Goal: Task Accomplishment & Management: Use online tool/utility

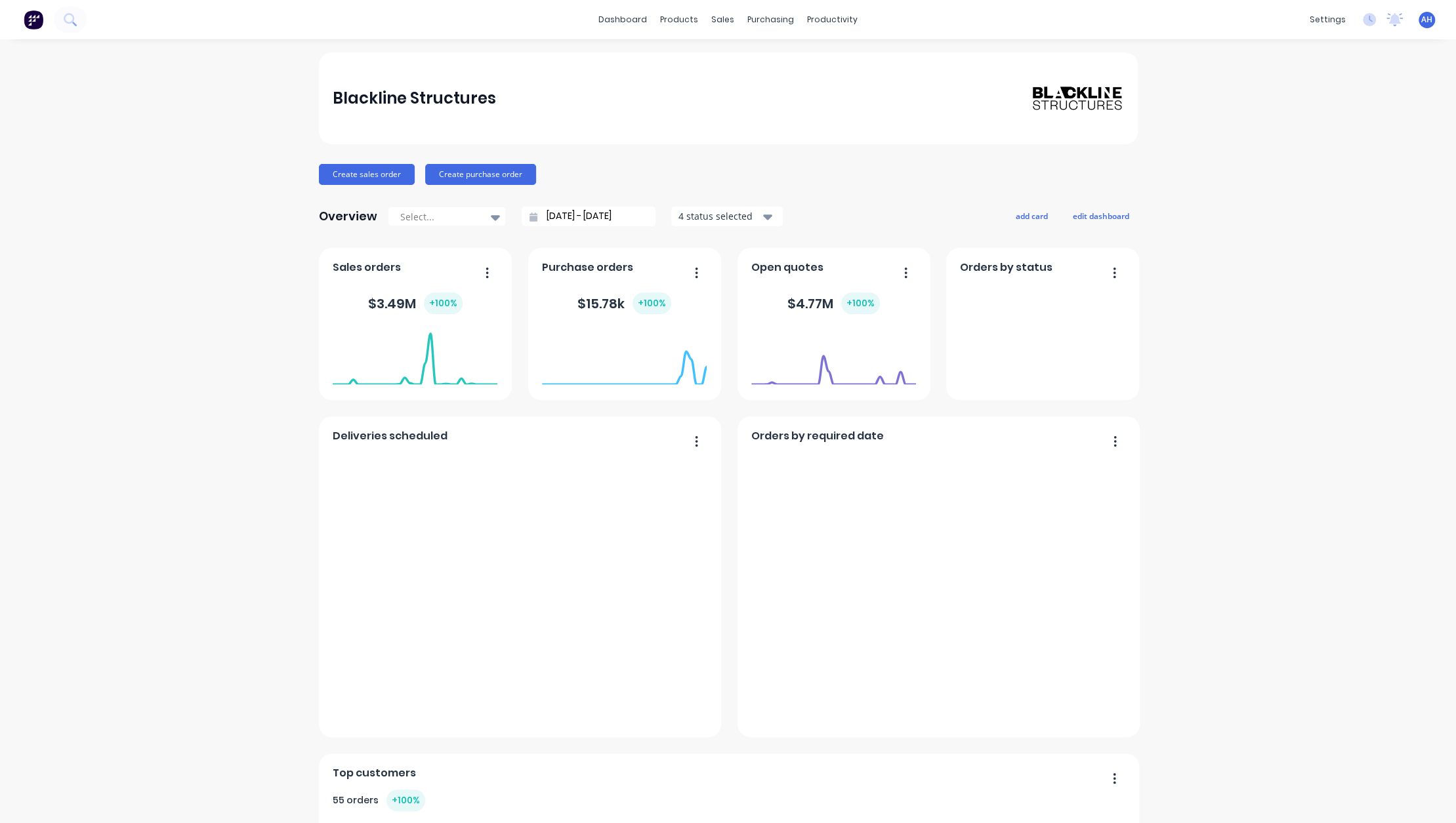
click at [1421, 18] on span "AH" at bounding box center [1427, 20] width 11 height 12
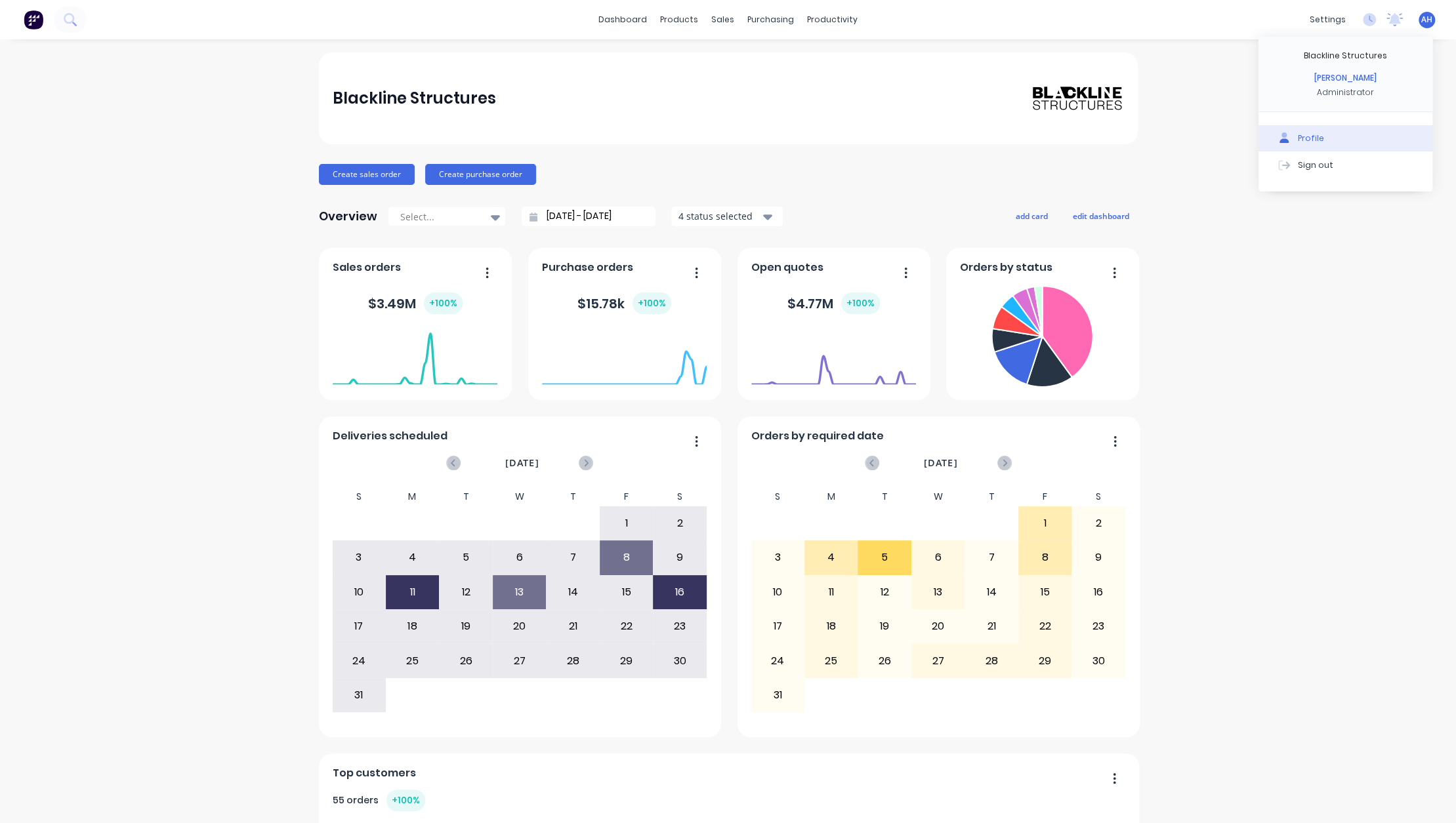
click at [1298, 141] on div "Profile" at bounding box center [1311, 138] width 26 height 12
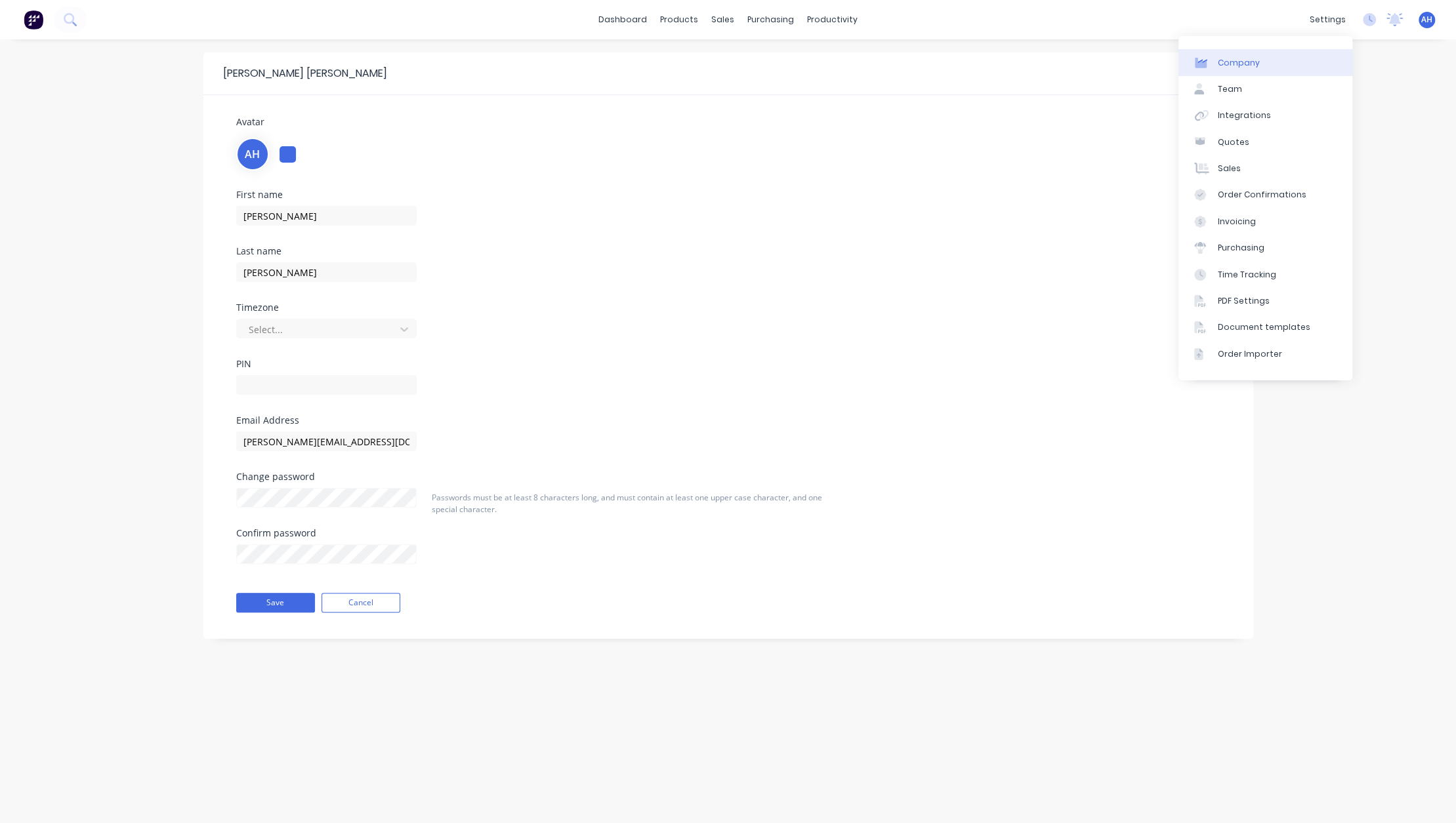
click at [1226, 63] on div "Company" at bounding box center [1239, 63] width 42 height 12
select select "AU"
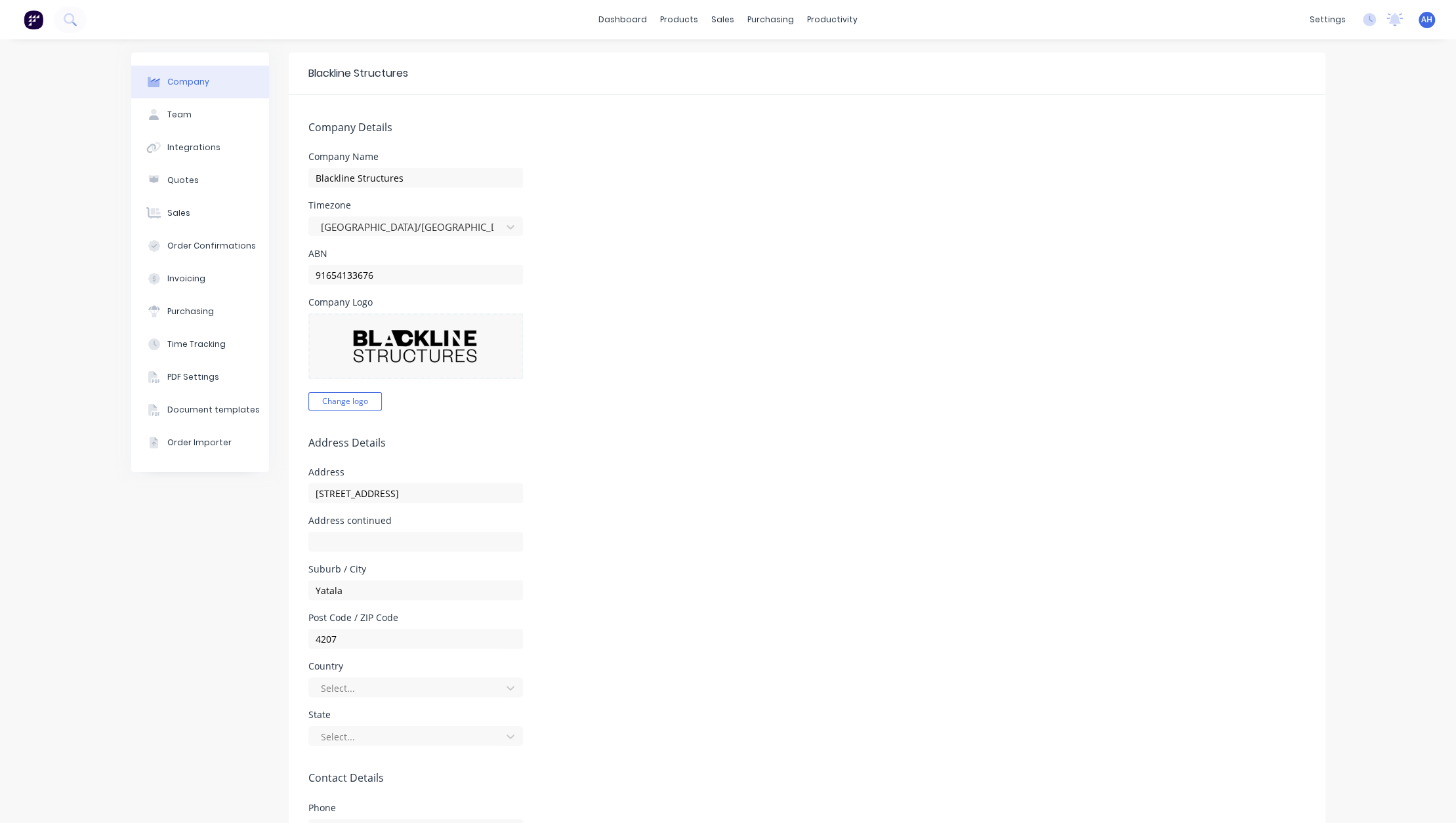
click at [1419, 26] on div "AH Blackline Structures [PERSON_NAME] Administrator Profile Sign out" at bounding box center [1427, 20] width 17 height 17
click at [635, 27] on link "dashboard" at bounding box center [623, 20] width 62 height 20
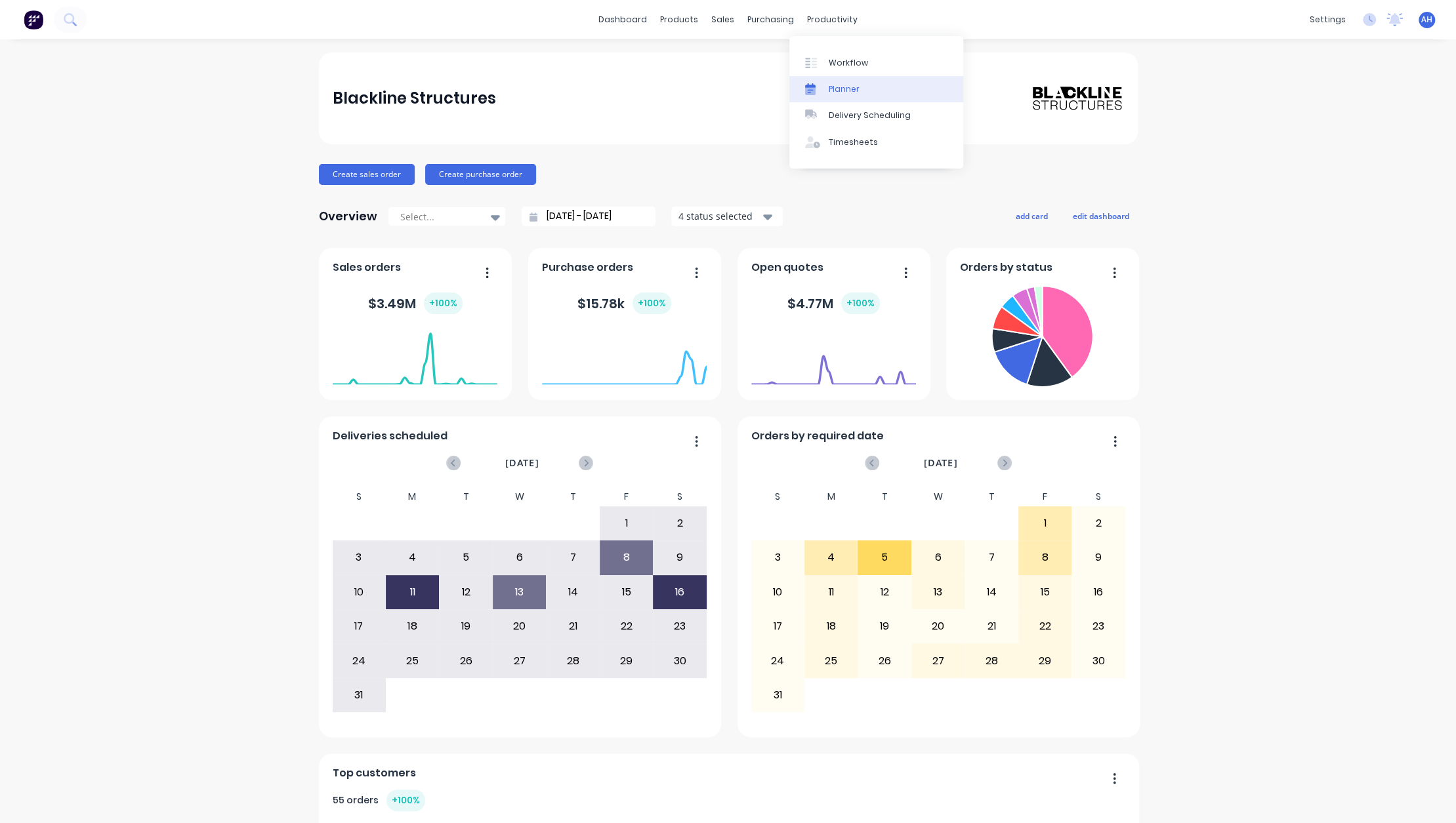
click at [852, 94] on div "Planner" at bounding box center [844, 89] width 31 height 12
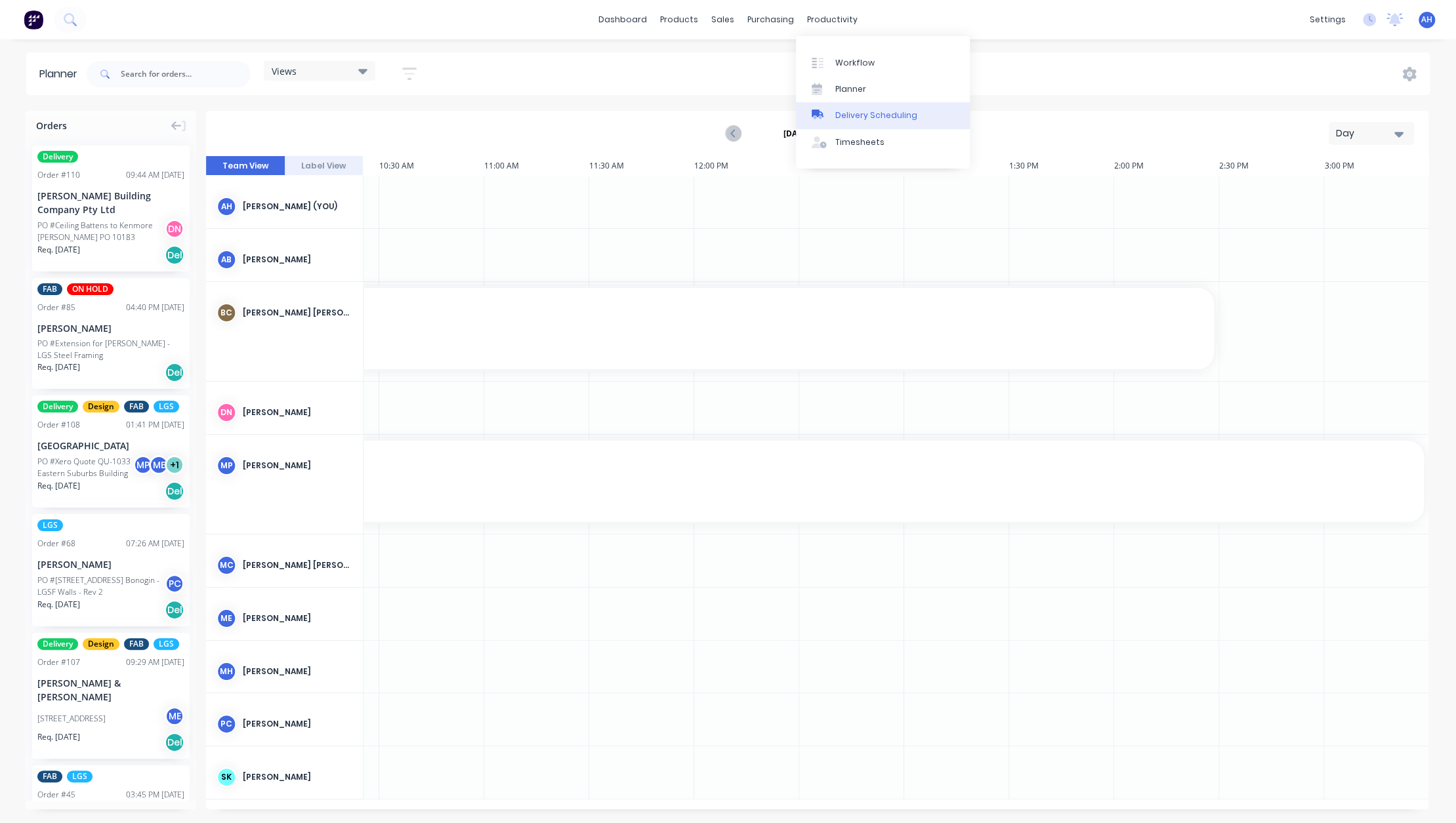
click at [880, 118] on div "Delivery Scheduling" at bounding box center [876, 116] width 82 height 12
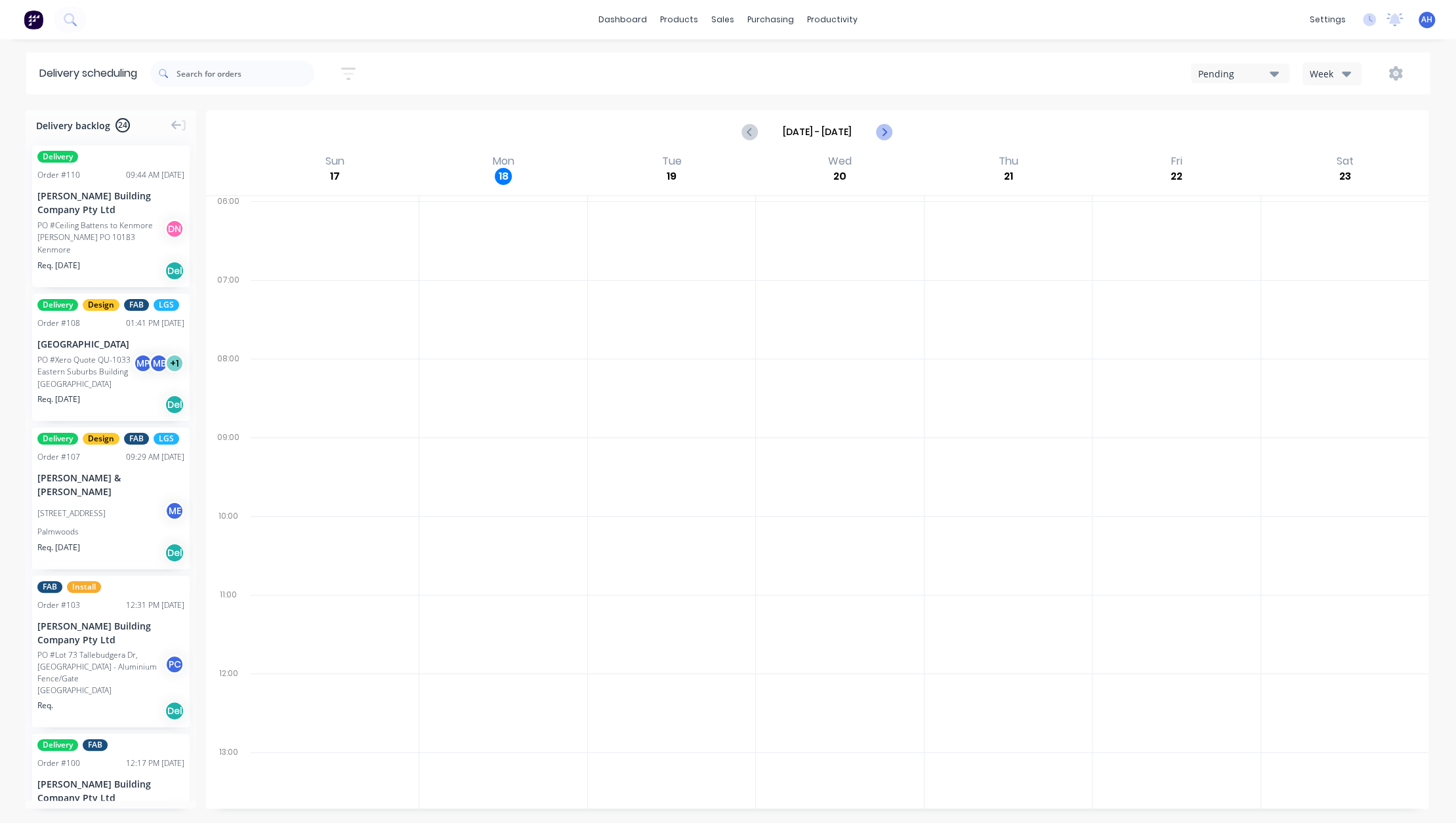
click at [883, 134] on icon "Next page" at bounding box center [884, 132] width 6 height 11
click at [751, 135] on icon "Previous page" at bounding box center [751, 132] width 6 height 11
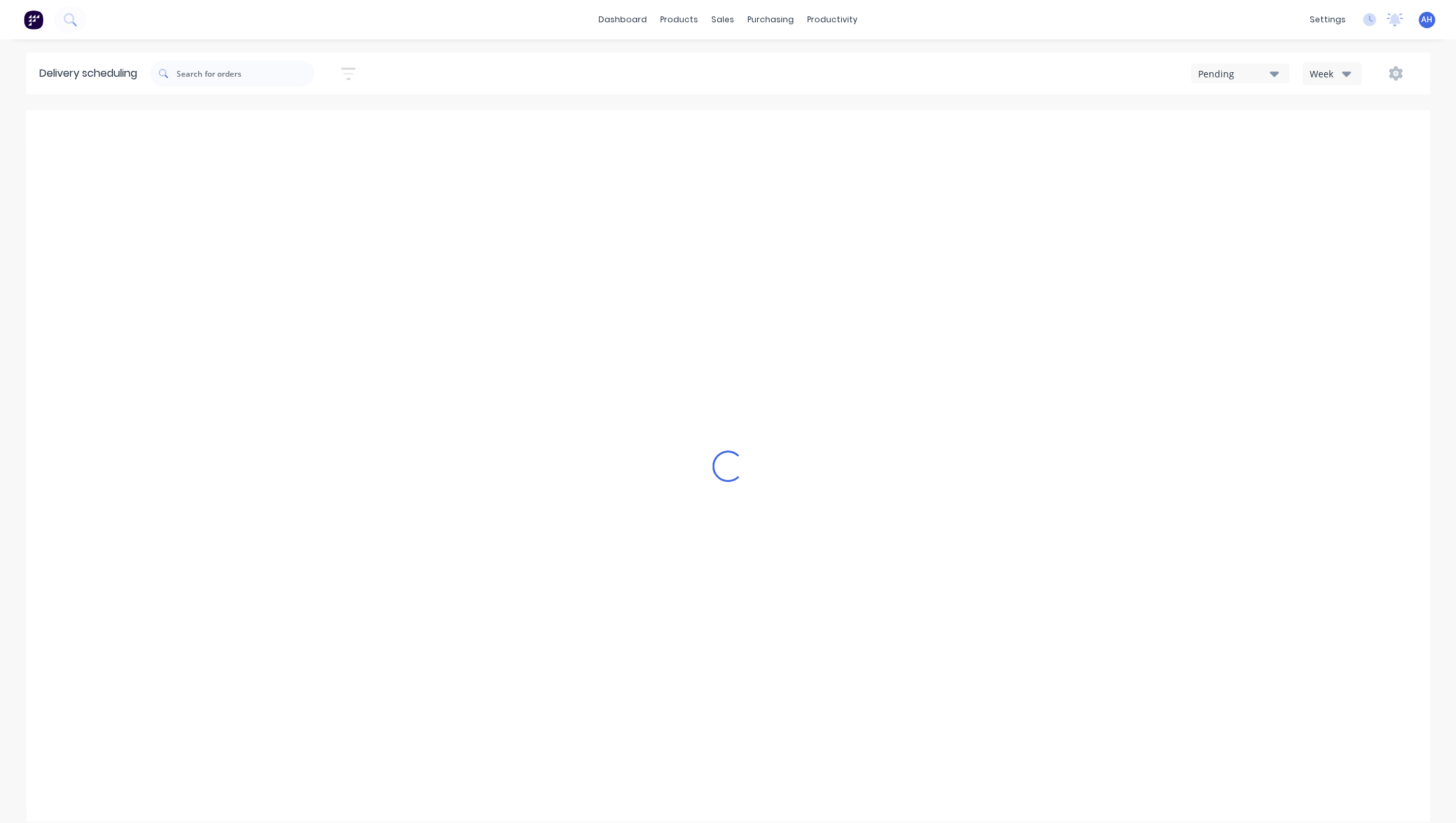
type input "[DATE] - [DATE]"
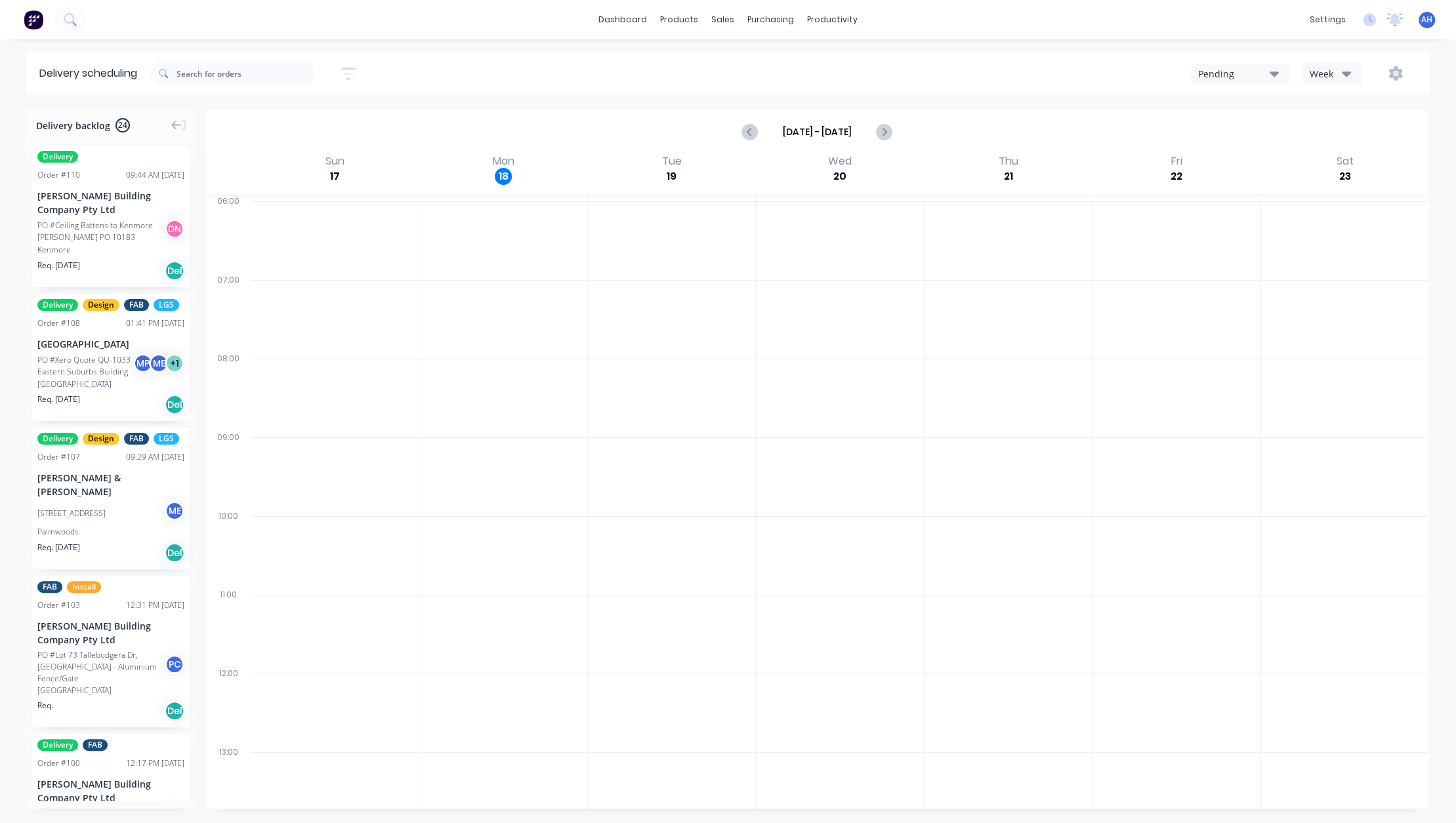
click at [1261, 72] on div "Pending" at bounding box center [1234, 74] width 72 height 14
click at [1256, 75] on div "Pending" at bounding box center [1234, 74] width 72 height 14
click at [1255, 73] on div "Pending" at bounding box center [1234, 74] width 72 height 14
click at [1342, 71] on icon "button" at bounding box center [1346, 73] width 9 height 14
click at [1340, 140] on div "Vehicle" at bounding box center [1368, 135] width 130 height 26
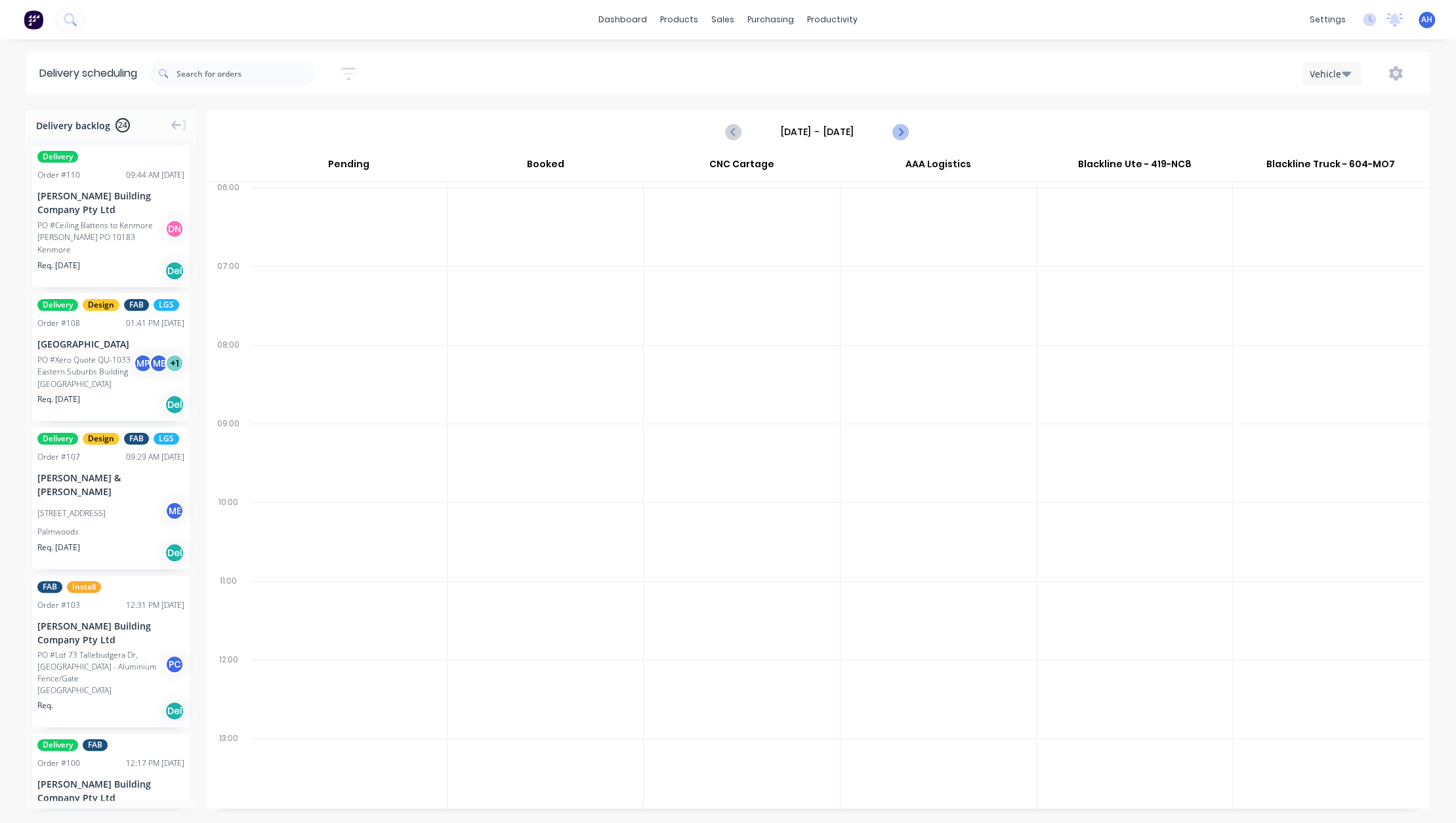
click at [902, 130] on icon "Next page" at bounding box center [900, 132] width 6 height 11
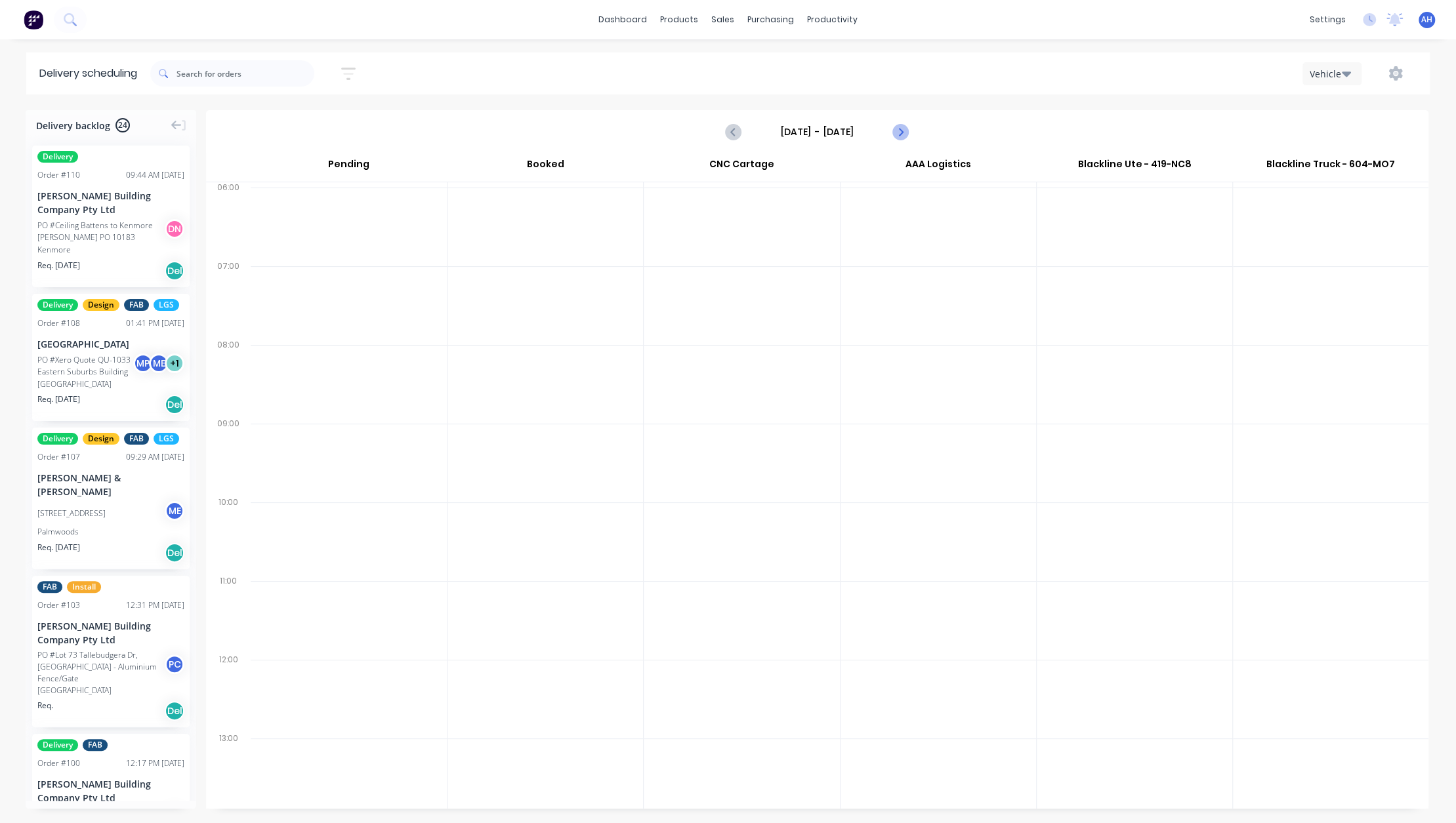
click at [902, 130] on icon "Next page" at bounding box center [900, 132] width 6 height 11
click at [740, 134] on icon "Previous page" at bounding box center [734, 131] width 16 height 16
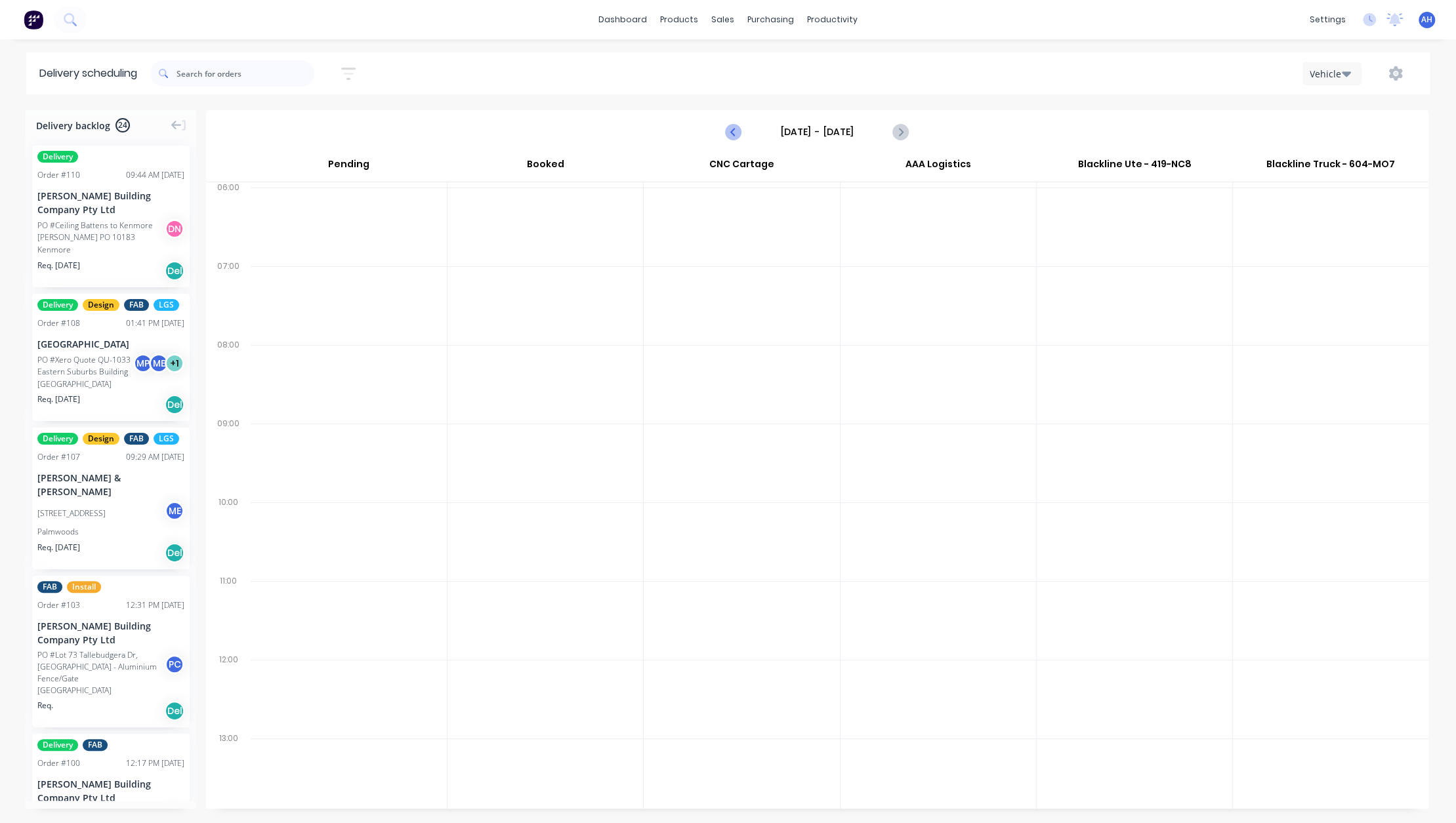
click at [740, 134] on icon "Previous page" at bounding box center [734, 131] width 16 height 16
type input "[DATE] - [DATE]"
click at [862, 86] on div "Planner" at bounding box center [850, 89] width 31 height 12
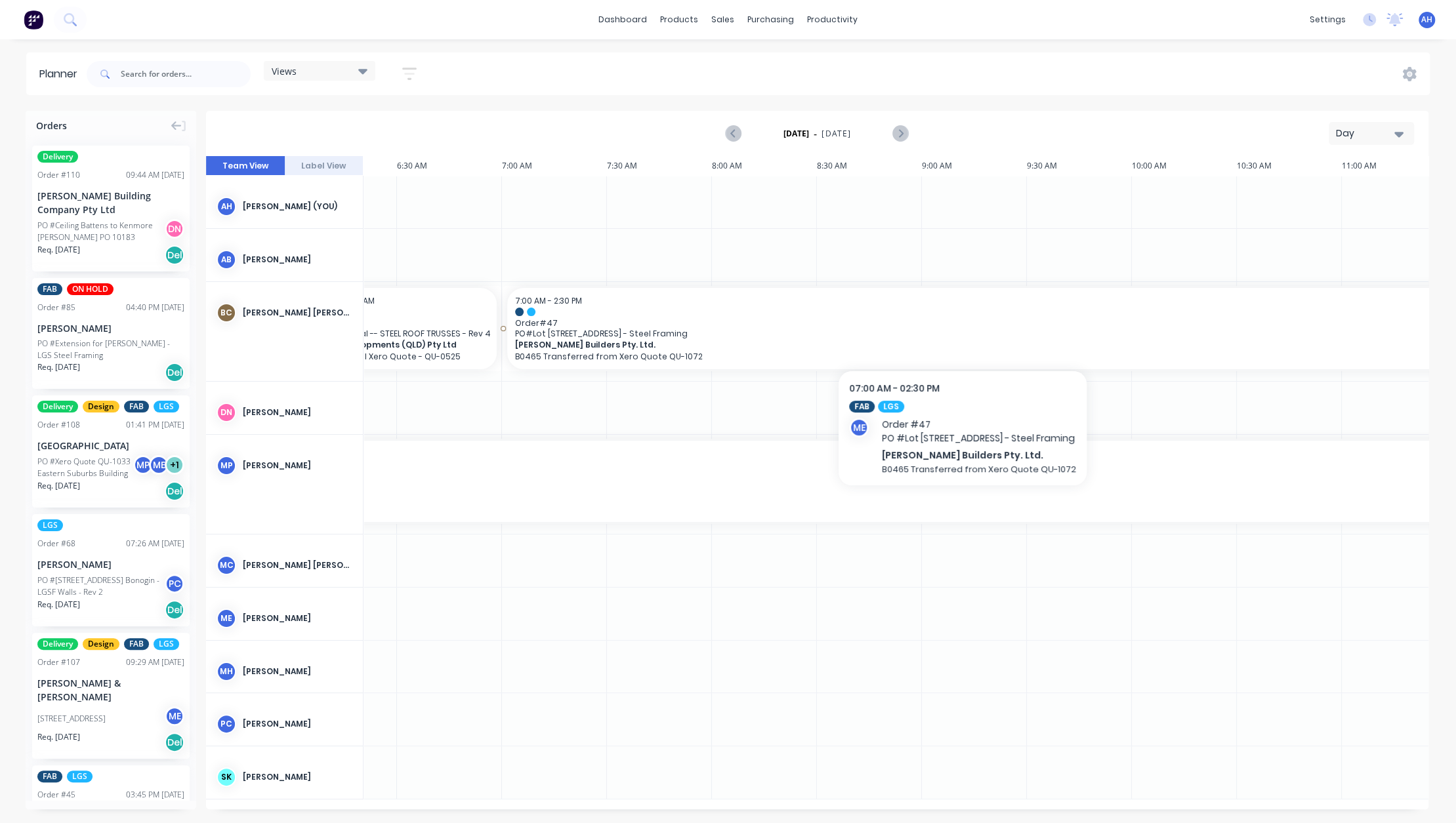
scroll to position [0, 283]
click at [906, 134] on icon "Next page" at bounding box center [900, 134] width 16 height 16
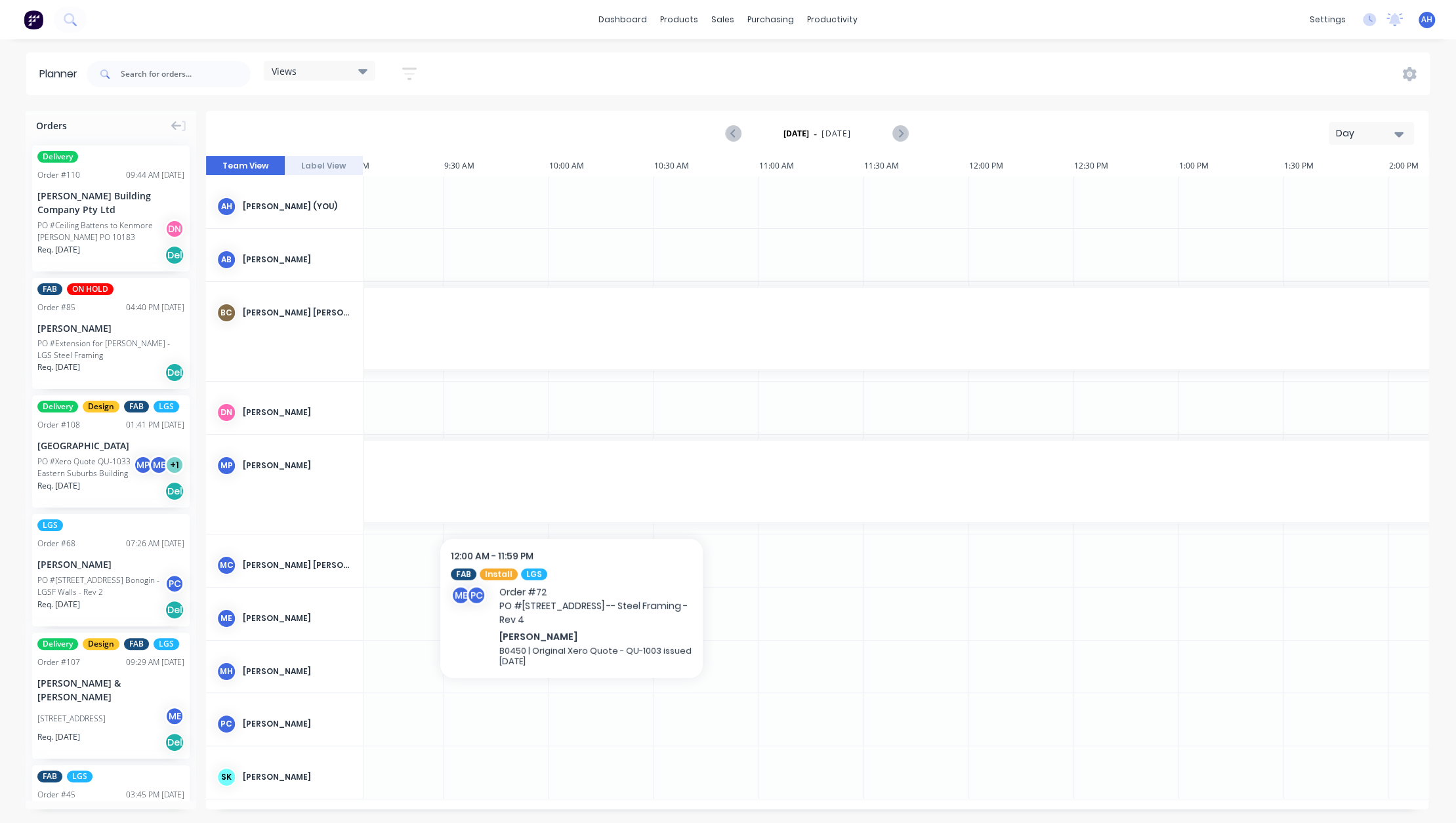
scroll to position [0, 866]
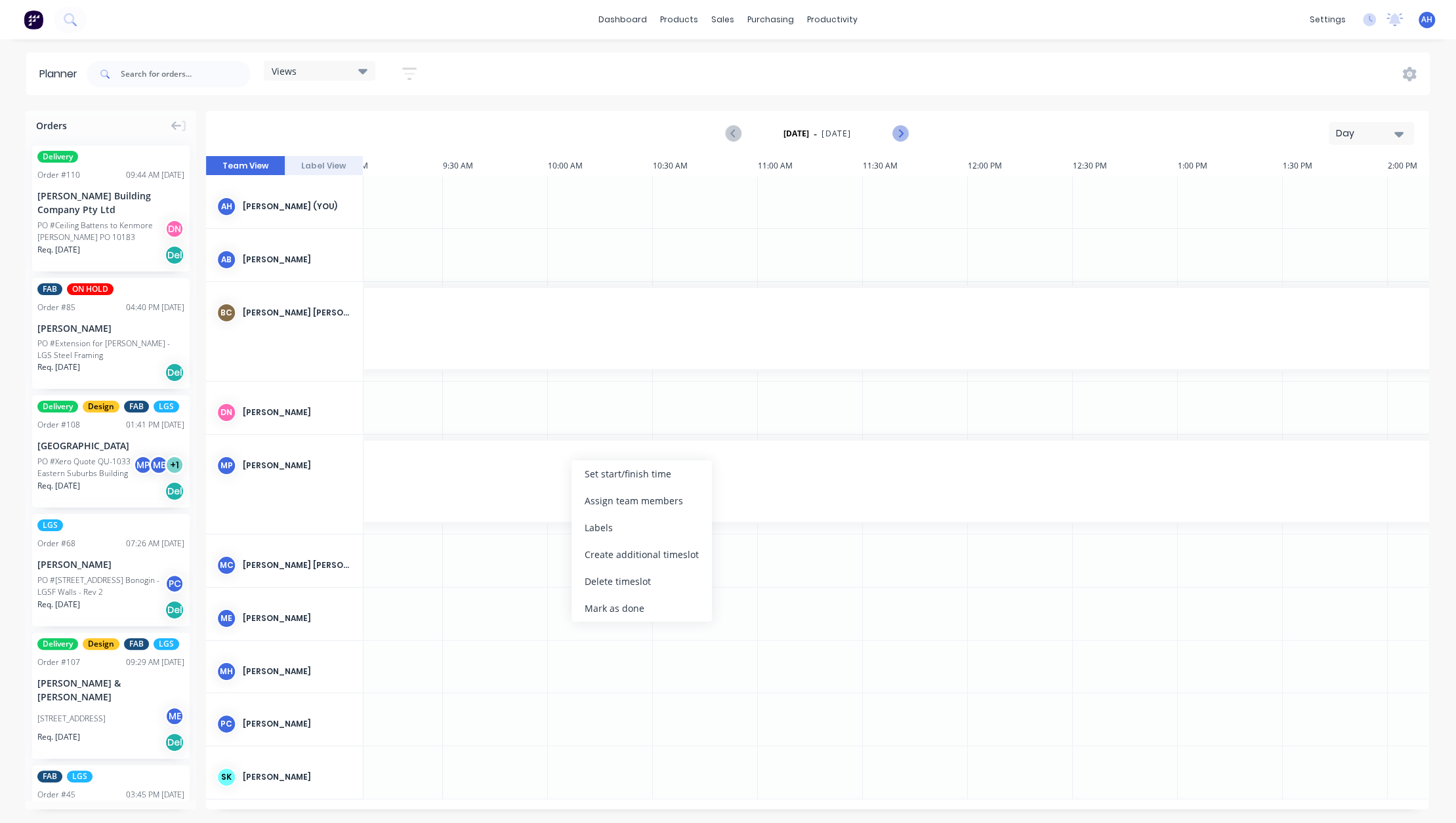
click at [900, 131] on icon "Next page" at bounding box center [900, 134] width 6 height 11
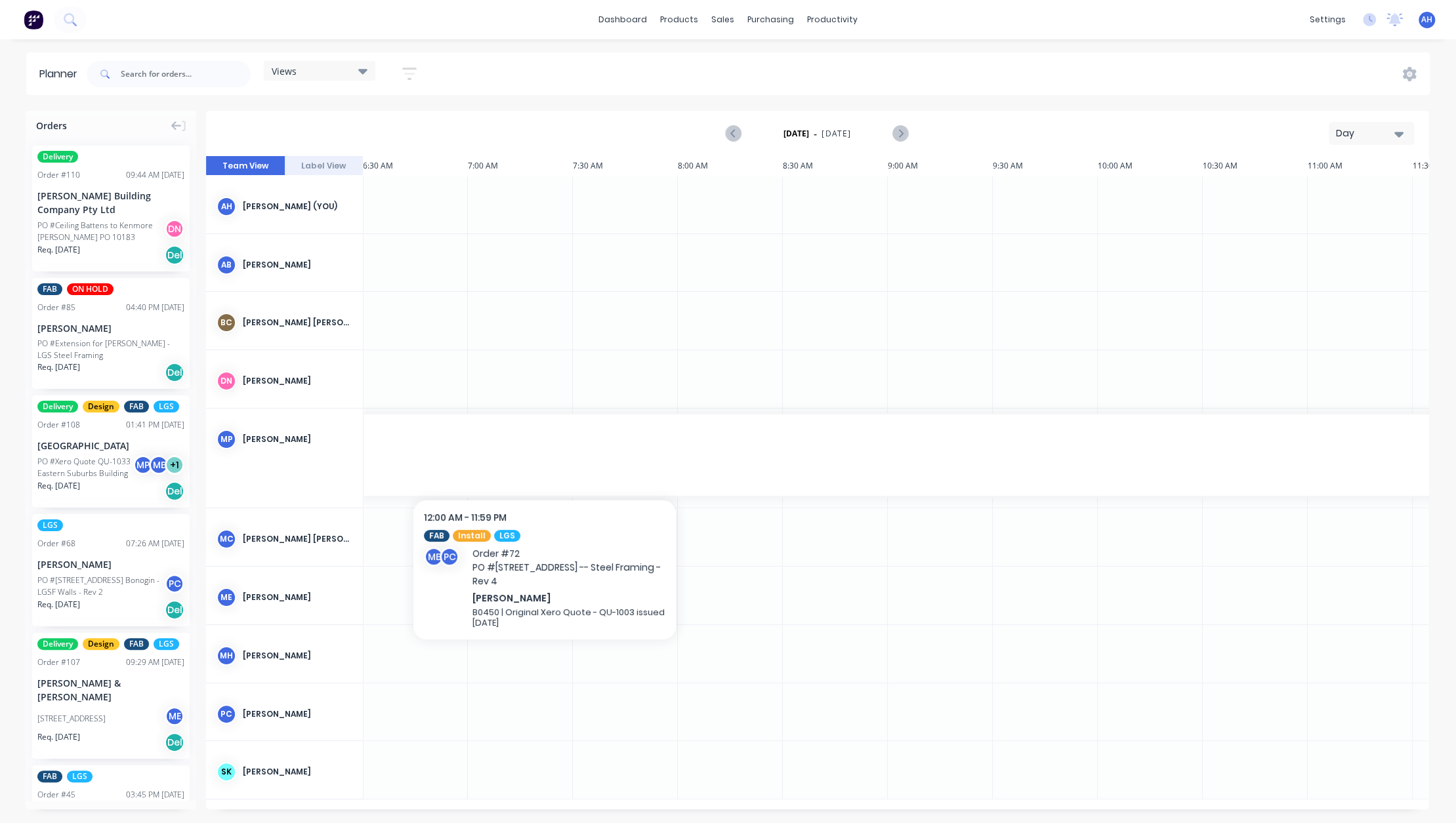
scroll to position [0, 0]
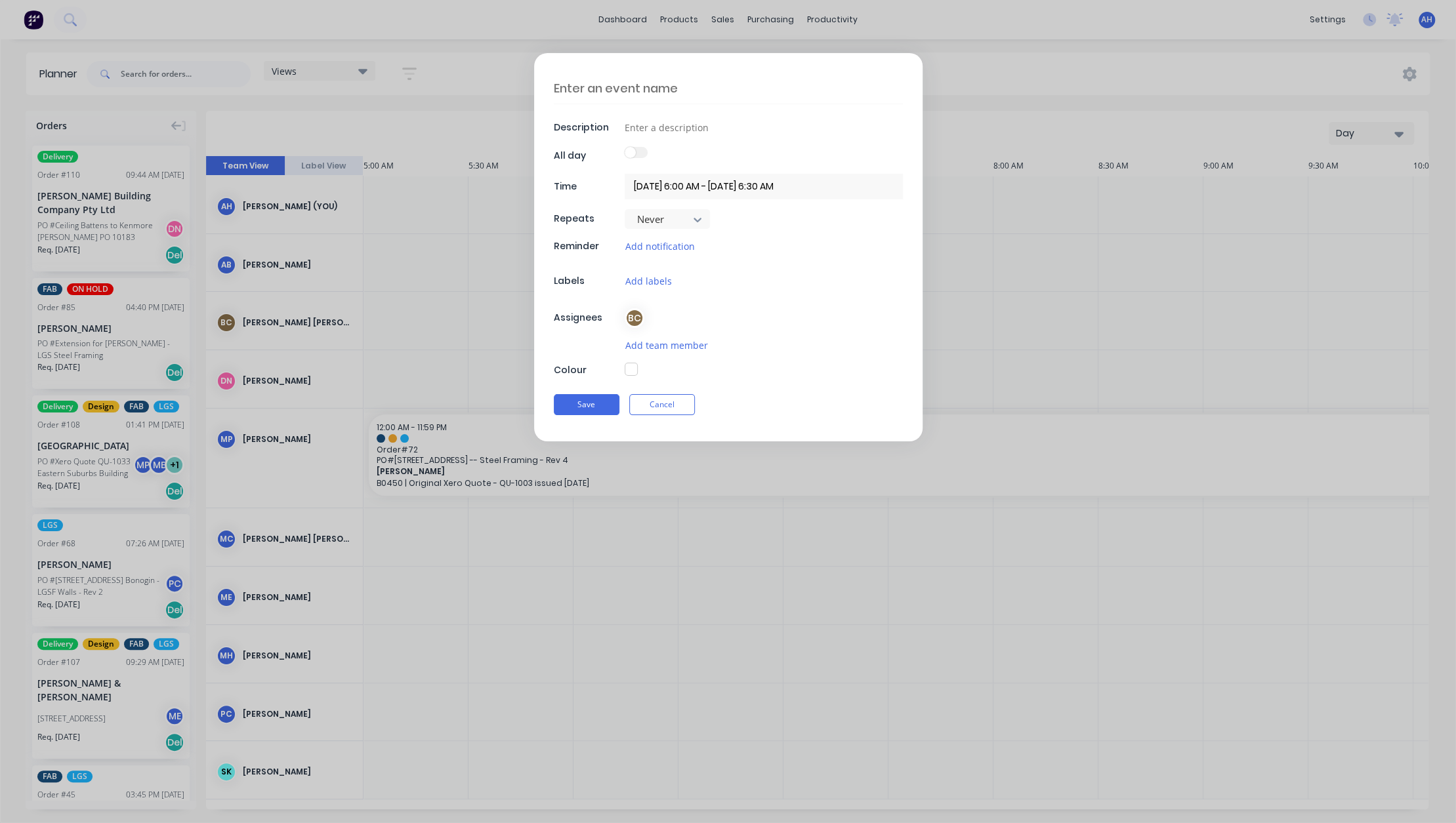
click at [640, 315] on div "BC" at bounding box center [634, 318] width 20 height 20
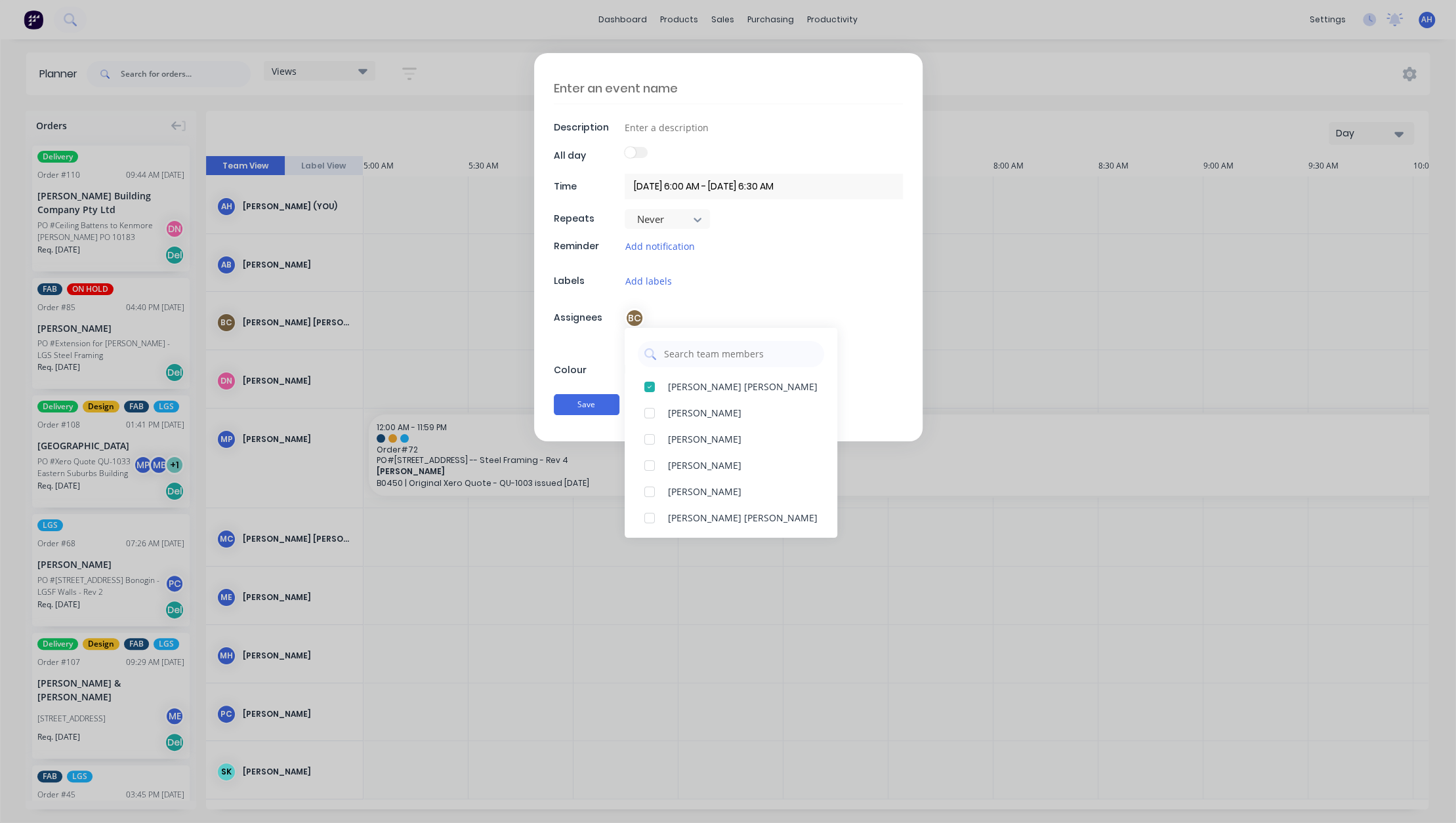
type textarea "x"
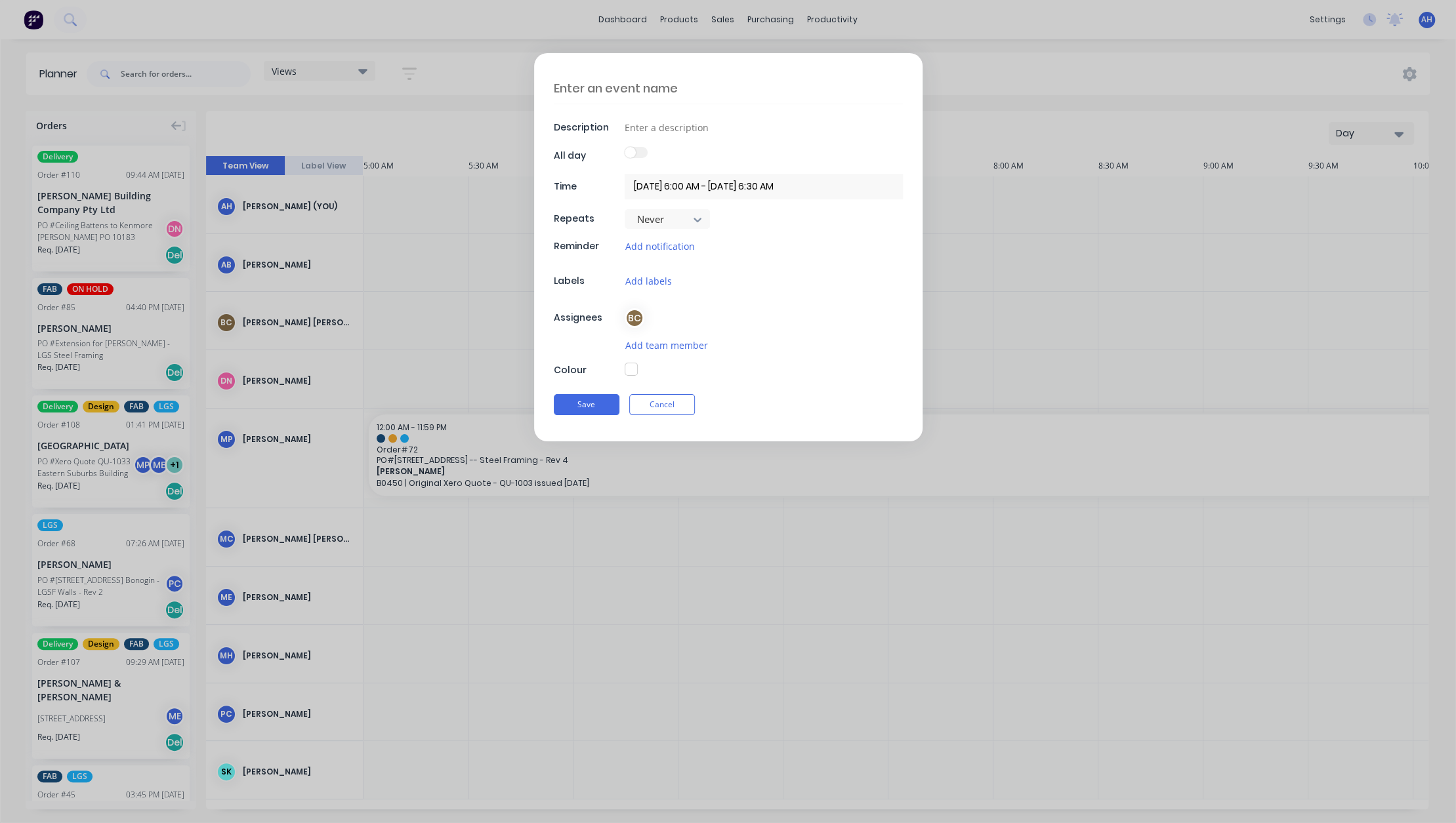
drag, startPoint x: 872, startPoint y: 611, endPoint x: 758, endPoint y: 606, distance: 114.1
drag, startPoint x: 758, startPoint y: 606, endPoint x: 671, endPoint y: 398, distance: 225.5
drag, startPoint x: 671, startPoint y: 398, endPoint x: 655, endPoint y: 405, distance: 17.5
click at [655, 405] on button "Cancel" at bounding box center [661, 405] width 66 height 21
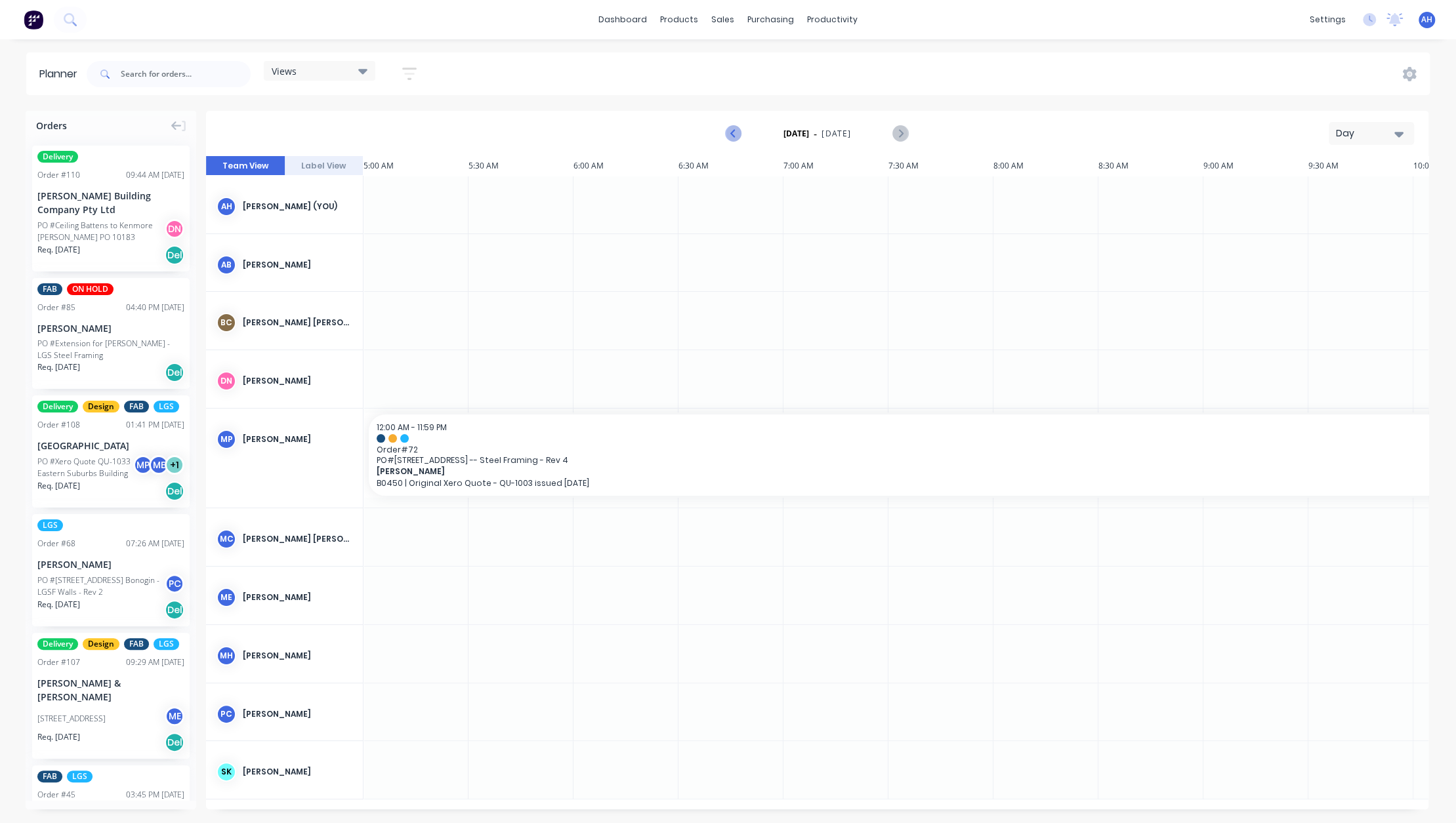
click at [733, 133] on icon "Previous page" at bounding box center [734, 134] width 6 height 11
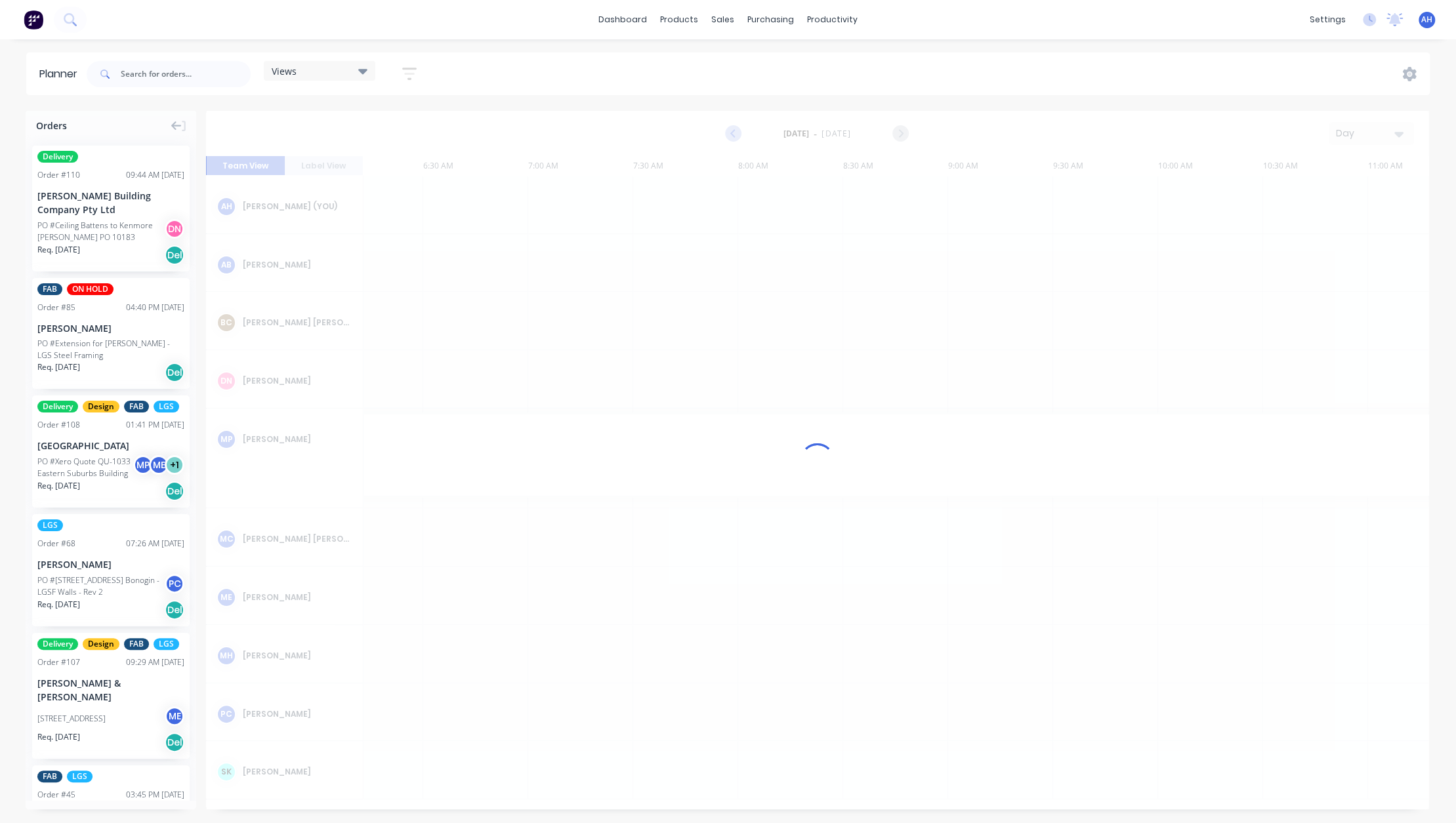
click at [733, 133] on icon "Previous page" at bounding box center [734, 134] width 6 height 11
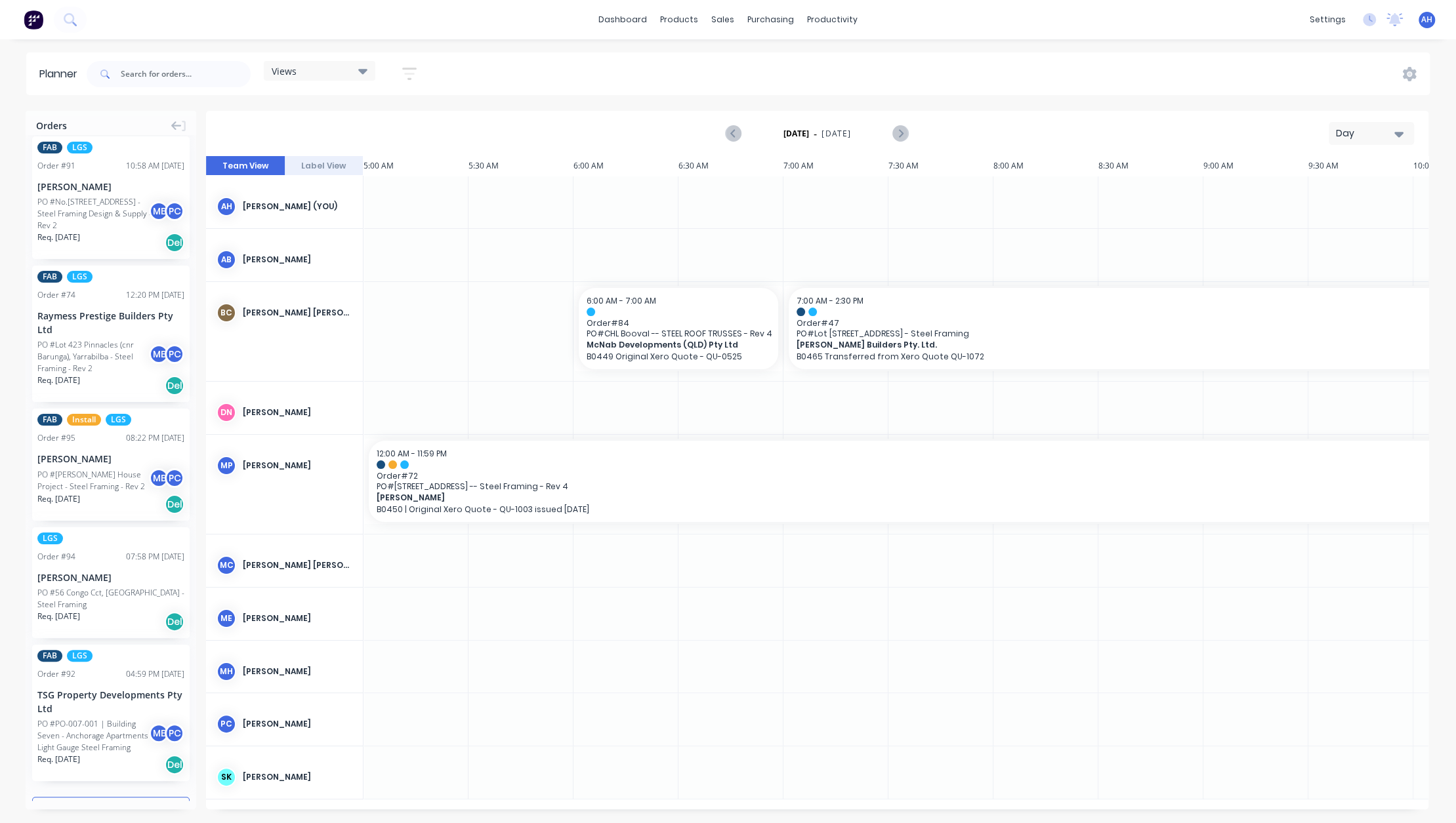
scroll to position [1943, 0]
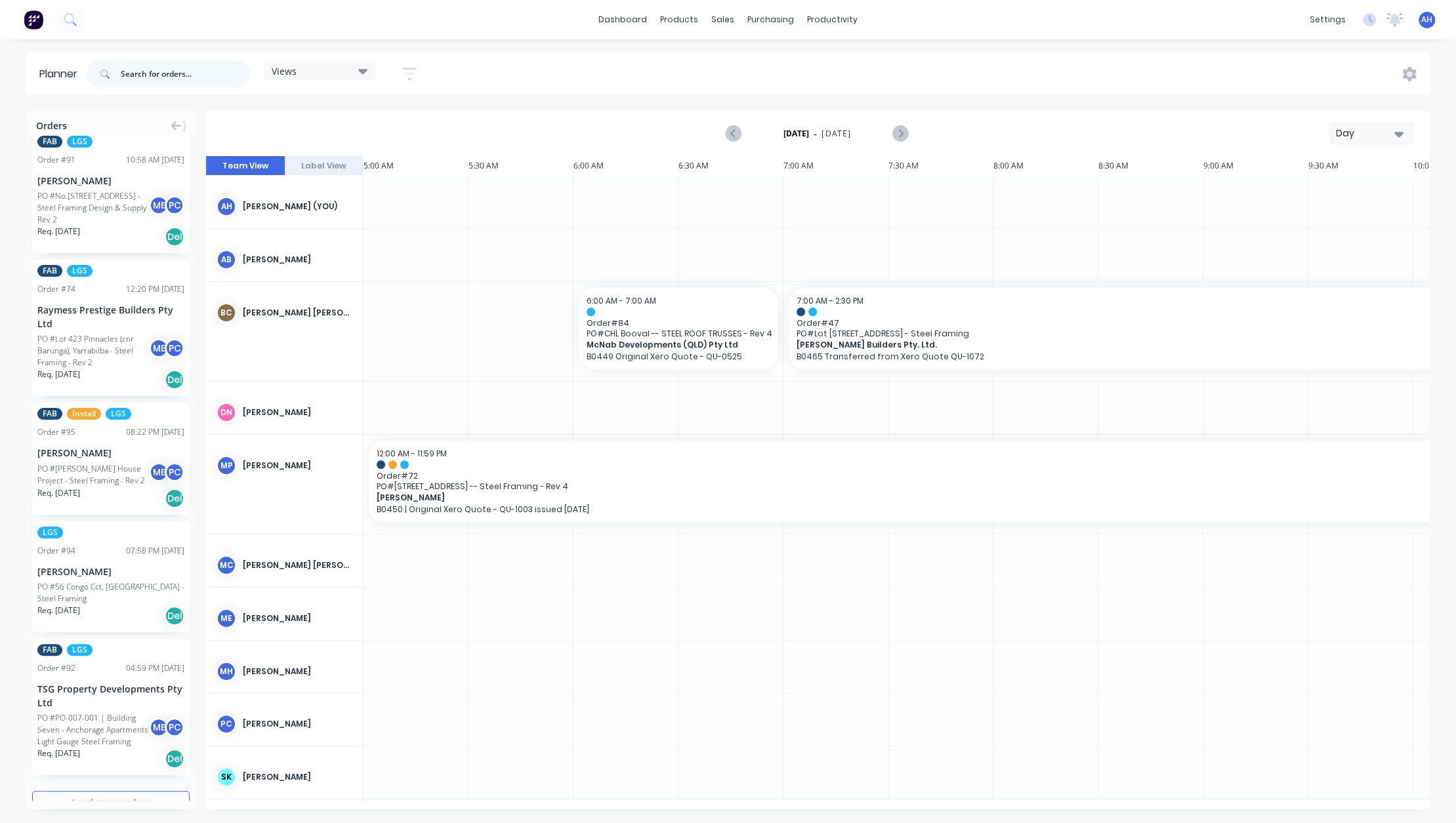
click at [166, 73] on input "text" at bounding box center [186, 74] width 130 height 26
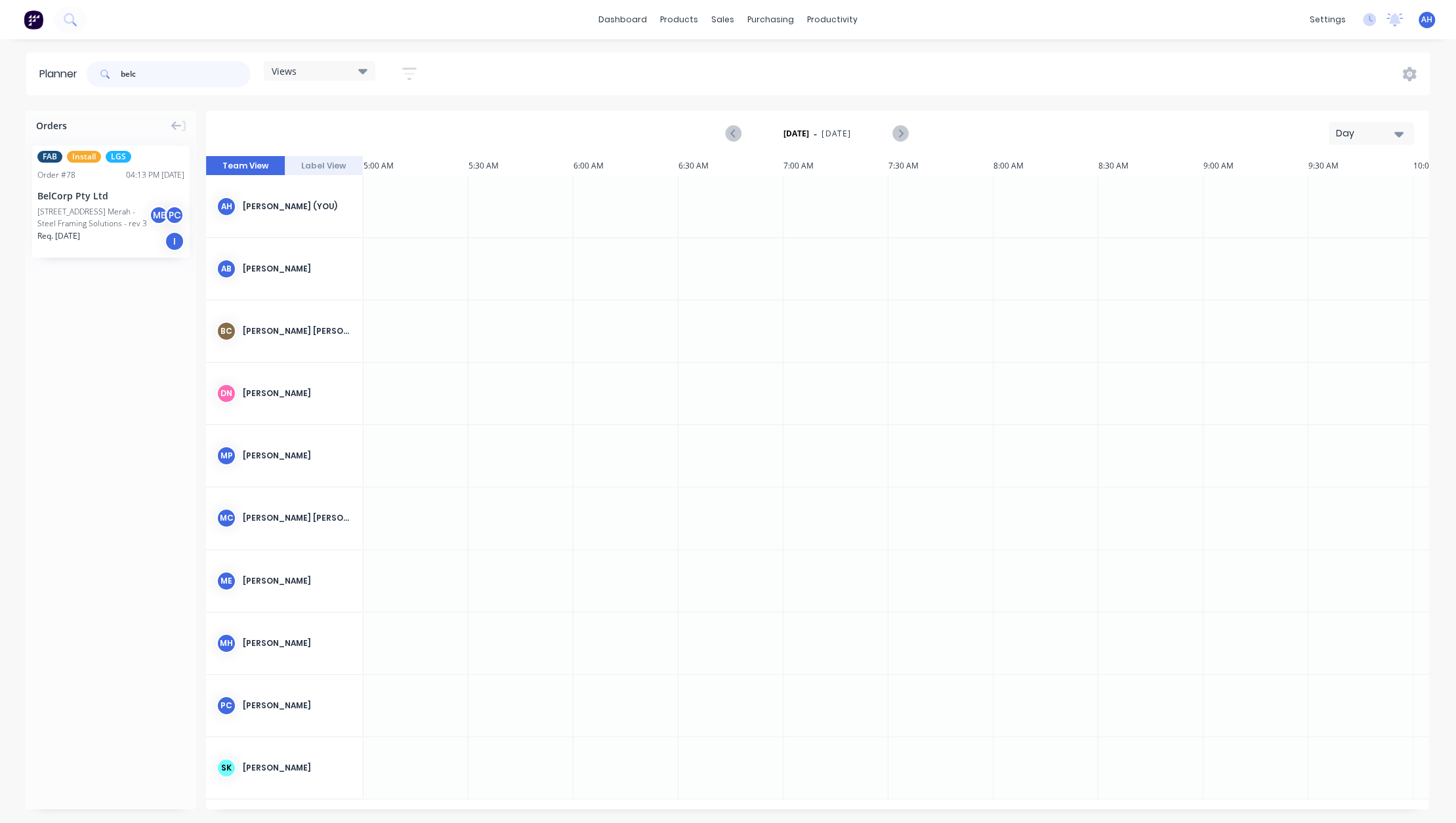
scroll to position [0, 0]
drag, startPoint x: 82, startPoint y: 218, endPoint x: 420, endPoint y: 247, distance: 339.2
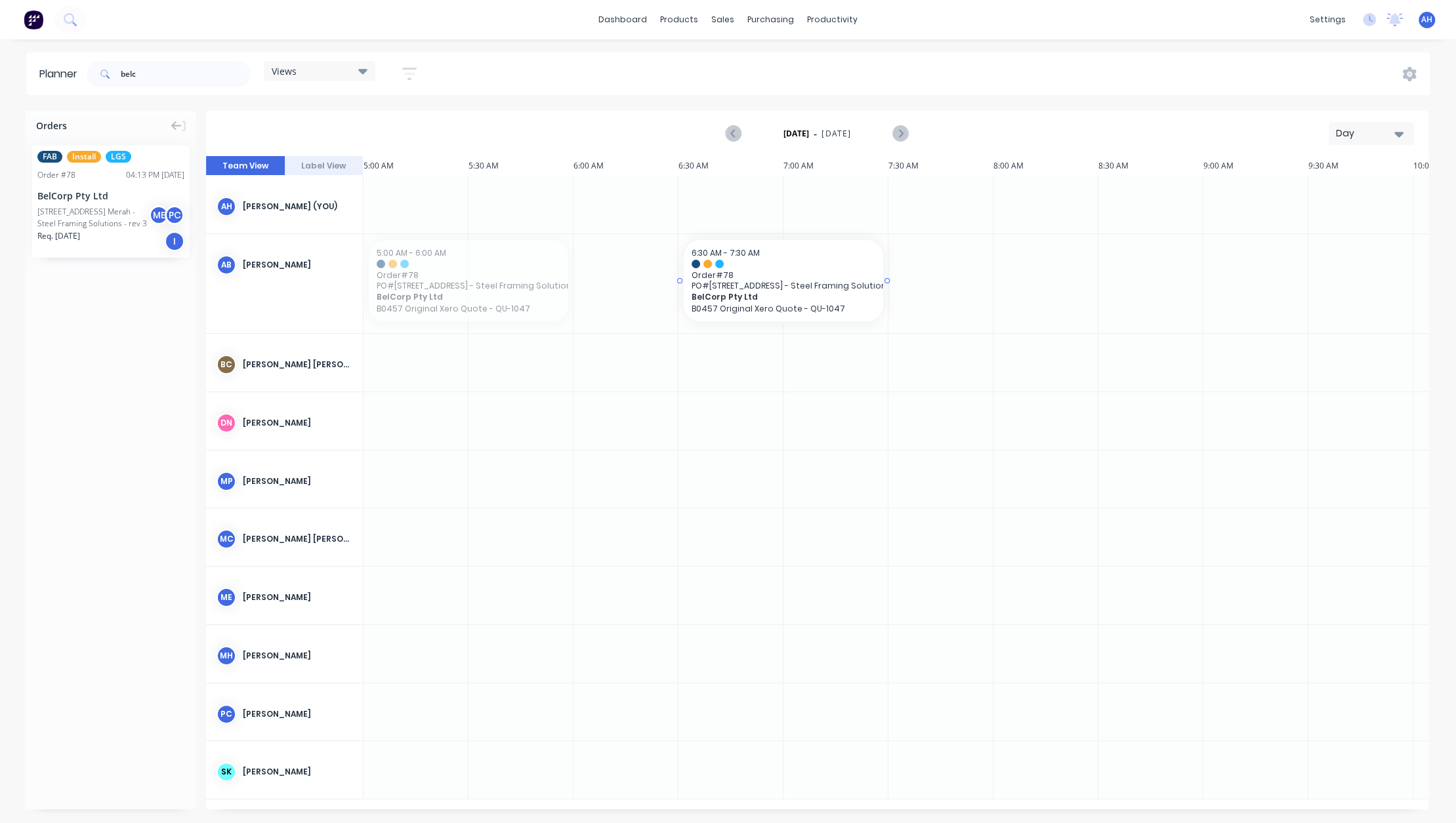
drag, startPoint x: 432, startPoint y: 266, endPoint x: 757, endPoint y: 276, distance: 325.2
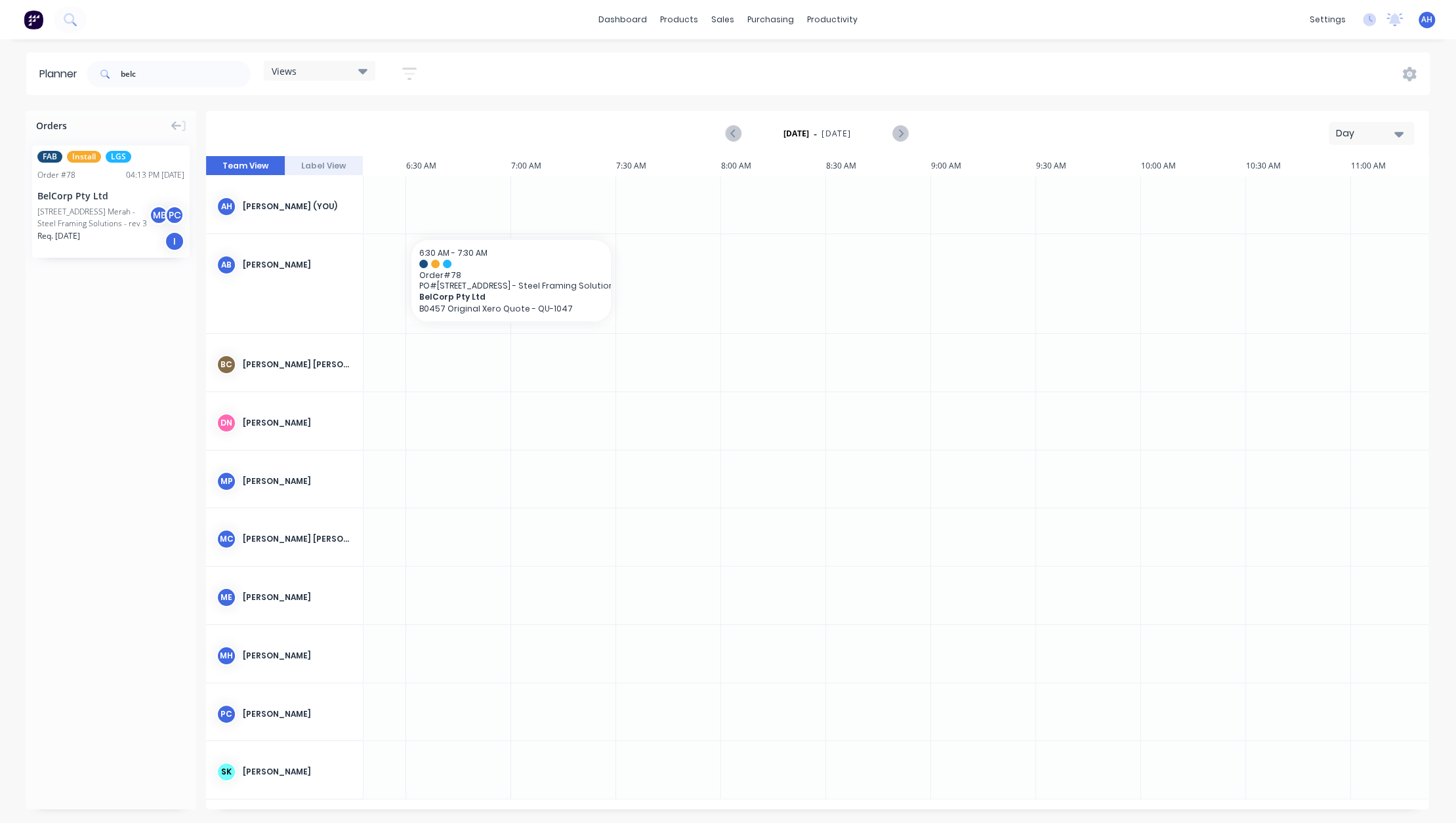
scroll to position [0, 306]
click at [549, 292] on span "BelCorp Pty Ltd" at bounding box center [468, 296] width 166 height 10
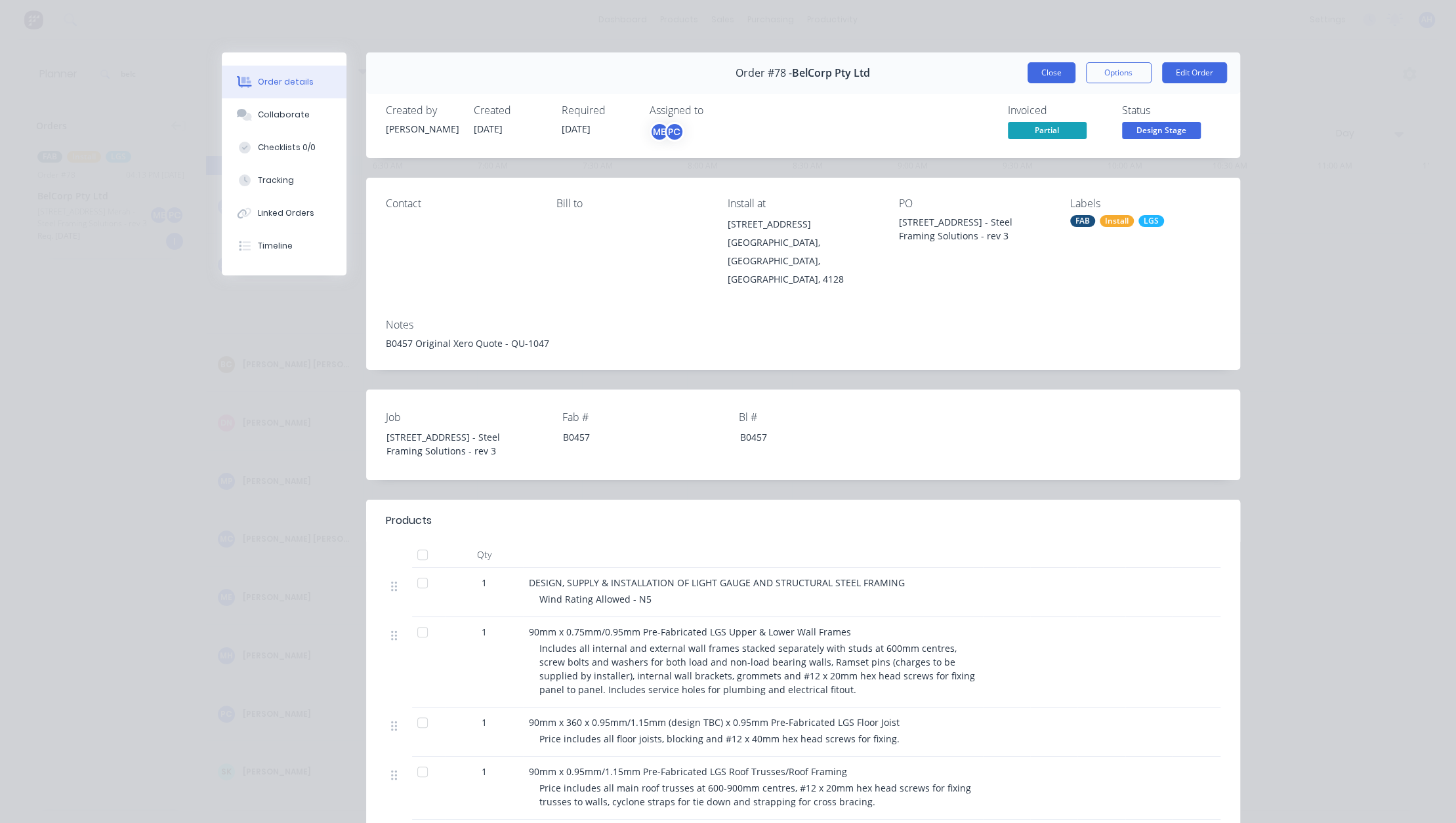
click at [1033, 67] on button "Close" at bounding box center [1051, 73] width 48 height 21
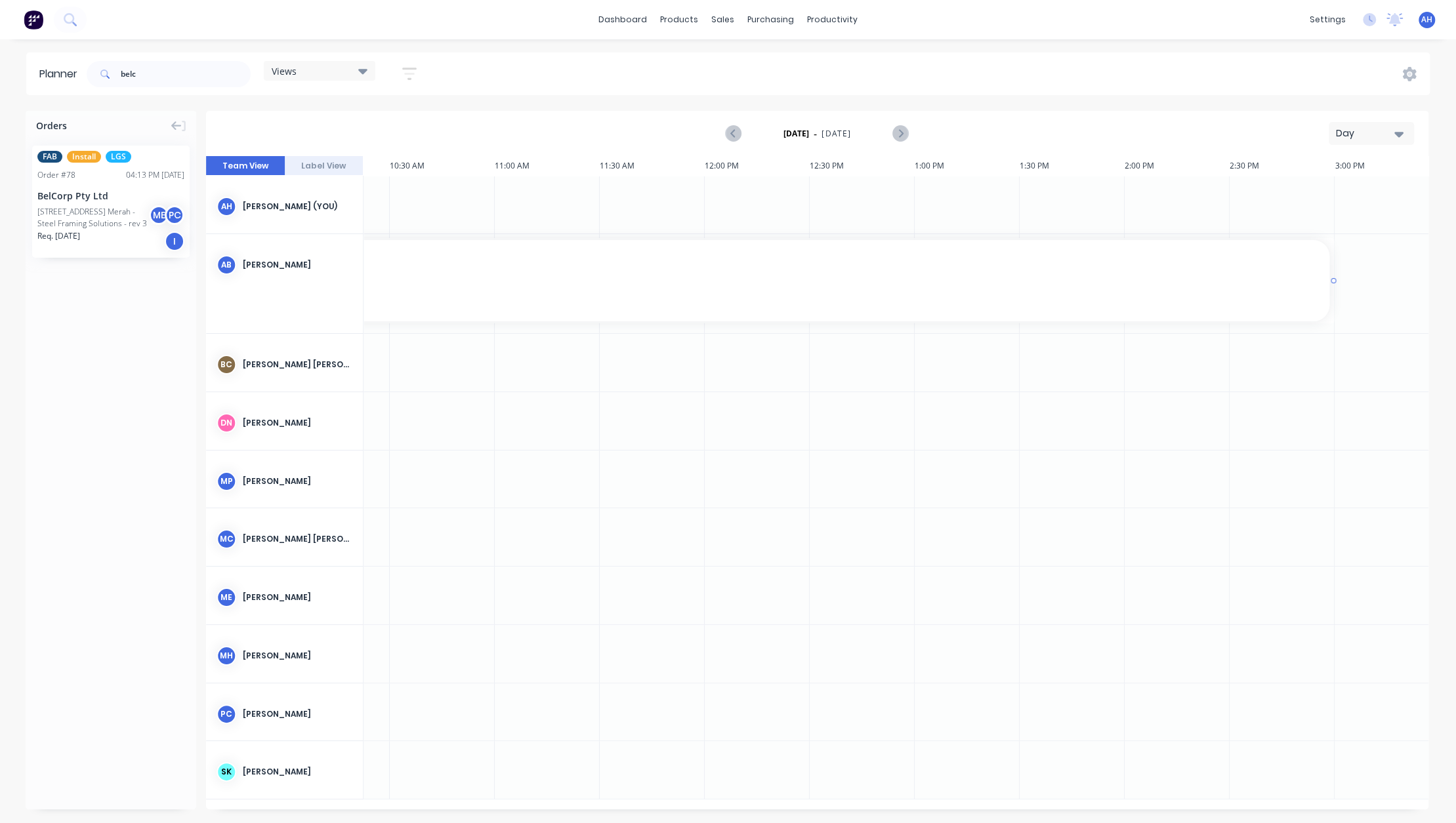
scroll to position [0, 1139]
drag, startPoint x: 580, startPoint y: 281, endPoint x: 1300, endPoint y: 281, distance: 720.0
drag, startPoint x: 931, startPoint y: 479, endPoint x: 500, endPoint y: 417, distance: 435.4
click at [500, 417] on div at bounding box center [521, 421] width 105 height 57
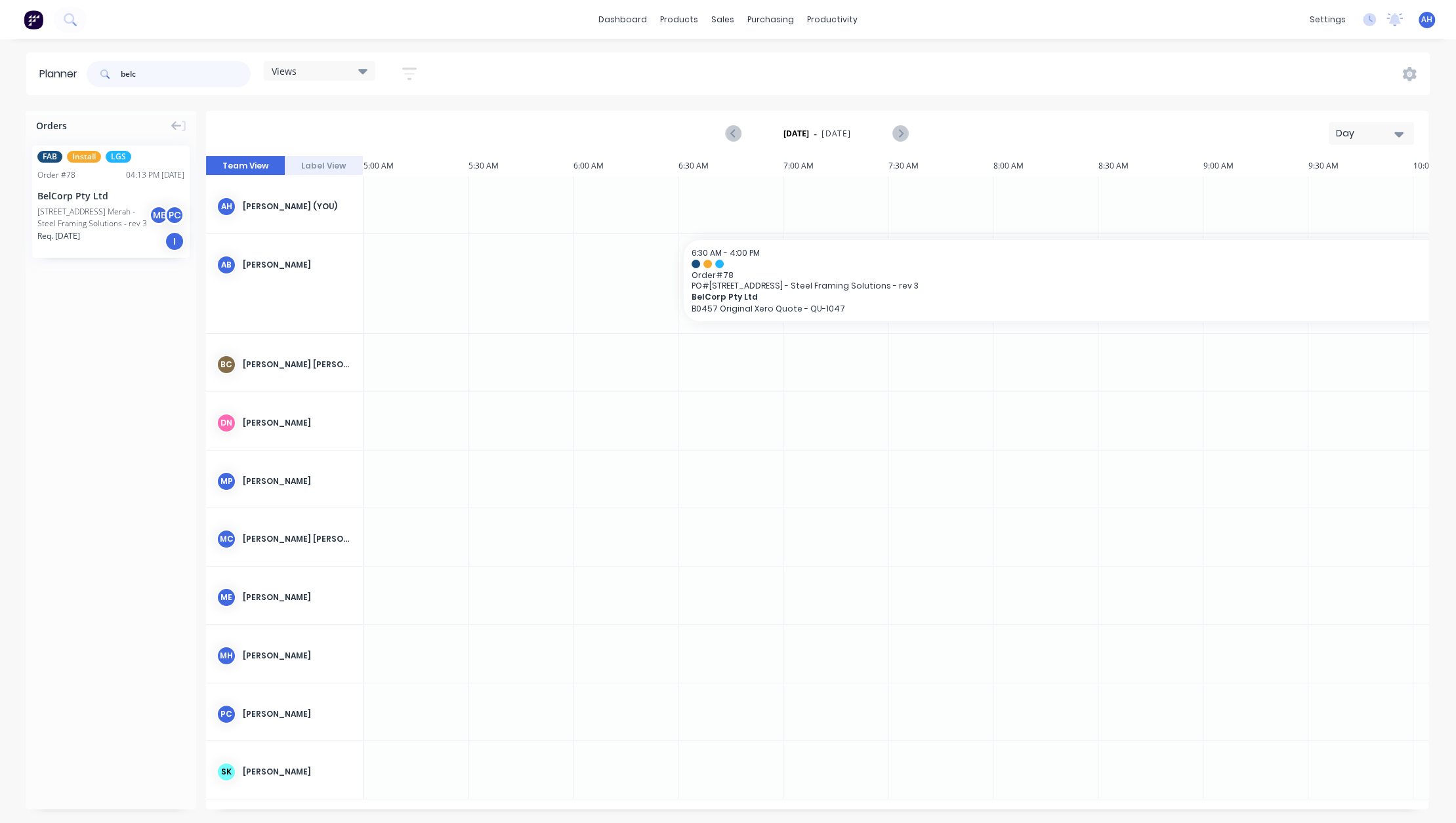
drag, startPoint x: 163, startPoint y: 76, endPoint x: 79, endPoint y: 67, distance: 84.5
click at [79, 67] on header "Planner belc Views Save new view None (Default) edit [PERSON_NAME] edit Show/Hi…" at bounding box center [728, 73] width 1404 height 42
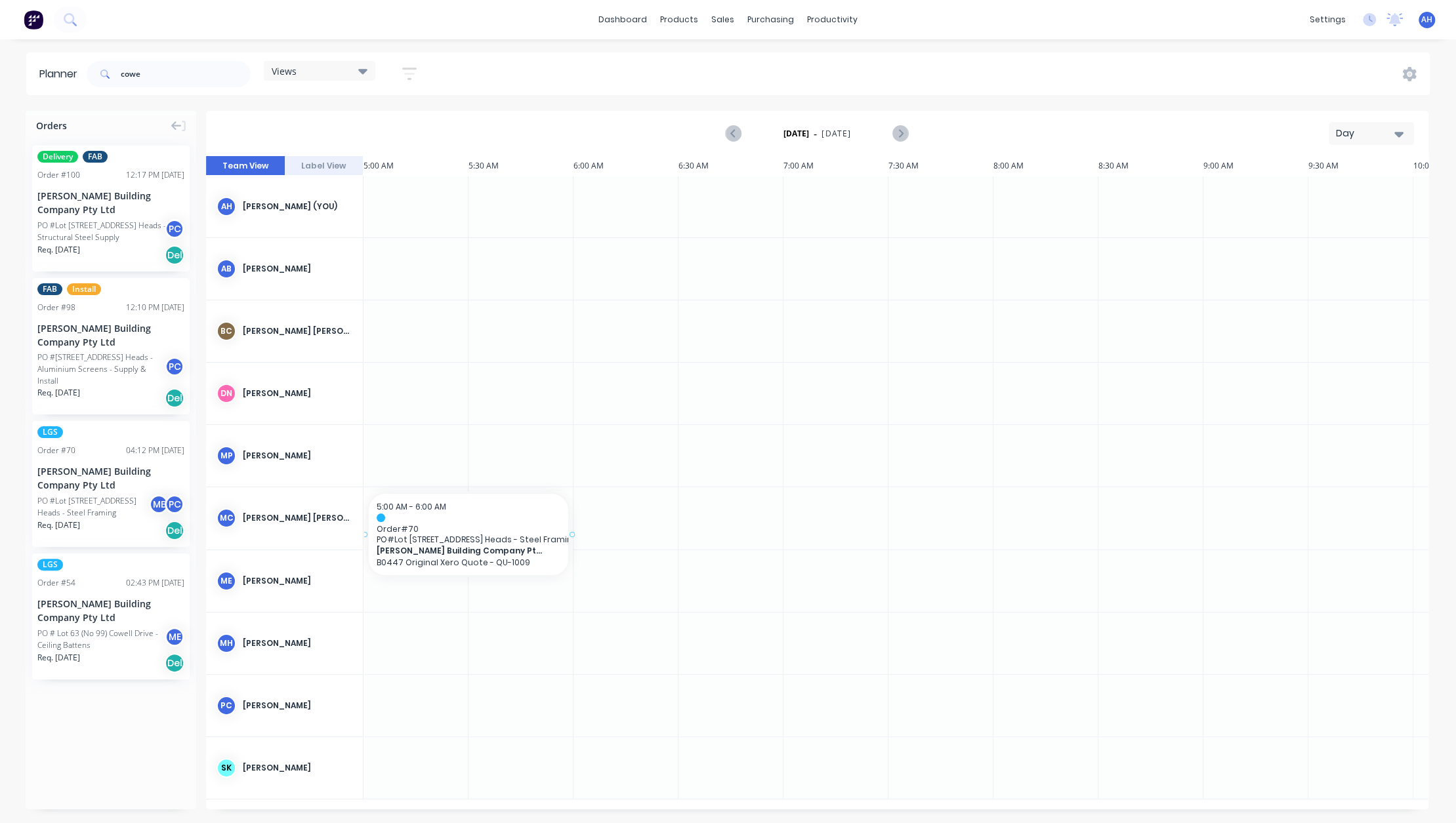
drag, startPoint x: 105, startPoint y: 477, endPoint x: 429, endPoint y: 500, distance: 324.8
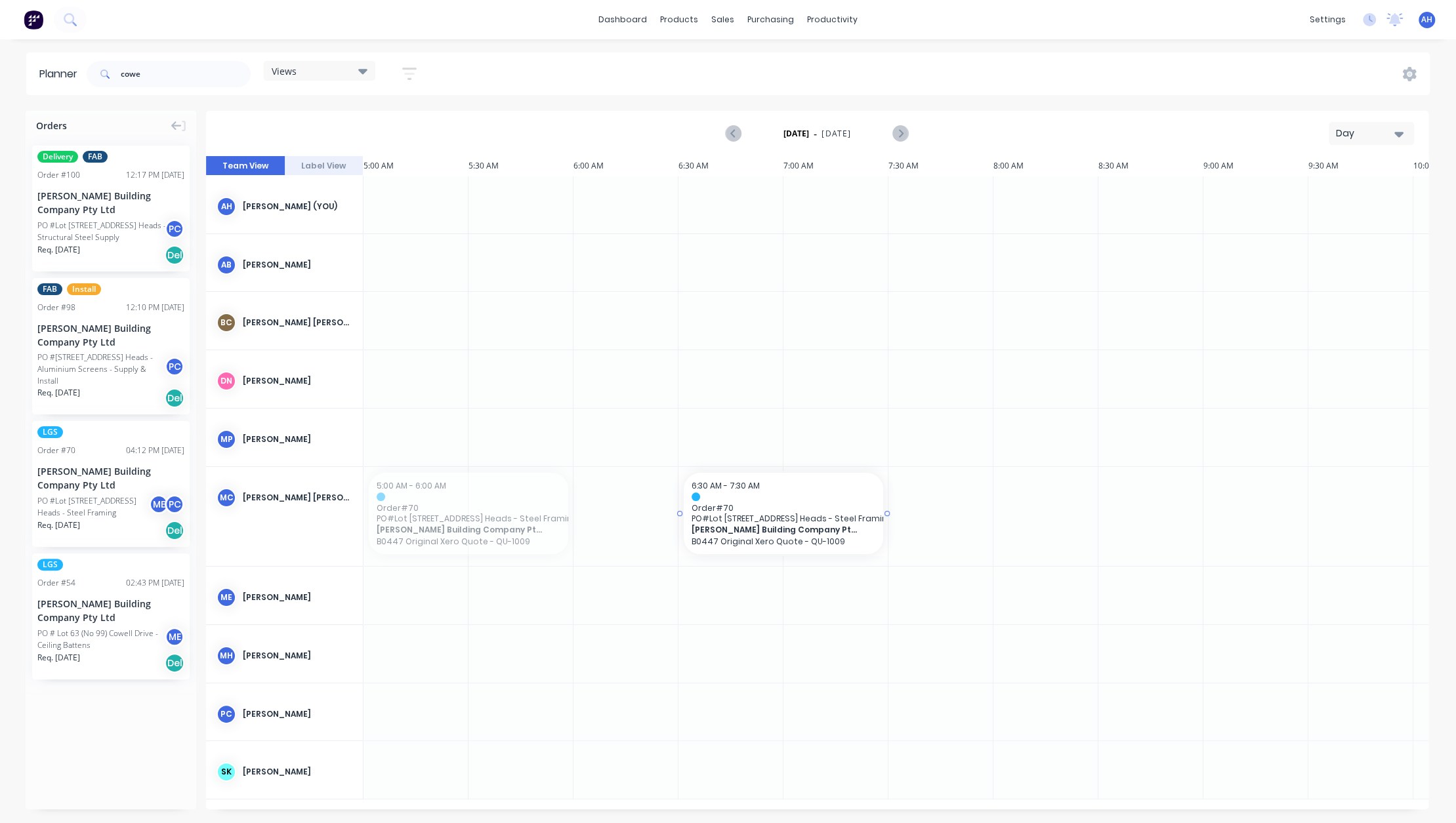
drag, startPoint x: 460, startPoint y: 501, endPoint x: 745, endPoint y: 512, distance: 285.2
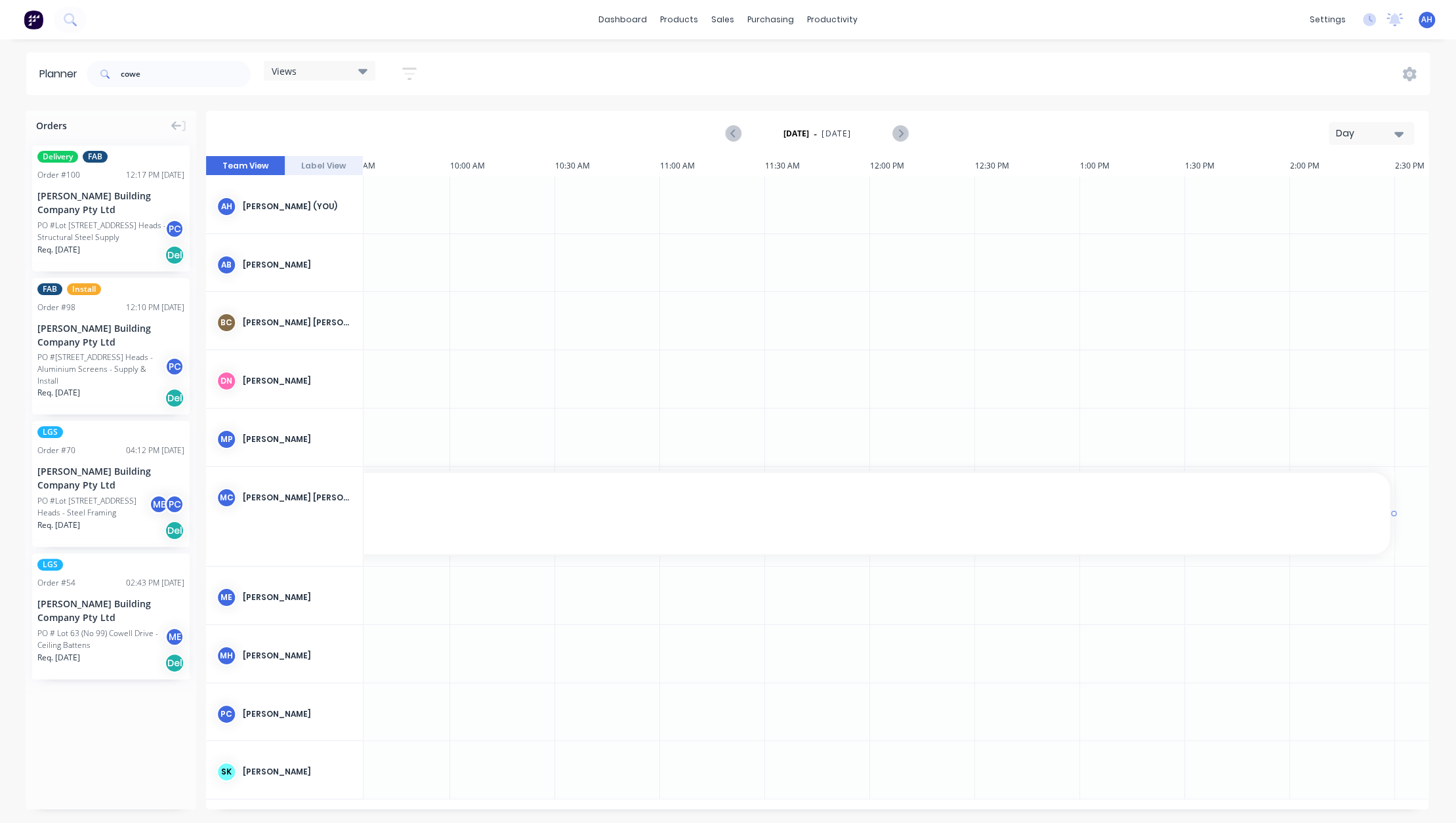
scroll to position [0, 981]
drag, startPoint x: 546, startPoint y: 510, endPoint x: 1383, endPoint y: 520, distance: 837.1
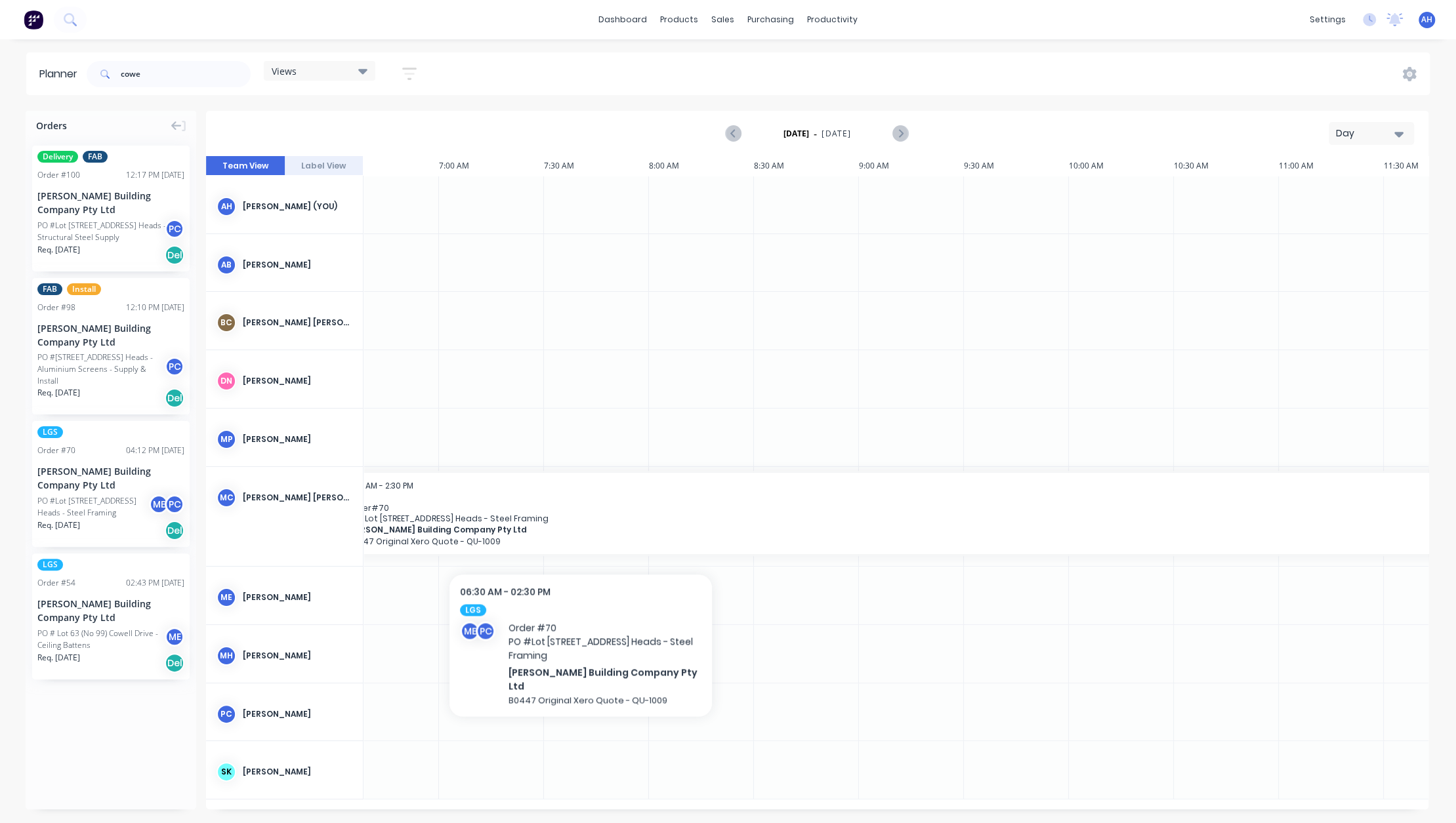
scroll to position [0, 0]
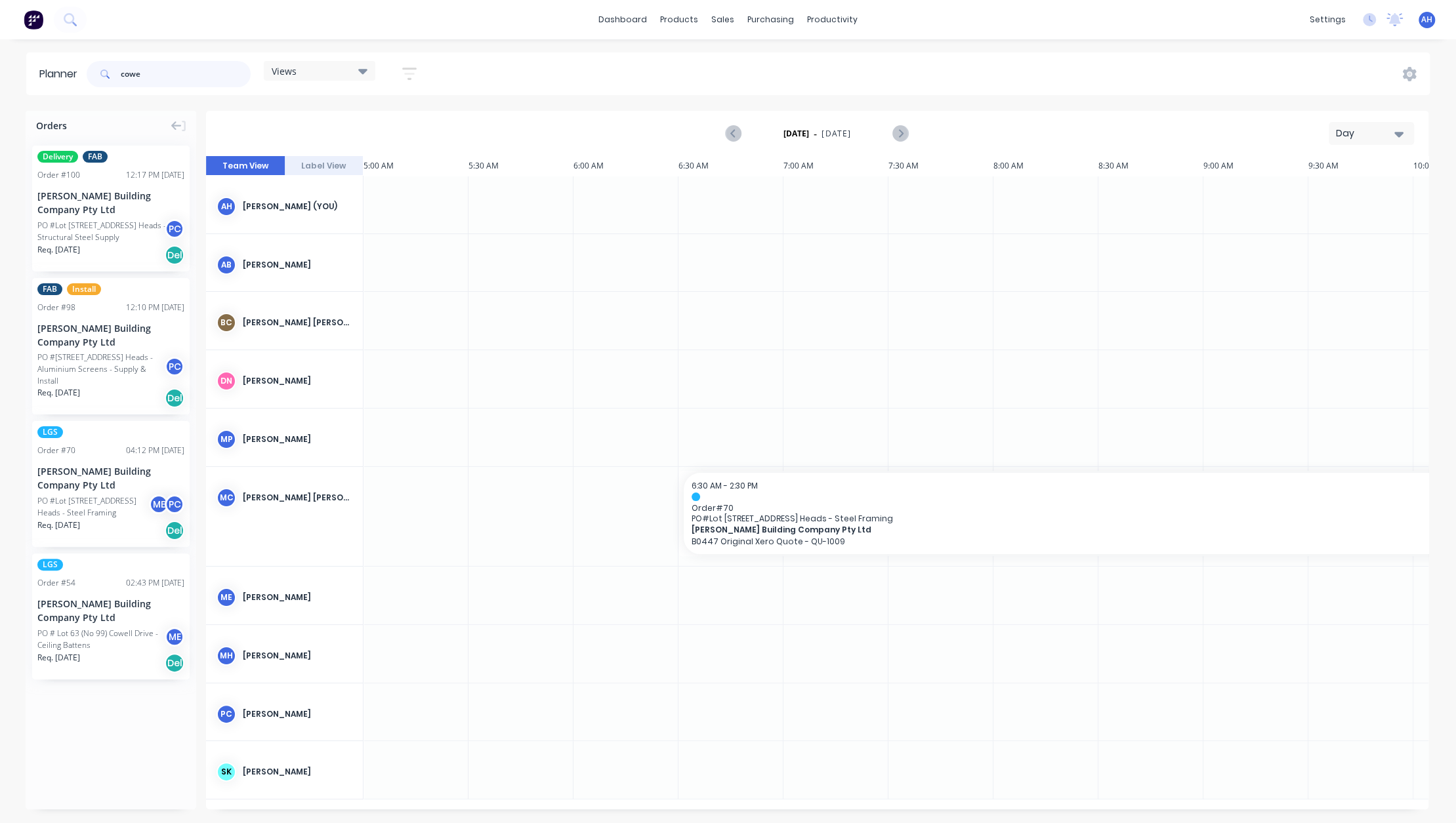
drag, startPoint x: 160, startPoint y: 73, endPoint x: 42, endPoint y: 80, distance: 118.2
click at [42, 80] on header "Planner cowe Views Save new view None (Default) edit [PERSON_NAME] edit Show/Hi…" at bounding box center [728, 73] width 1404 height 42
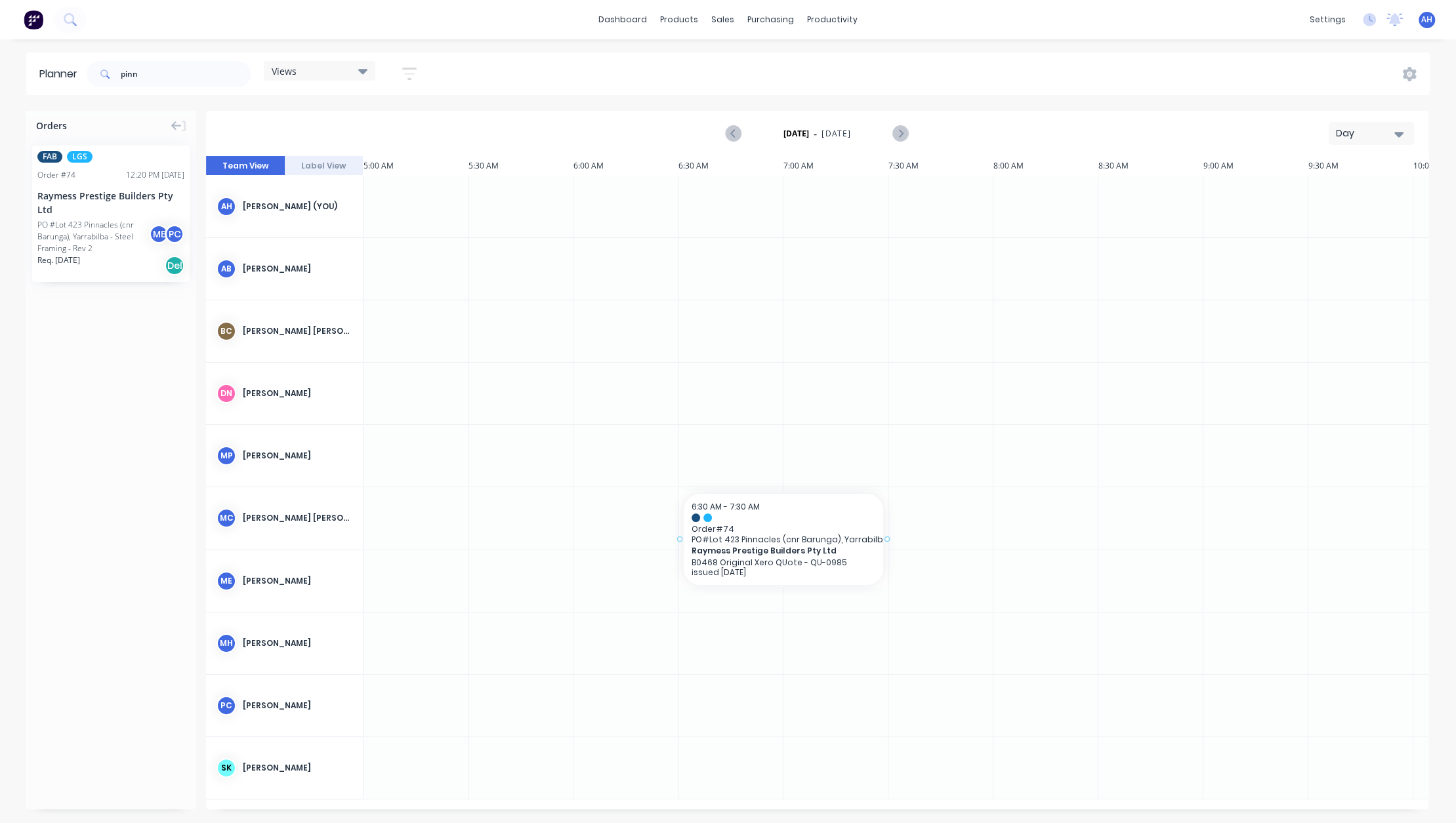
drag, startPoint x: 94, startPoint y: 225, endPoint x: 708, endPoint y: 506, distance: 675.2
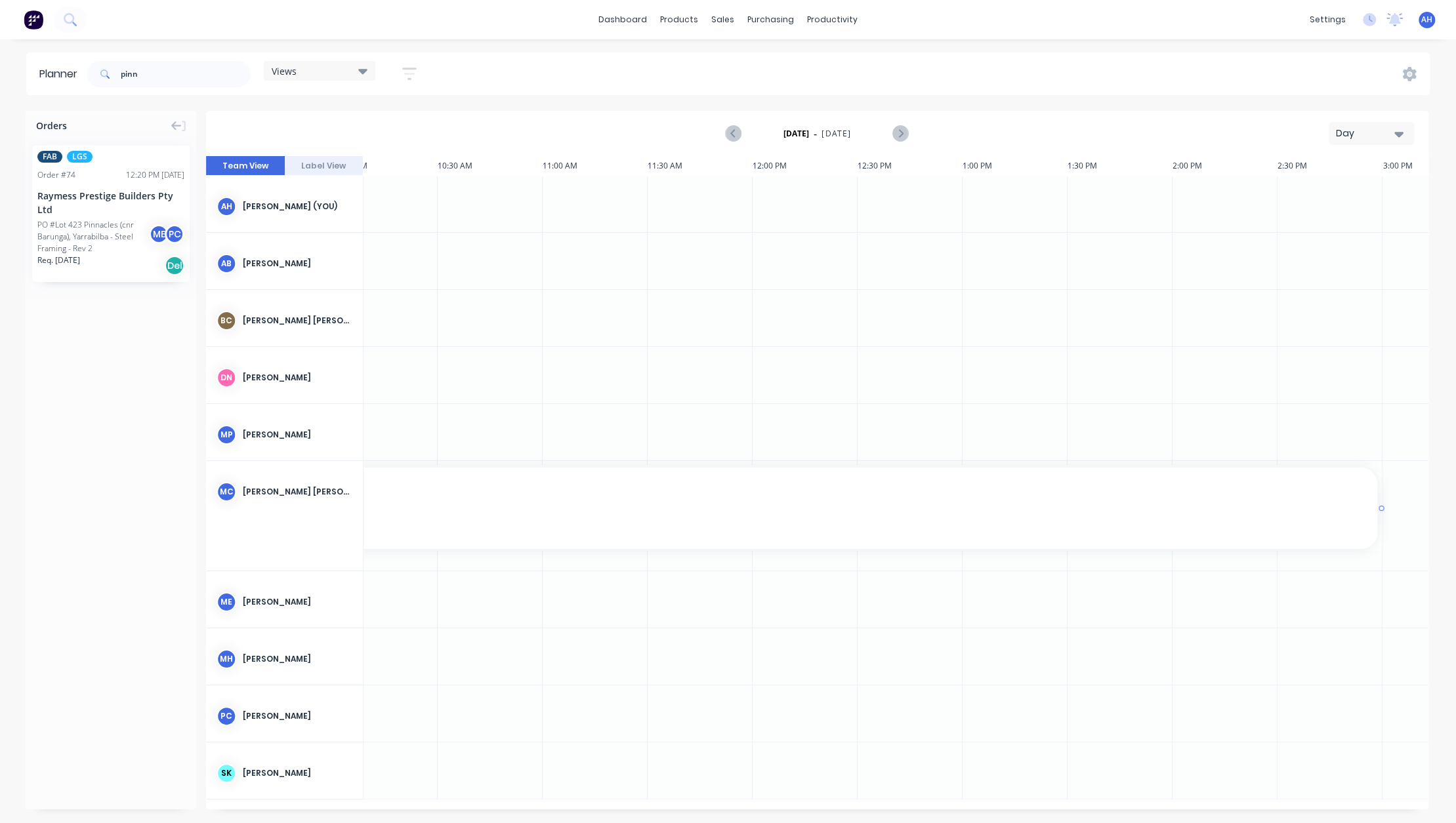
scroll to position [0, 1095]
drag, startPoint x: 649, startPoint y: 509, endPoint x: 1272, endPoint y: 519, distance: 623.1
drag, startPoint x: 146, startPoint y: 74, endPoint x: 84, endPoint y: 69, distance: 62.2
click at [84, 69] on header "Planner pinn Views Save new view None (Default) edit [PERSON_NAME] edit Show/Hi…" at bounding box center [728, 73] width 1404 height 42
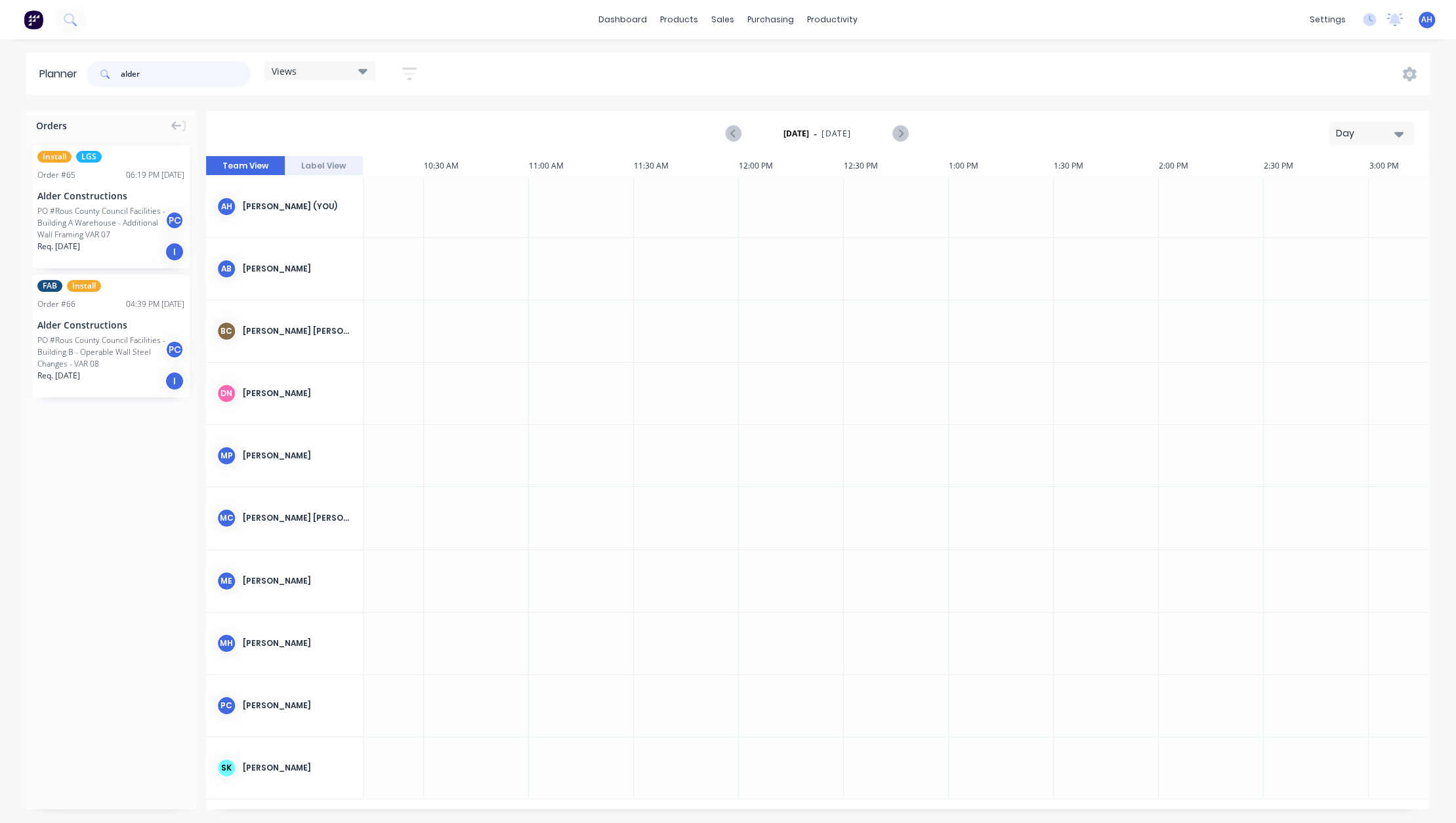
type input "alder"
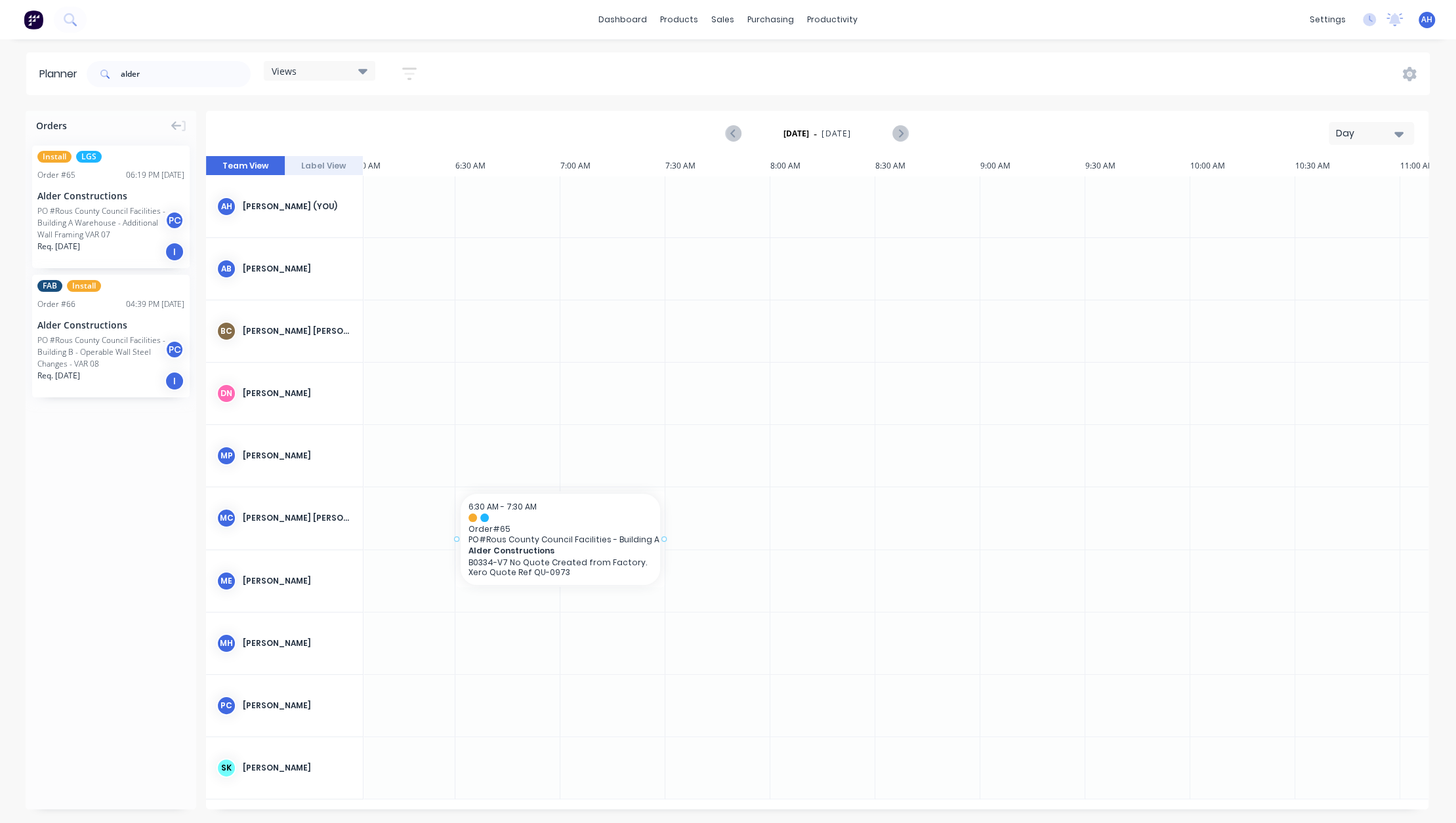
drag, startPoint x: 94, startPoint y: 218, endPoint x: 487, endPoint y: 506, distance: 487.2
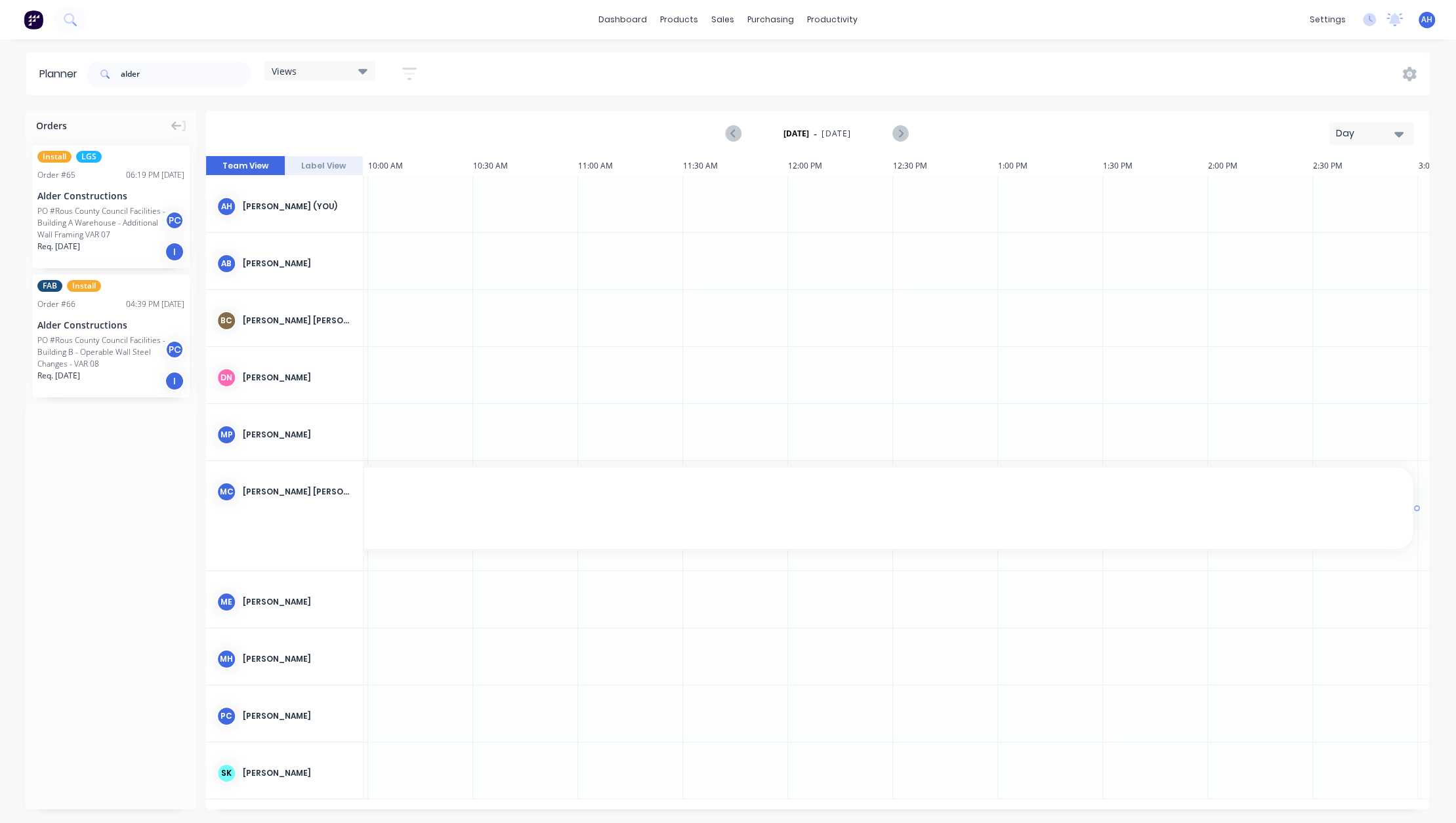
scroll to position [0, 1052]
drag, startPoint x: 664, startPoint y: 510, endPoint x: 1318, endPoint y: 510, distance: 654.0
drag, startPoint x: 183, startPoint y: 72, endPoint x: 57, endPoint y: 82, distance: 126.4
click at [57, 82] on header "Planner alder Views Save new view None (Default) edit [PERSON_NAME] edit Show/H…" at bounding box center [728, 73] width 1404 height 42
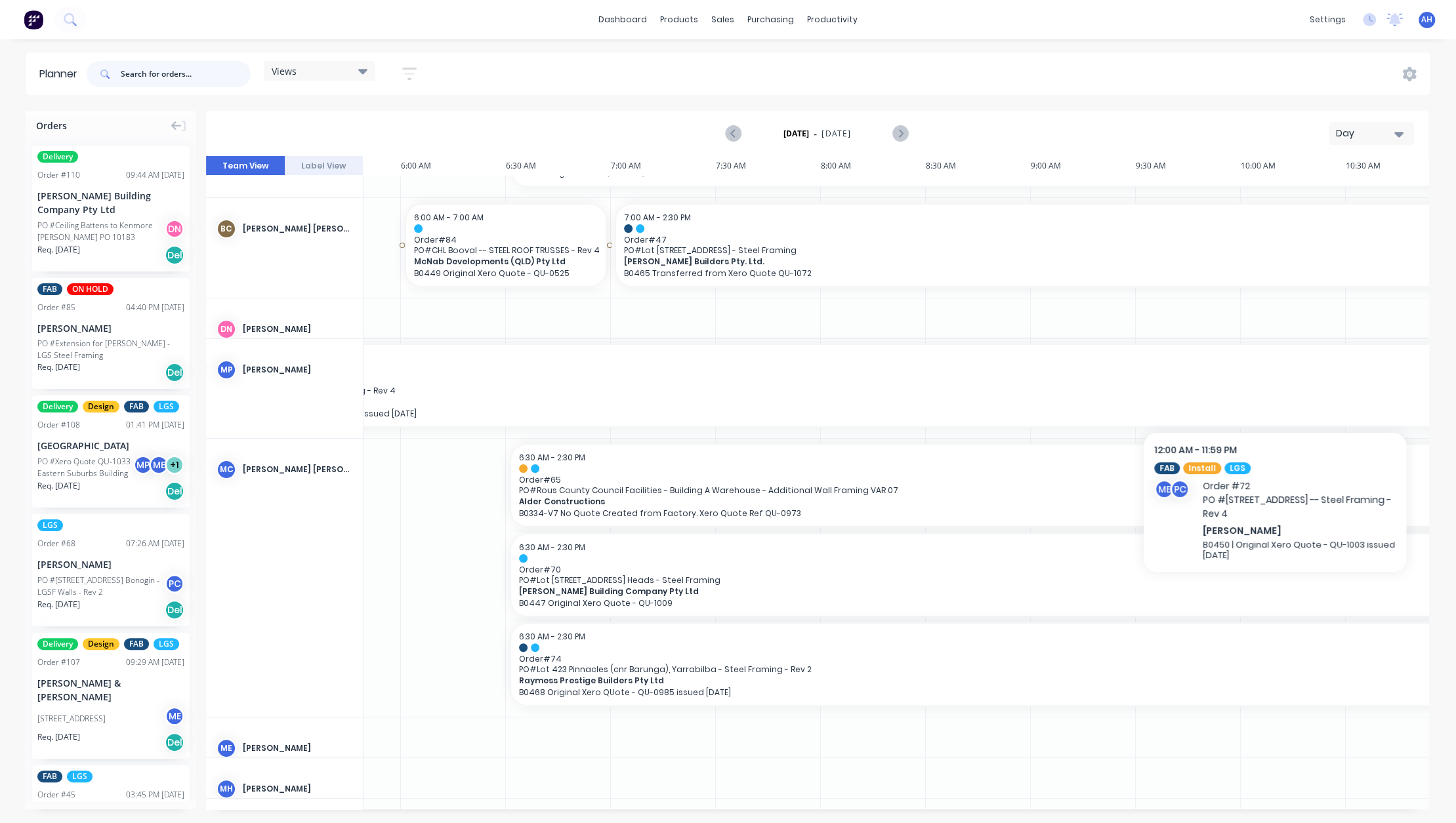
scroll to position [0, 172]
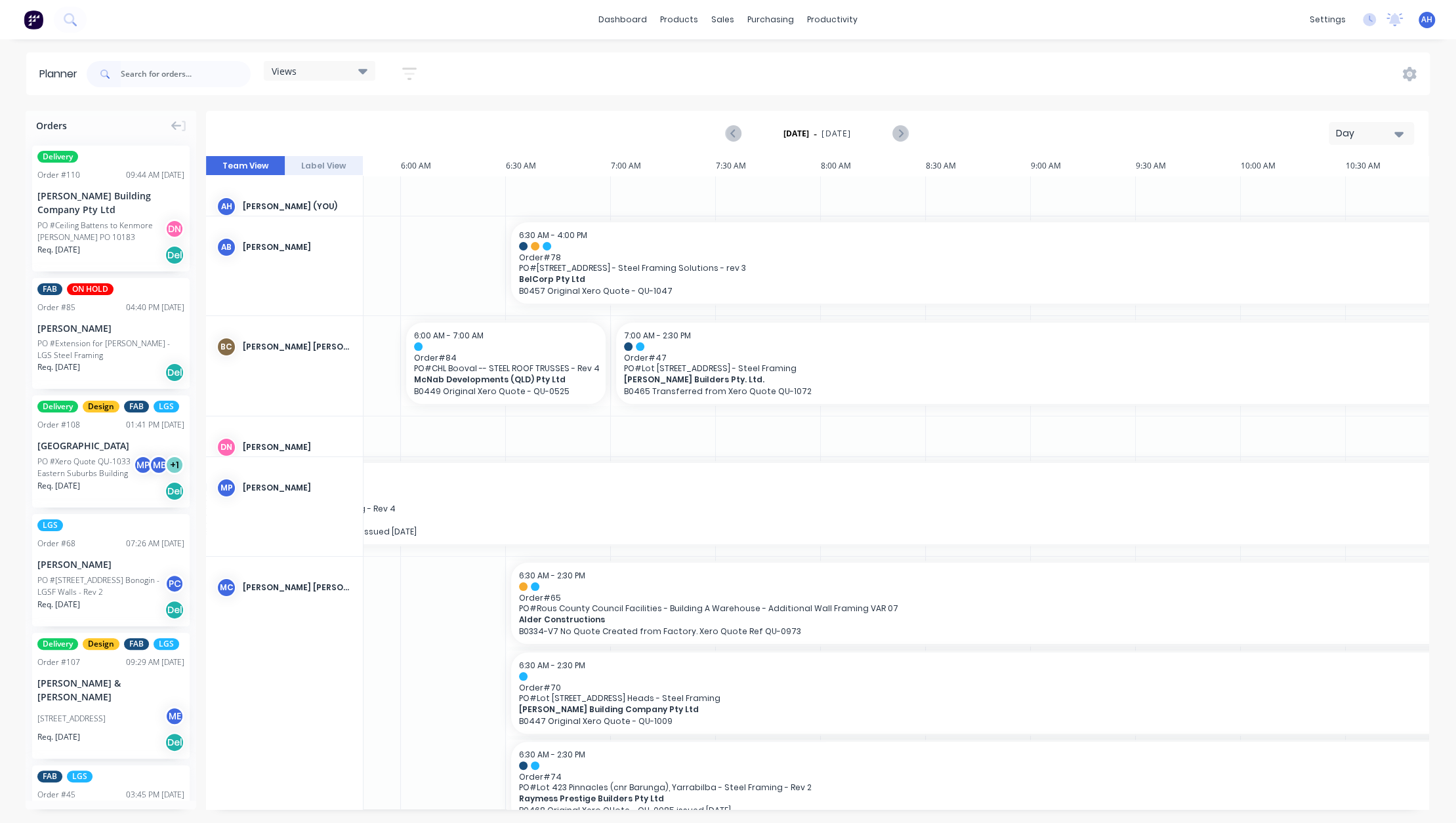
click at [410, 70] on icon "button" at bounding box center [409, 74] width 14 height 17
drag, startPoint x: 361, startPoint y: 244, endPoint x: 342, endPoint y: 246, distance: 19.1
click at [342, 246] on div "Filter by assignee" at bounding box center [340, 241] width 91 height 14
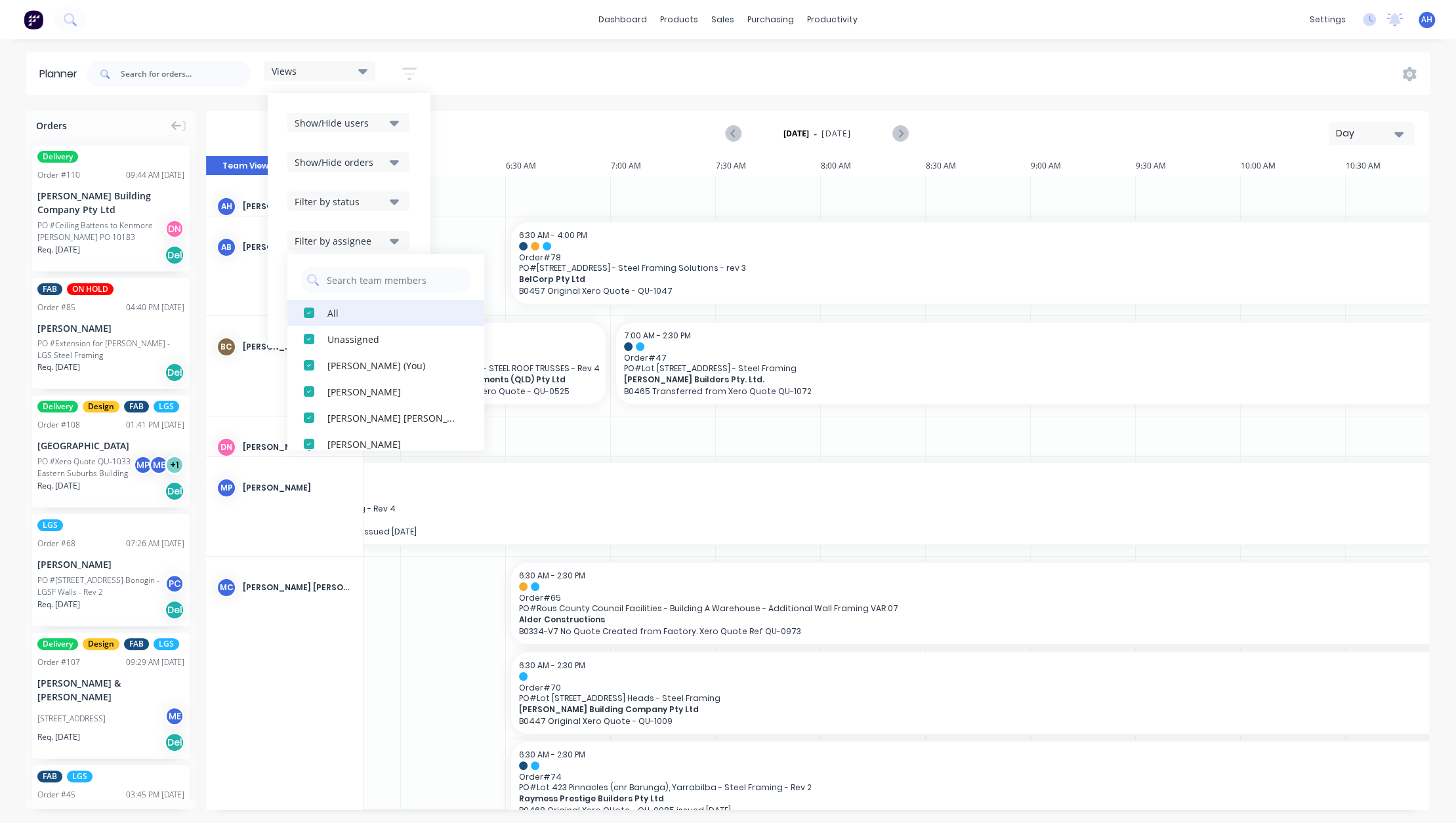
click at [308, 311] on div "button" at bounding box center [308, 313] width 26 height 26
click at [311, 392] on div "button" at bounding box center [308, 391] width 26 height 26
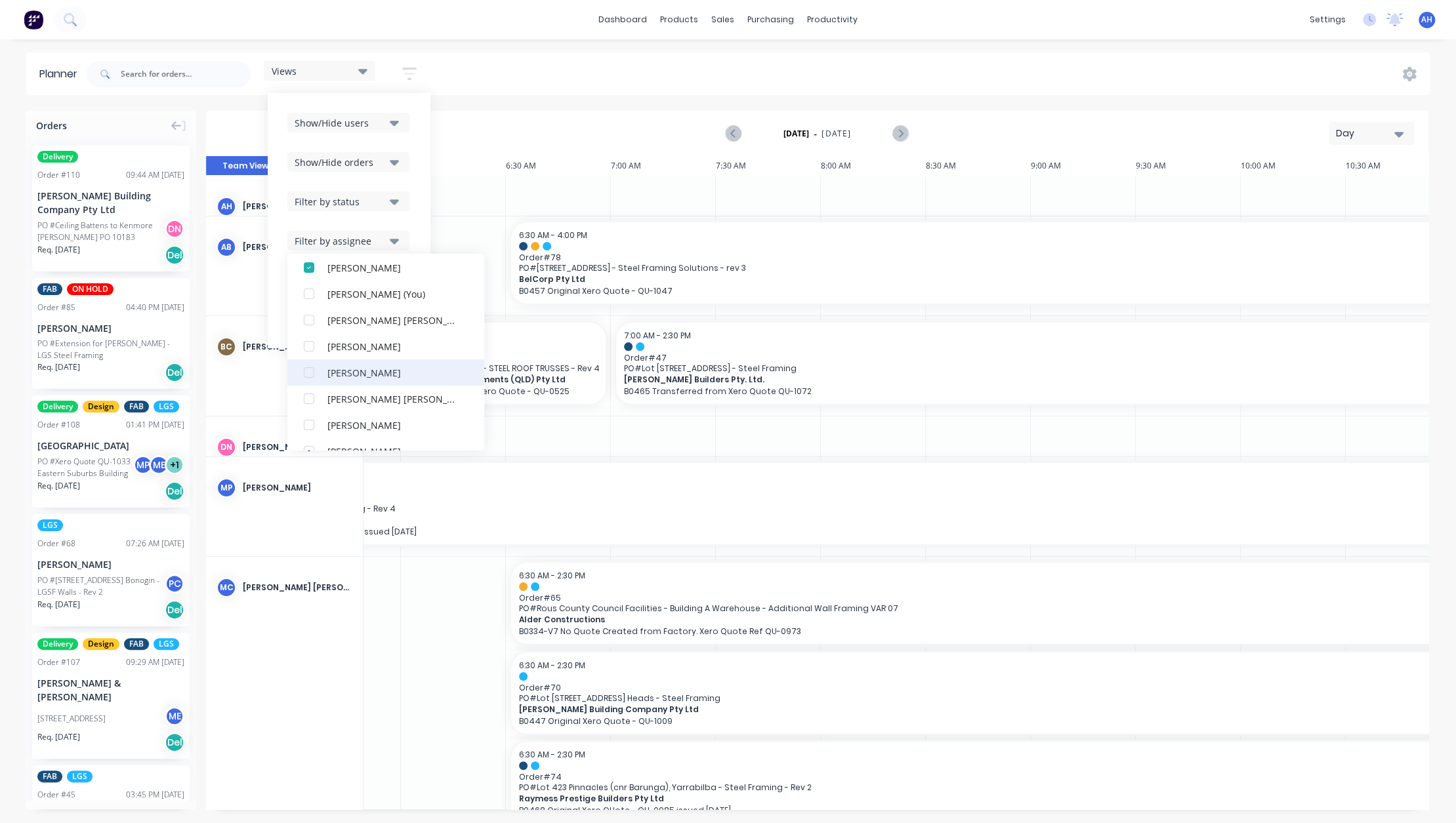
click at [313, 372] on div "button" at bounding box center [308, 373] width 26 height 26
click at [311, 398] on div "button" at bounding box center [308, 398] width 26 height 26
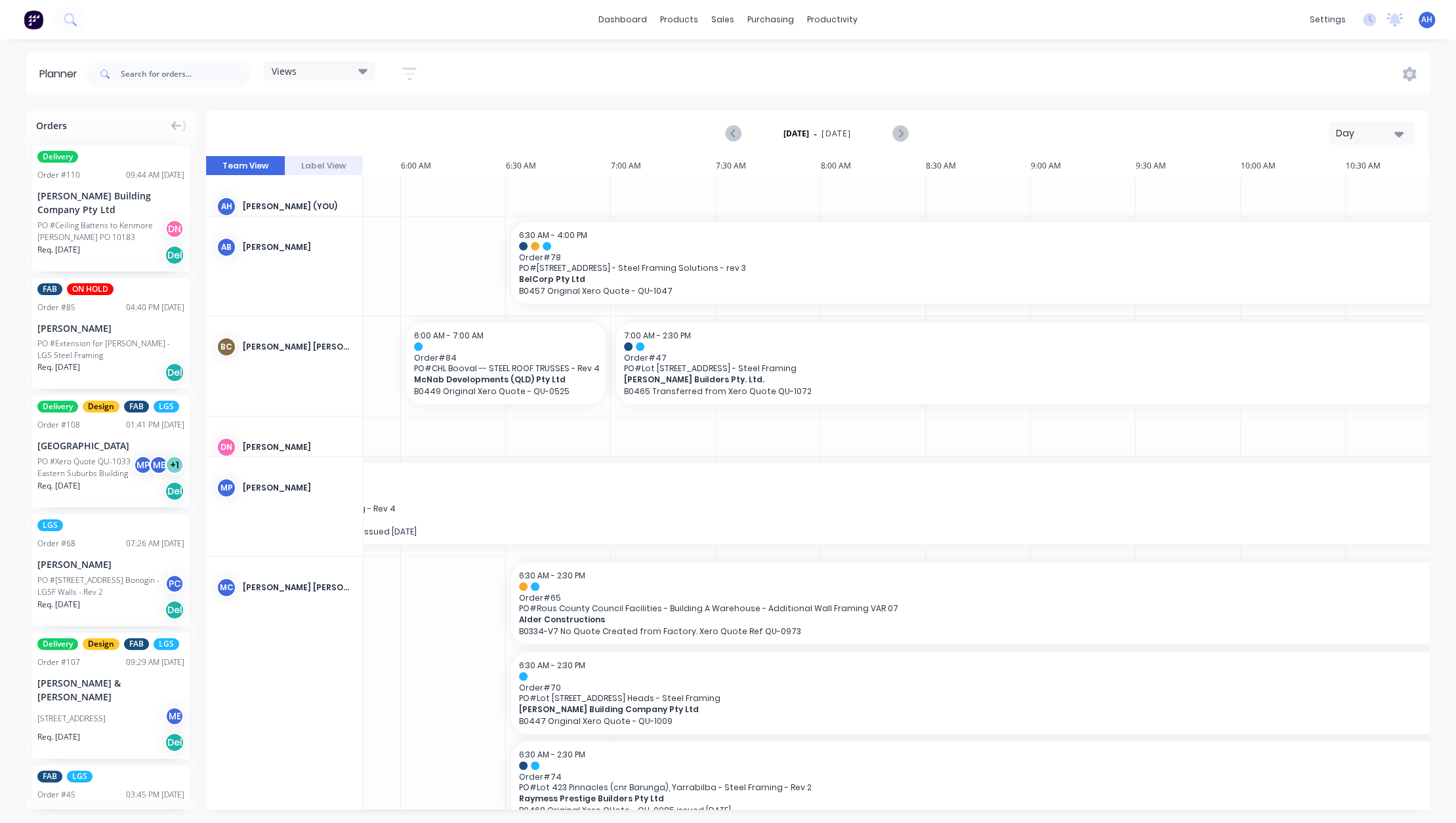
click at [412, 76] on icon "button" at bounding box center [409, 74] width 14 height 17
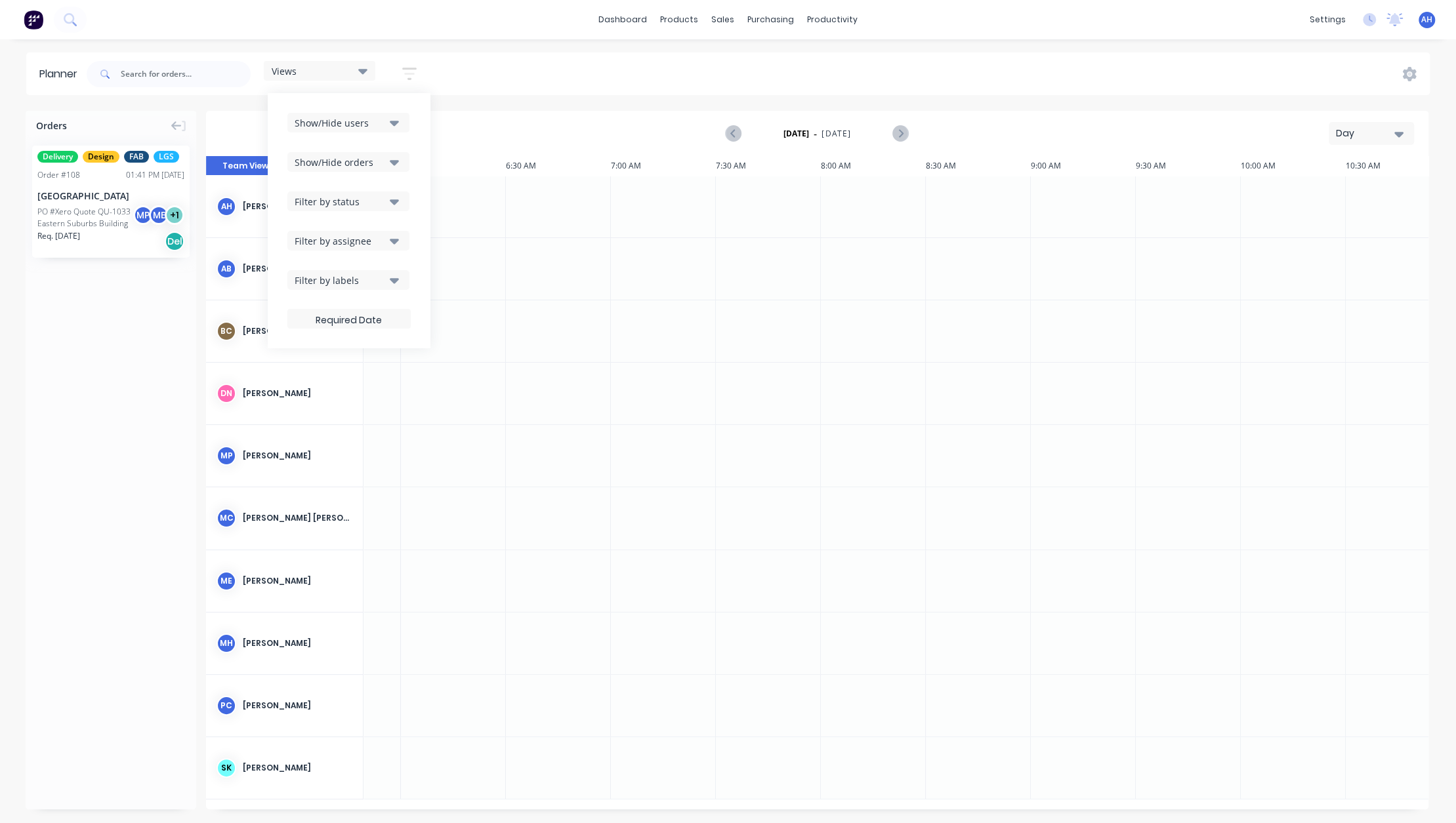
click at [362, 196] on div "Filter by status" at bounding box center [340, 202] width 91 height 14
click at [93, 344] on div "Orders Delivery Design FAB LGS Order # 108 01:41 PM [DATE] Eastern Suburbs Buil…" at bounding box center [111, 460] width 171 height 698
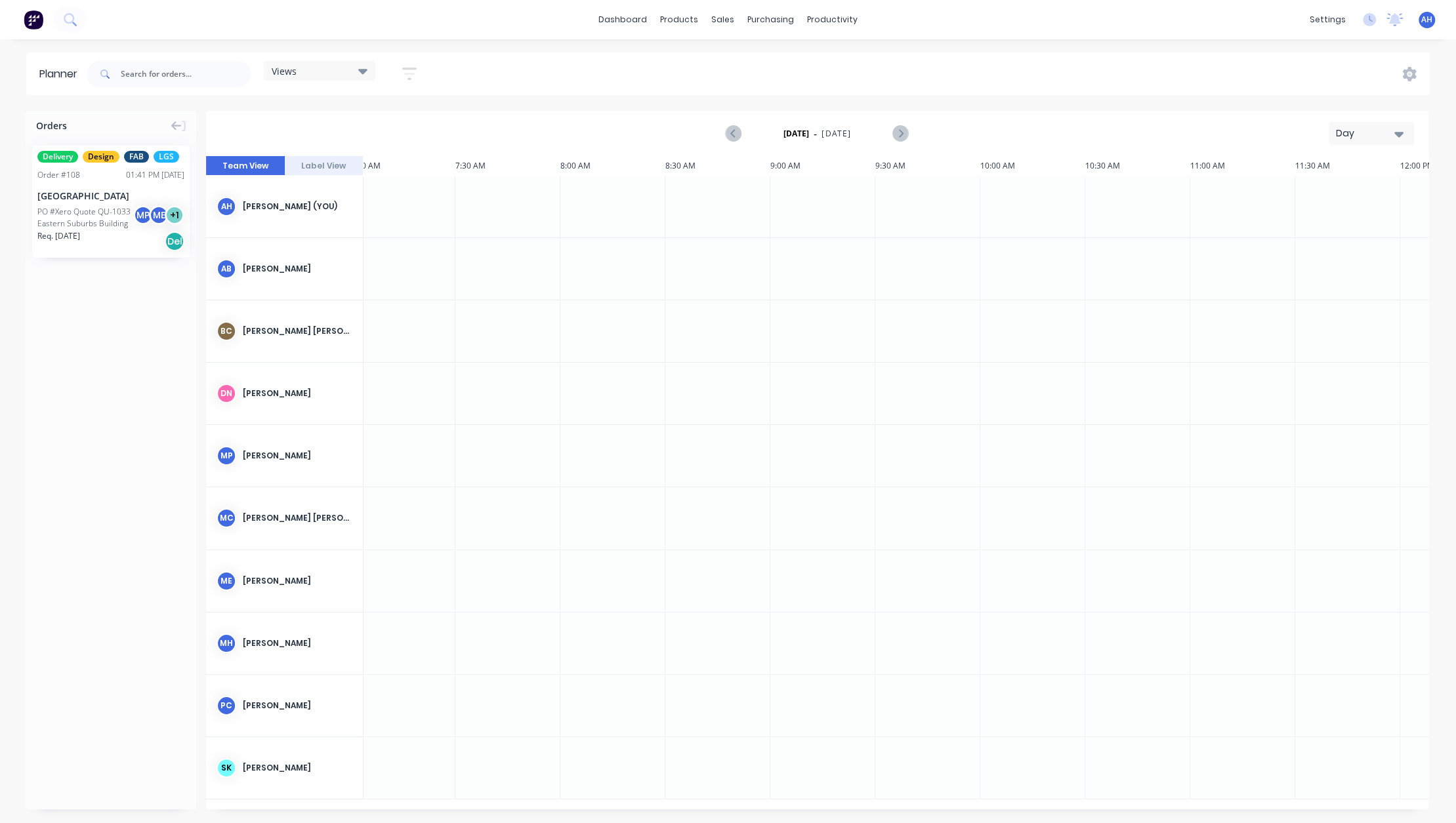
scroll to position [0, 434]
click at [410, 74] on icon "button" at bounding box center [410, 73] width 11 height 2
click at [386, 200] on div "Filter by status" at bounding box center [340, 202] width 91 height 14
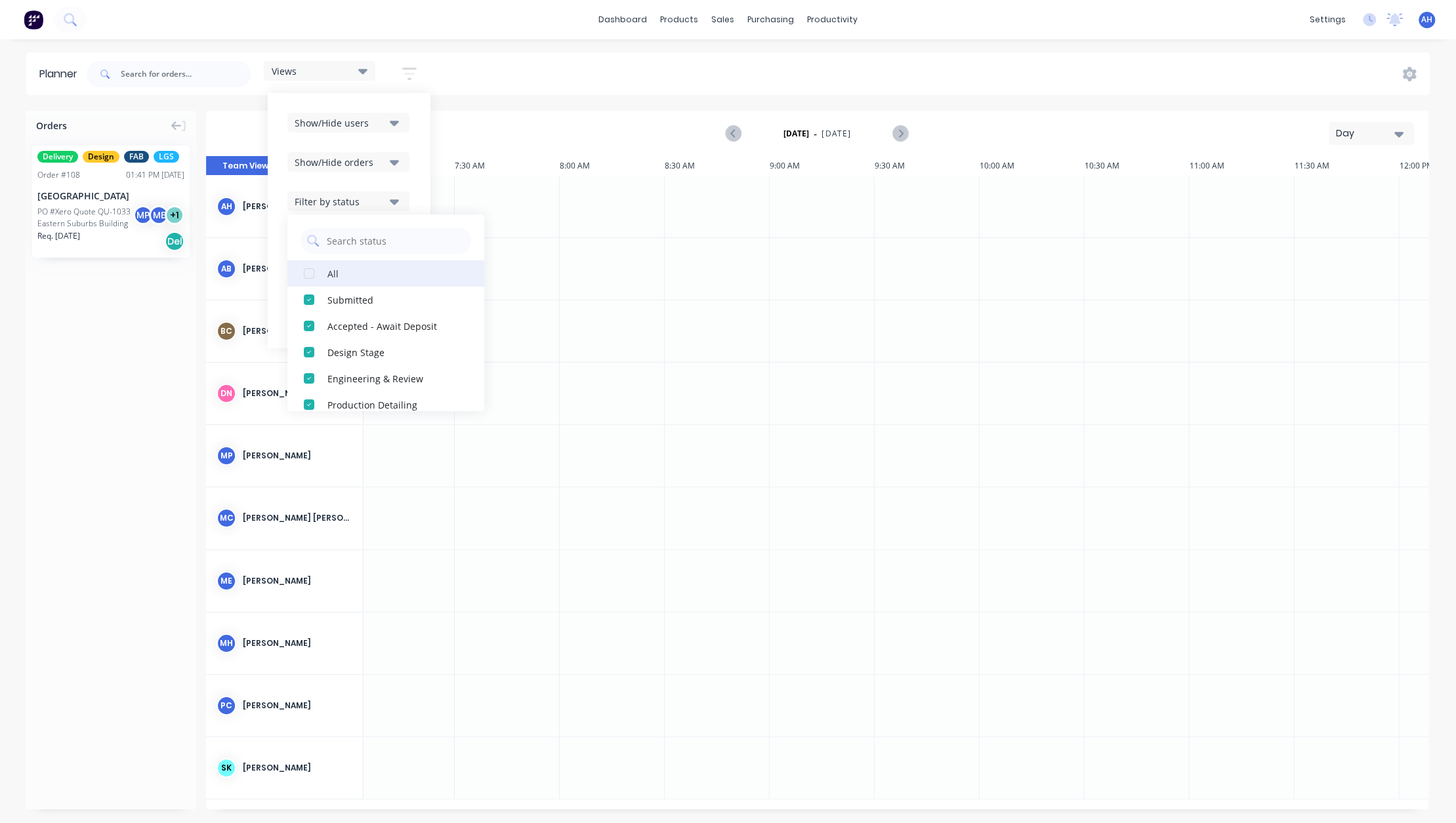
click at [312, 271] on div "button" at bounding box center [308, 274] width 26 height 26
click at [389, 197] on button "Filter by status" at bounding box center [348, 201] width 122 height 20
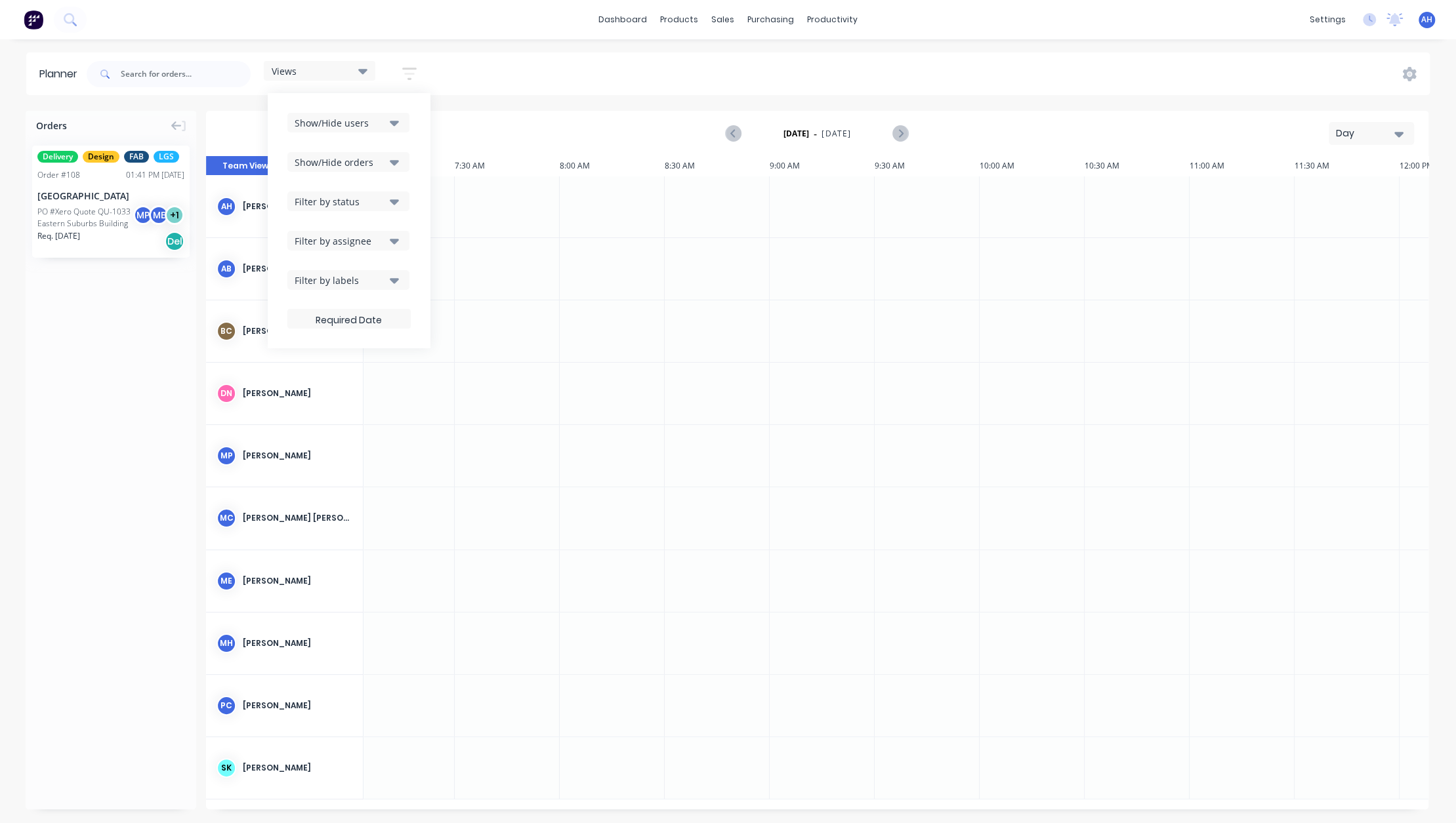
click at [390, 244] on icon "button" at bounding box center [395, 240] width 9 height 14
click at [310, 313] on div "button" at bounding box center [308, 313] width 26 height 26
click at [414, 218] on div "Show/Hide users Show/Hide orders Filter by status Filter by assignee All Unassi…" at bounding box center [349, 221] width 163 height 255
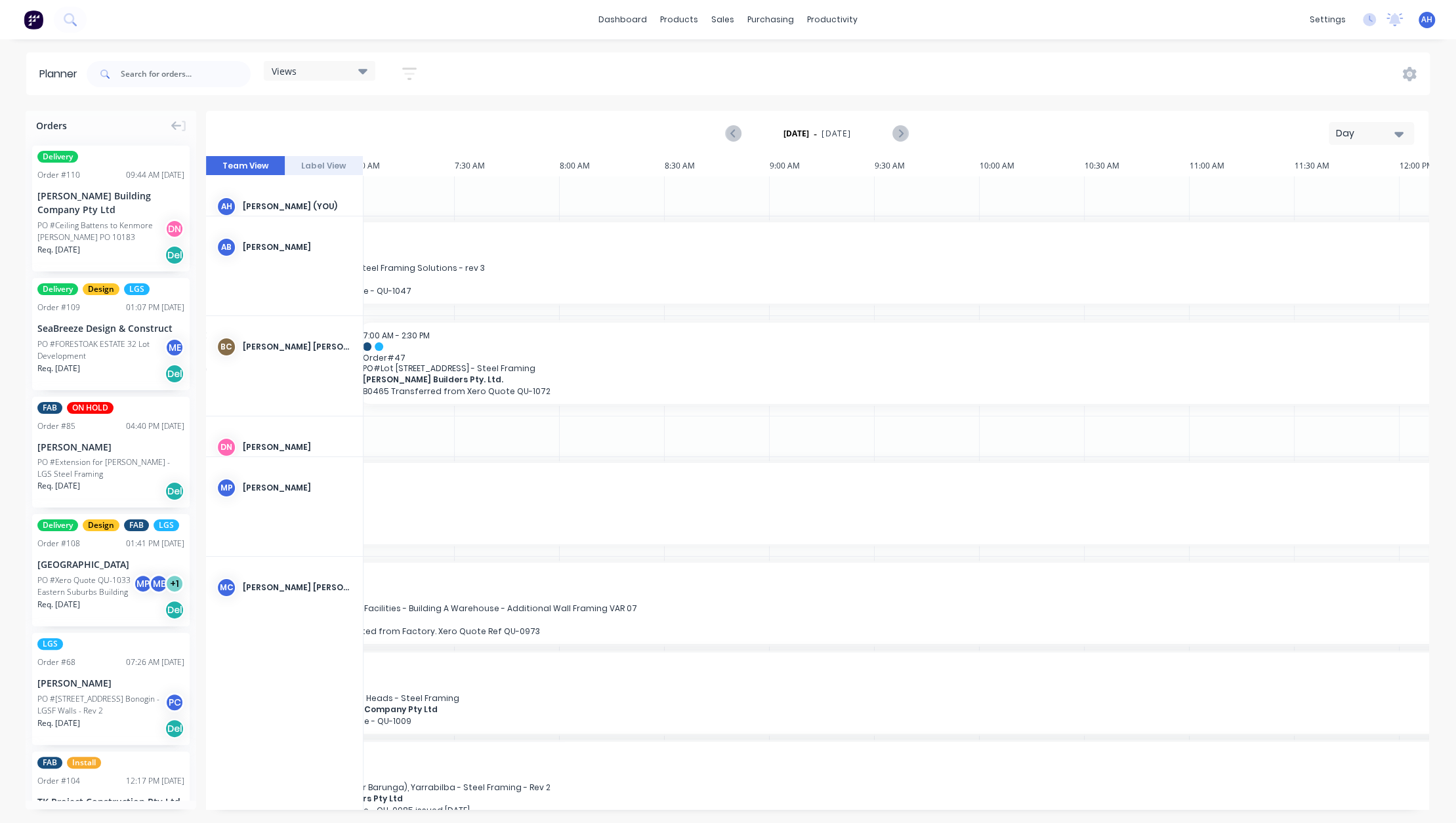
click at [462, 435] on div at bounding box center [507, 436] width 105 height 40
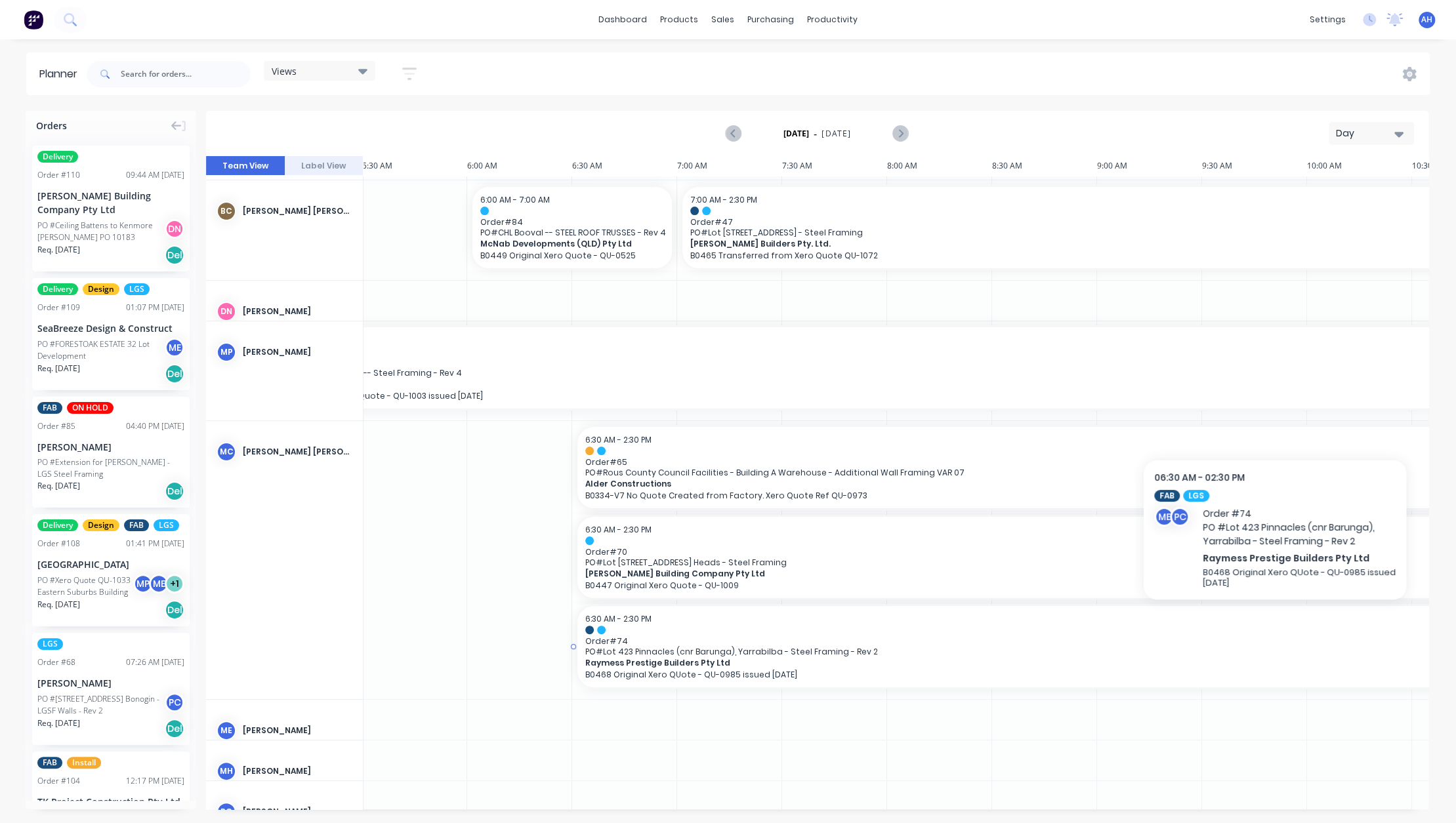
scroll to position [137, 108]
drag, startPoint x: 572, startPoint y: 645, endPoint x: 611, endPoint y: 661, distance: 42.2
drag, startPoint x: 894, startPoint y: 648, endPoint x: 594, endPoint y: 648, distance: 300.0
drag, startPoint x: 881, startPoint y: 707, endPoint x: 651, endPoint y: 643, distance: 238.7
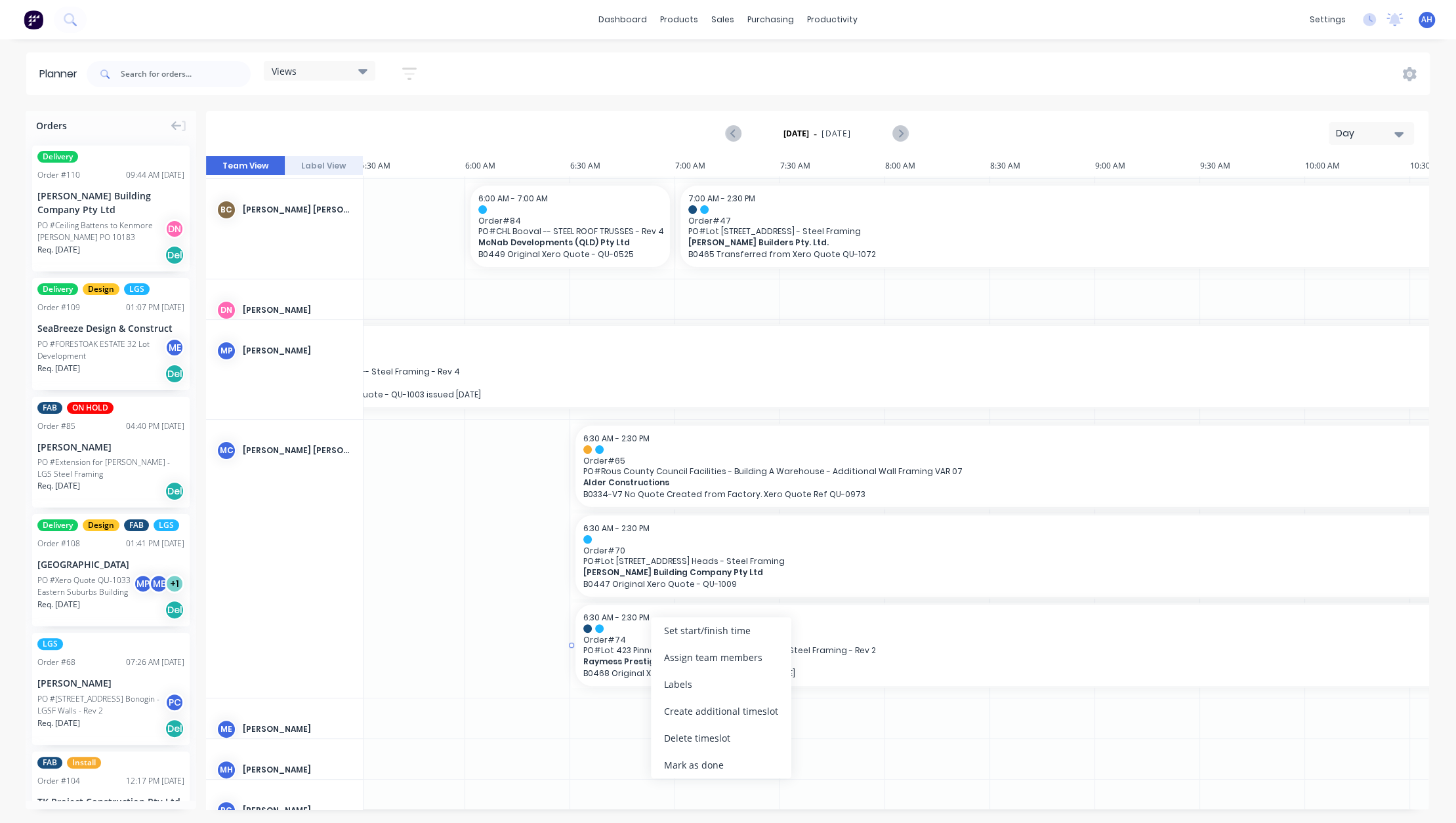
click at [612, 624] on div at bounding box center [1411, 628] width 1654 height 8
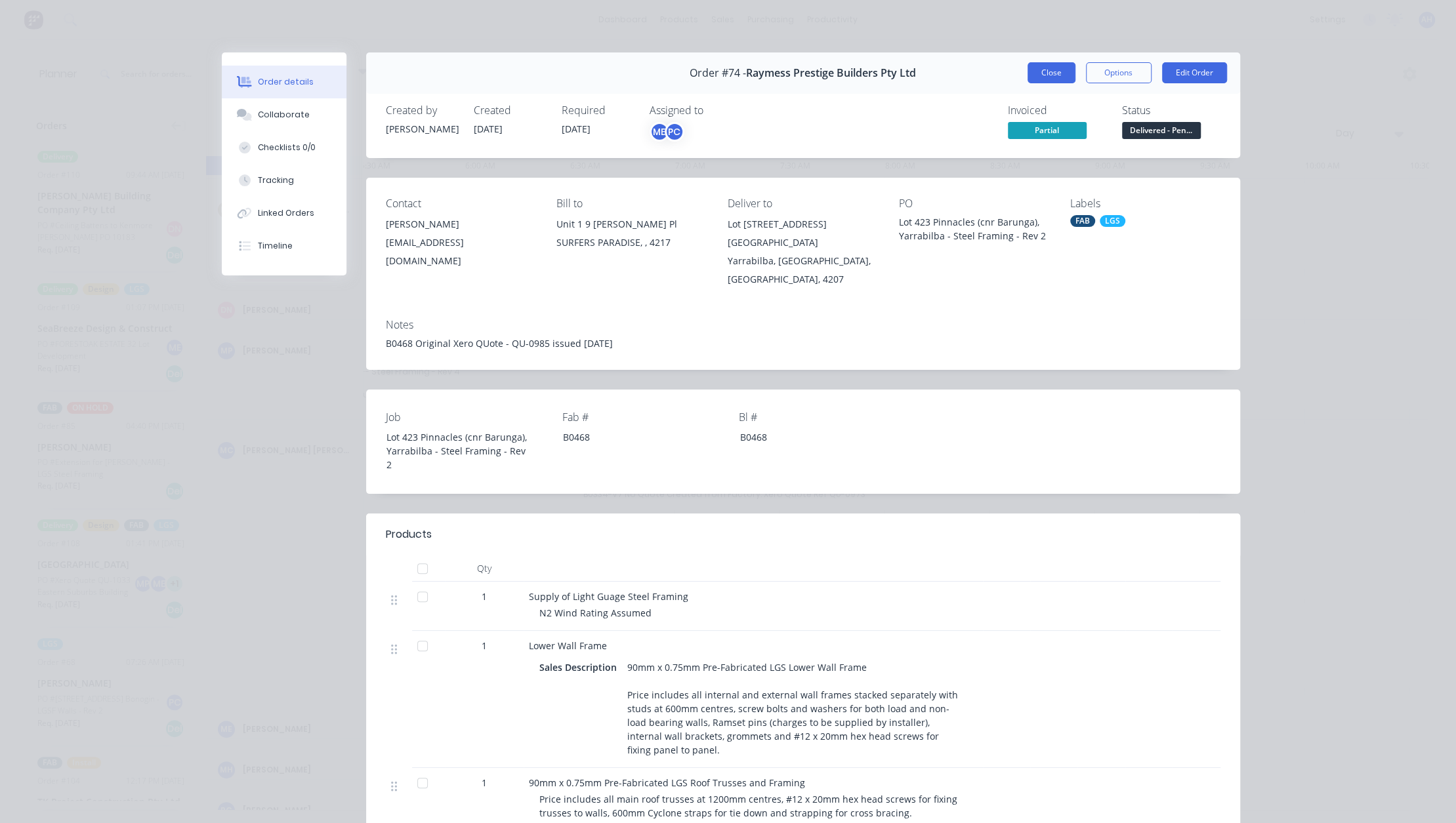
drag, startPoint x: 1050, startPoint y: 72, endPoint x: 1029, endPoint y: 76, distance: 21.4
click at [1029, 76] on button "Close" at bounding box center [1051, 73] width 48 height 21
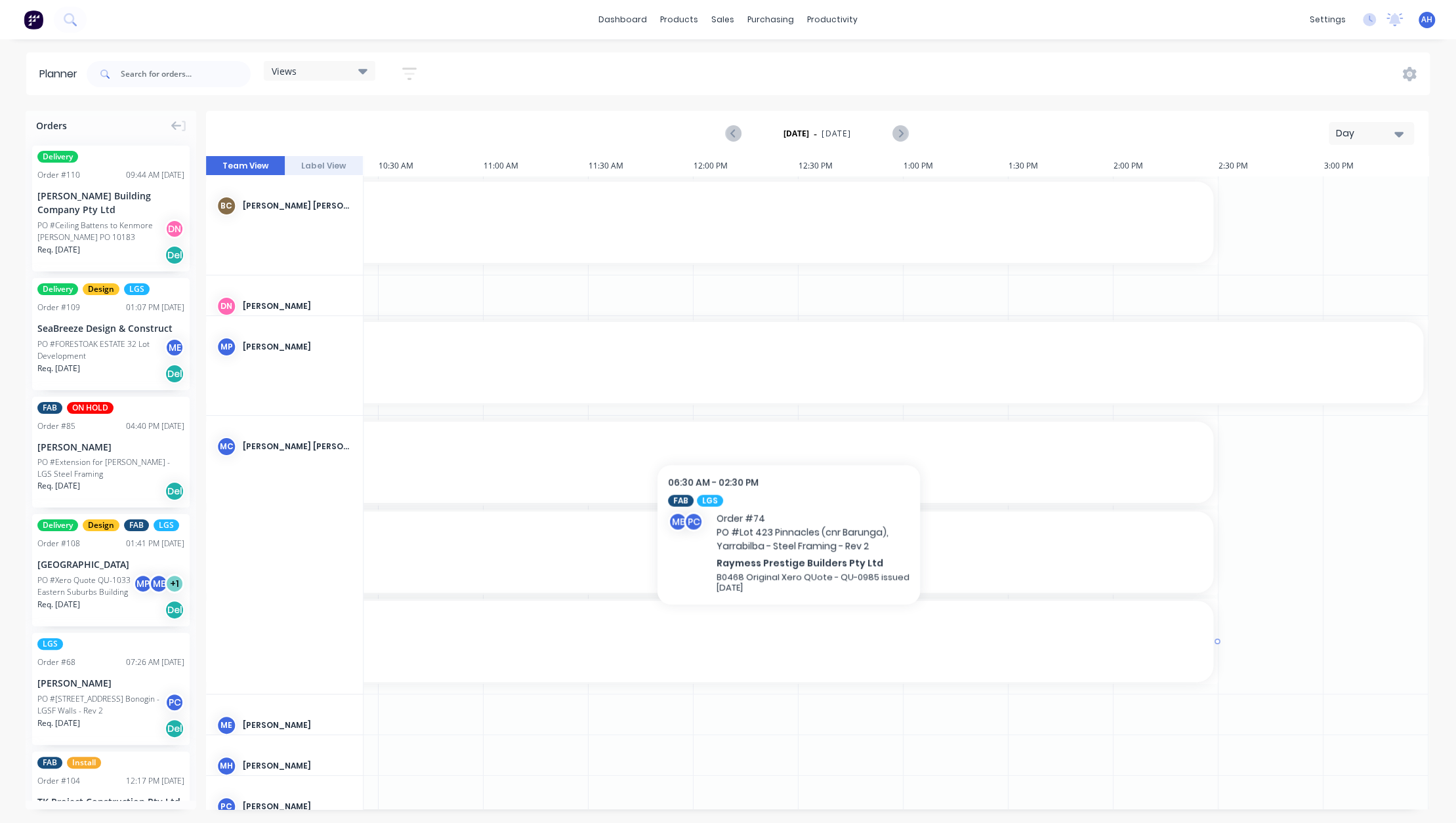
scroll to position [141, 1143]
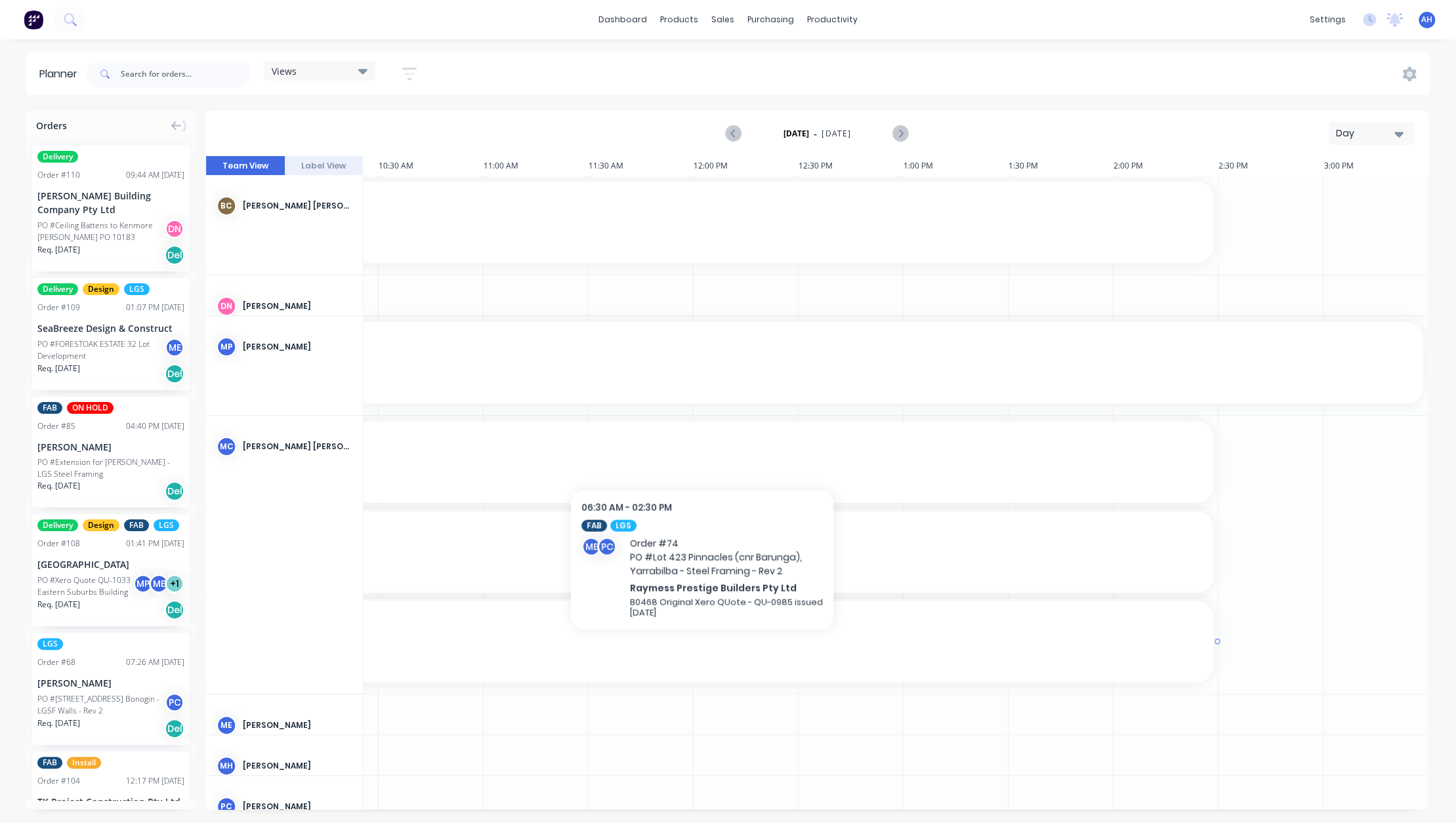
drag, startPoint x: 1213, startPoint y: 645, endPoint x: 702, endPoint y: 654, distance: 511.1
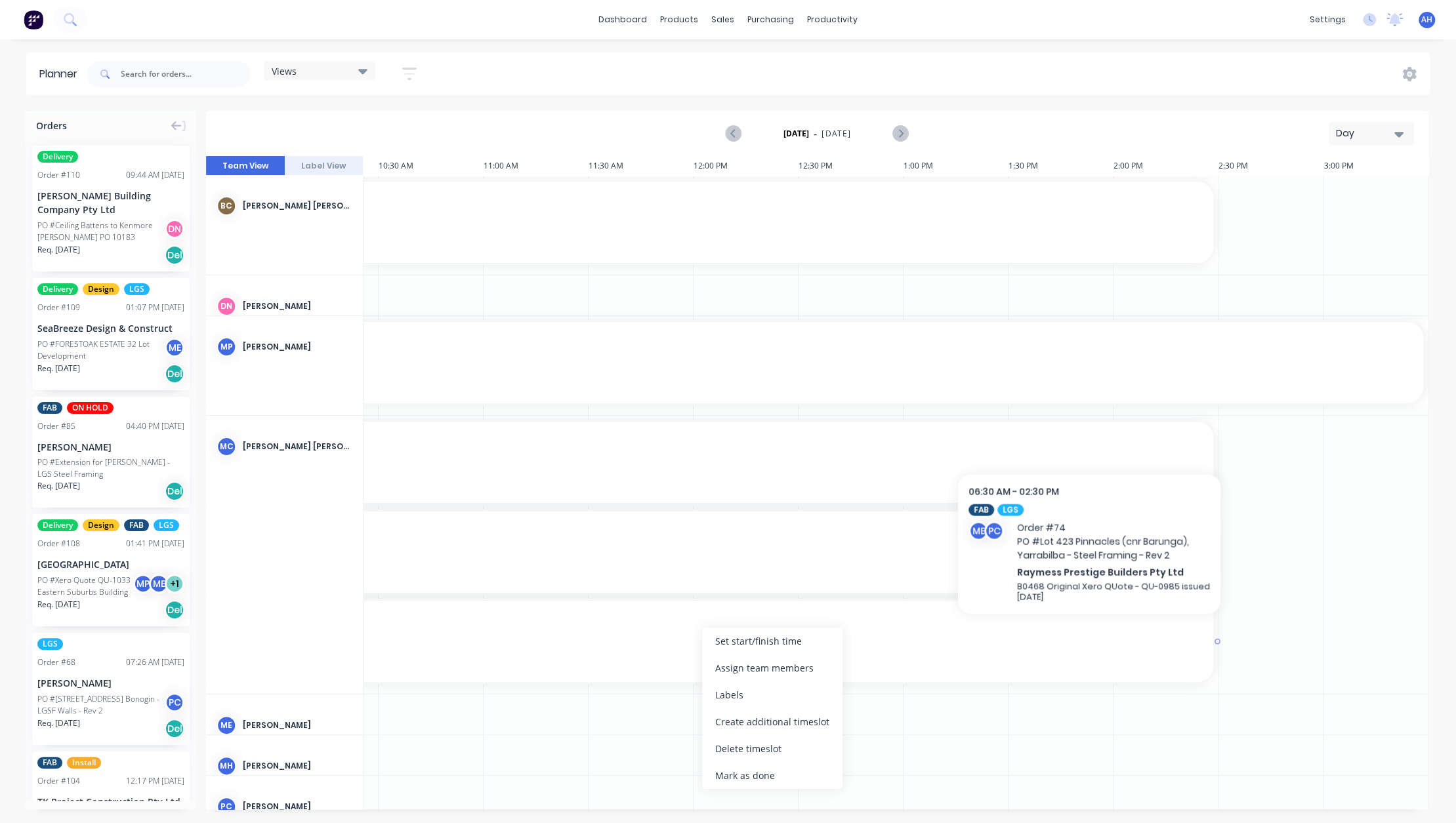
drag, startPoint x: 1216, startPoint y: 641, endPoint x: 1089, endPoint y: 638, distance: 127.0
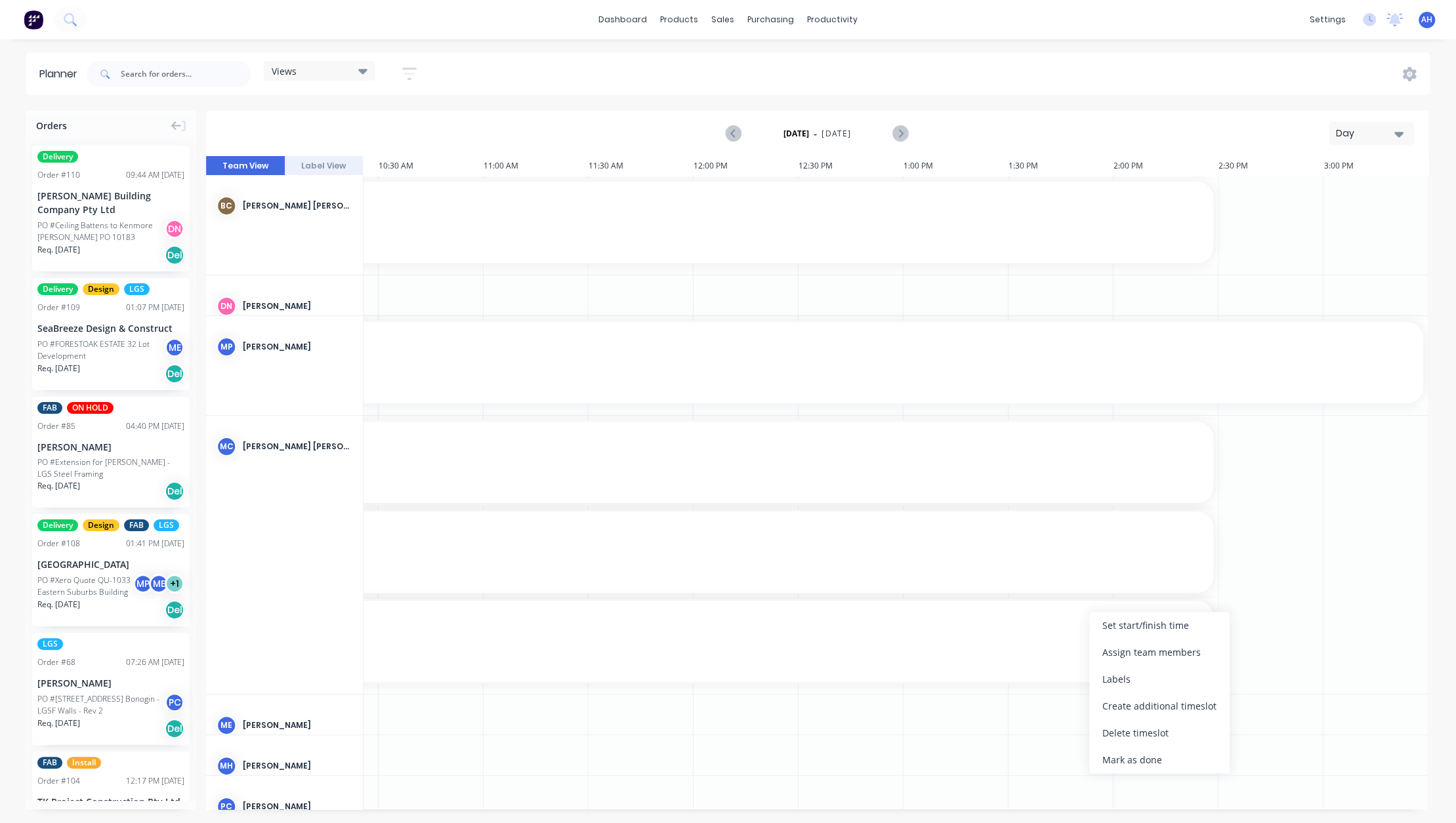
click at [1265, 654] on div at bounding box center [1271, 555] width 105 height 278
drag, startPoint x: 1215, startPoint y: 641, endPoint x: 405, endPoint y: 659, distance: 810.2
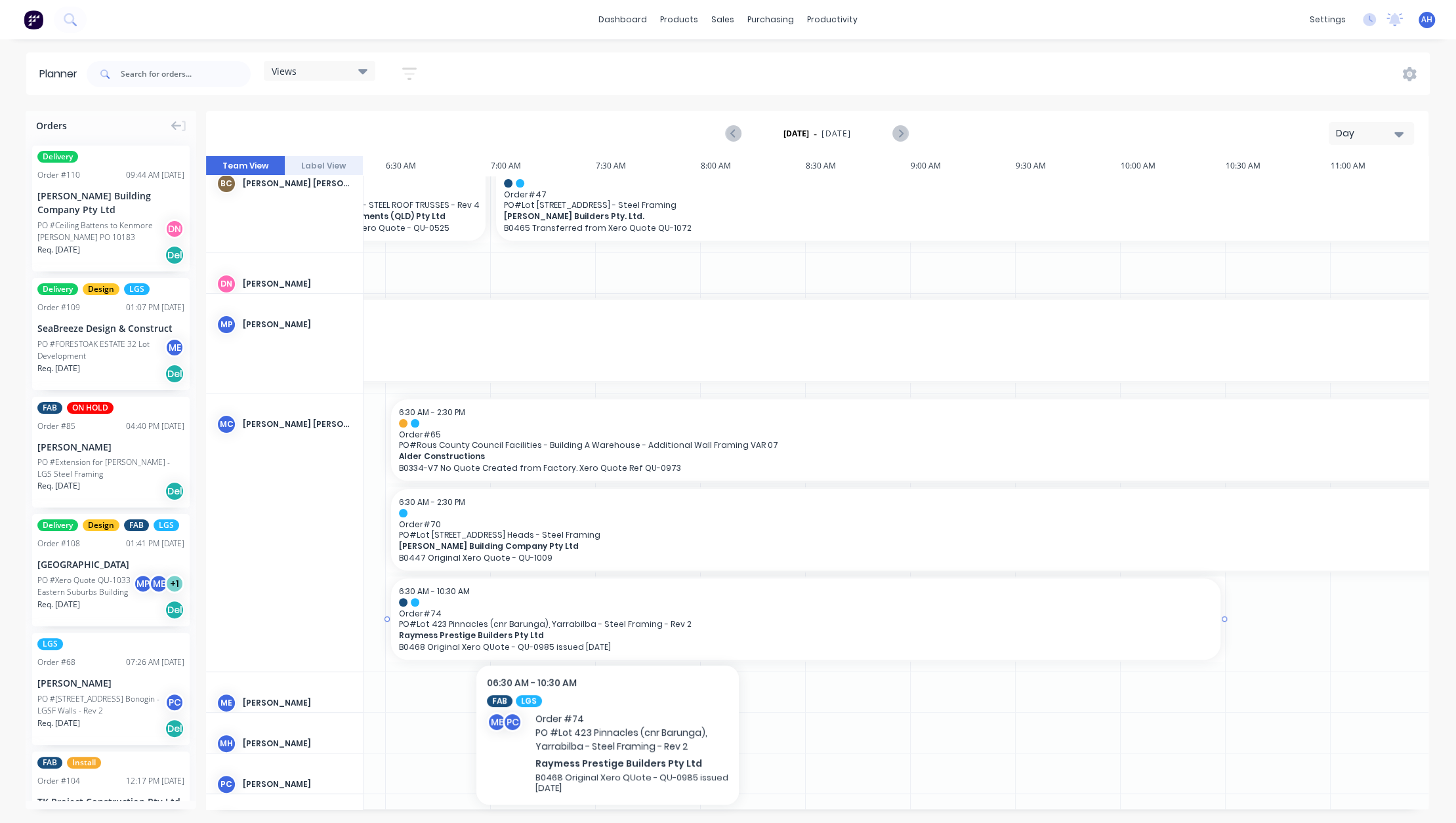
scroll to position [163, 237]
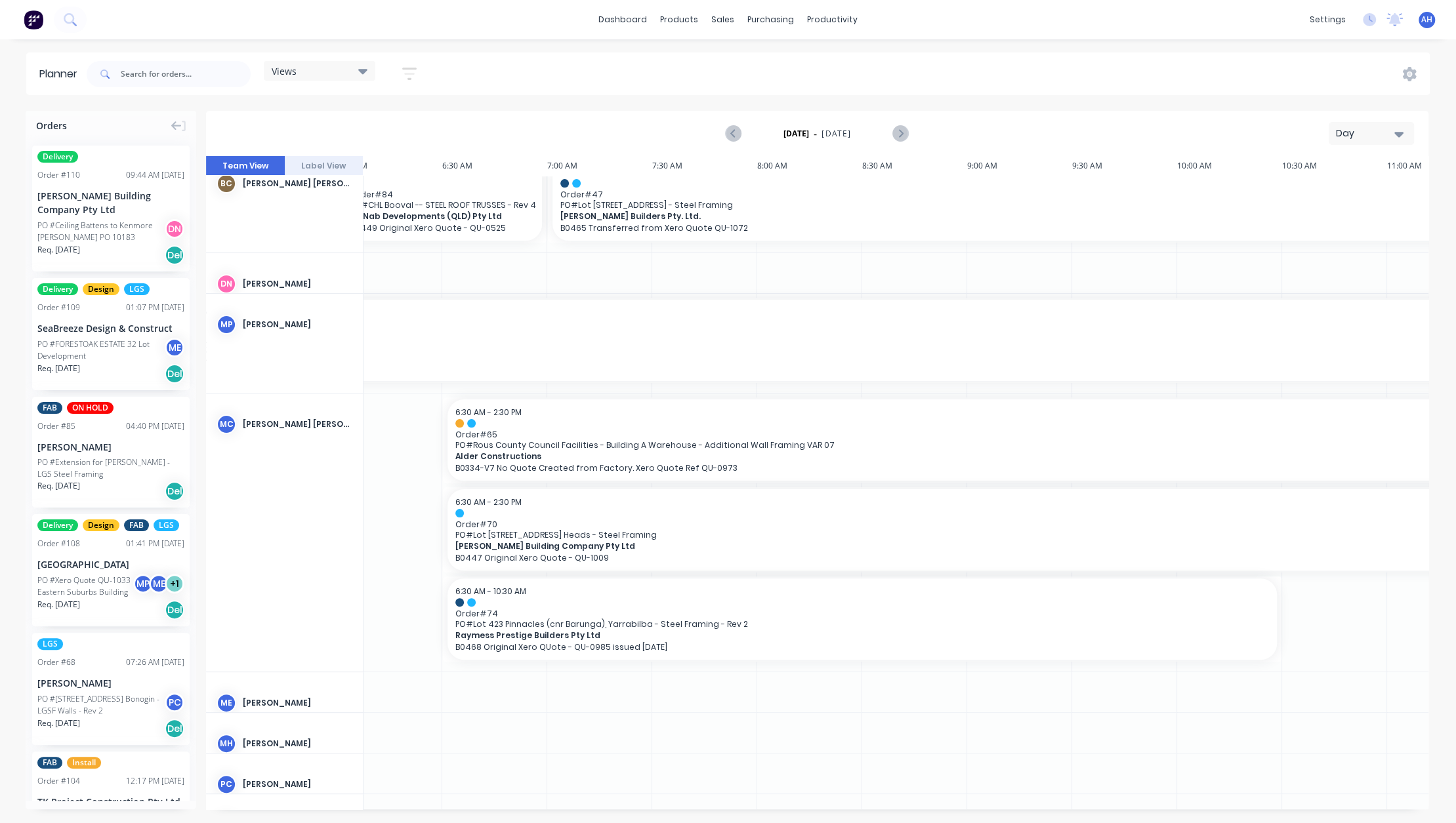
click at [364, 71] on icon at bounding box center [363, 71] width 9 height 5
click at [406, 71] on icon "button" at bounding box center [409, 74] width 14 height 17
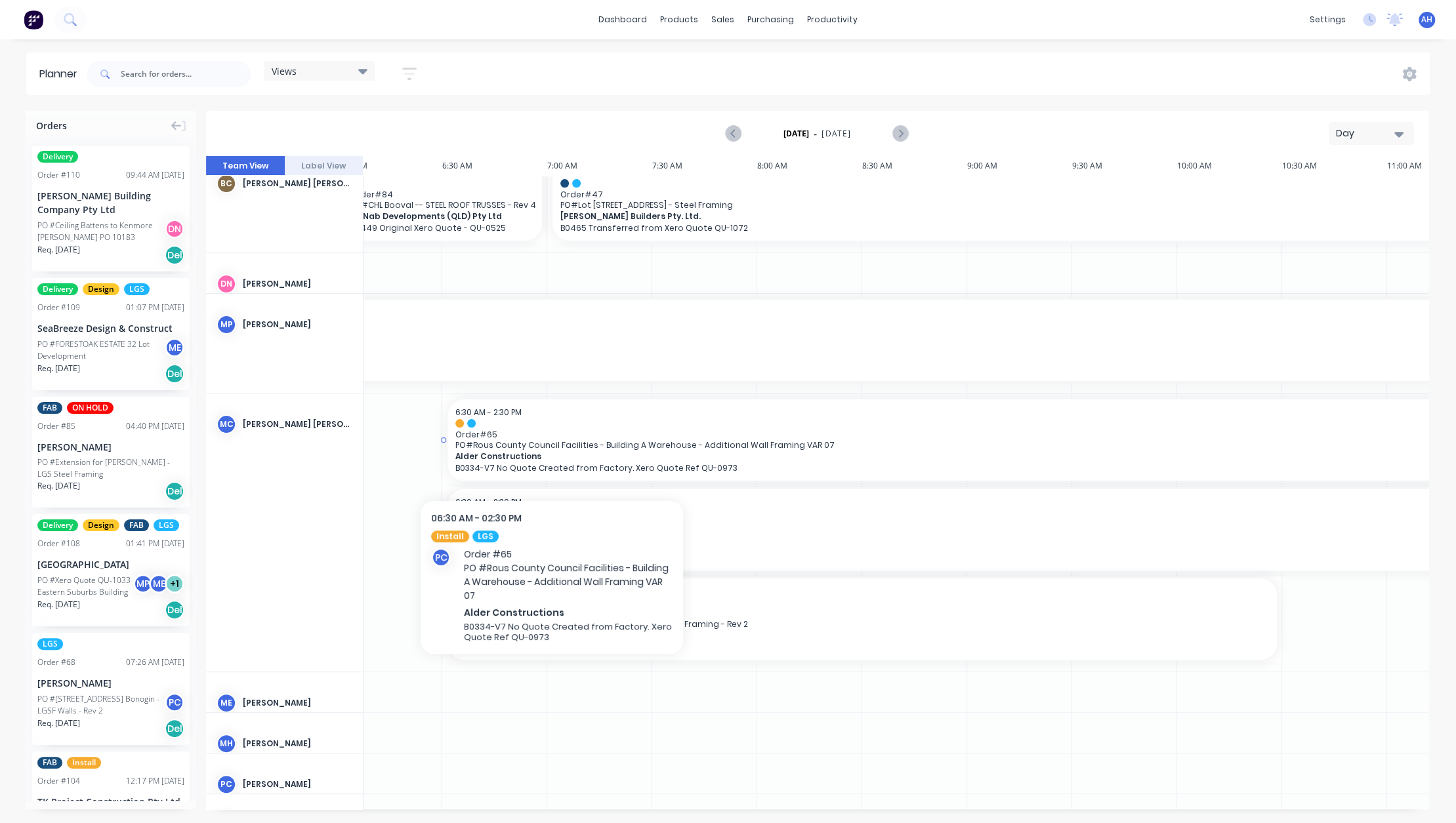
click at [552, 444] on span "PO # Rous County Council Facilities - Building A Warehouse - Additional Wall Fr…" at bounding box center [1282, 444] width 1654 height 10
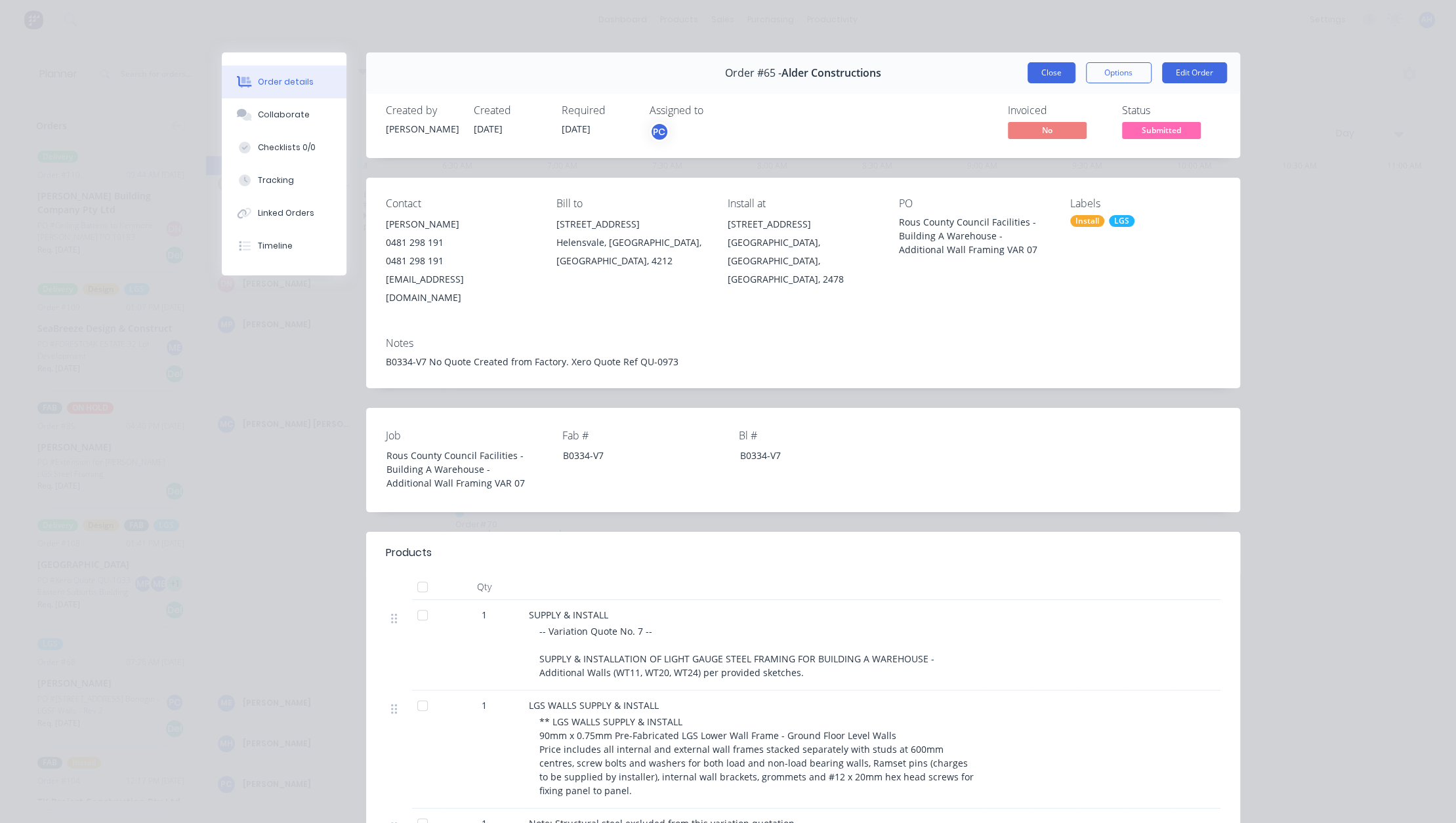
click at [1045, 76] on button "Close" at bounding box center [1051, 73] width 48 height 21
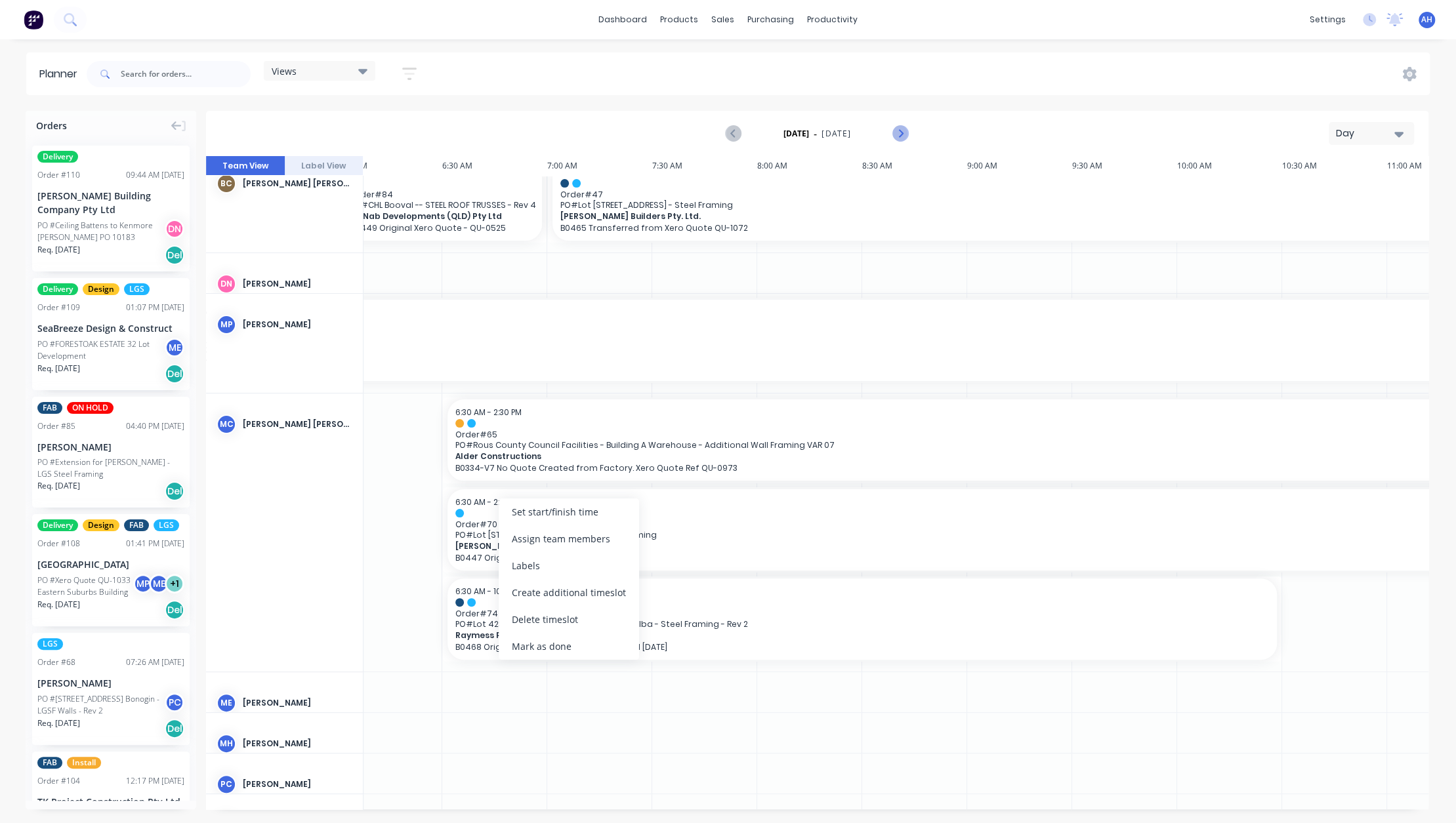
click at [896, 129] on icon "Next page" at bounding box center [900, 134] width 16 height 16
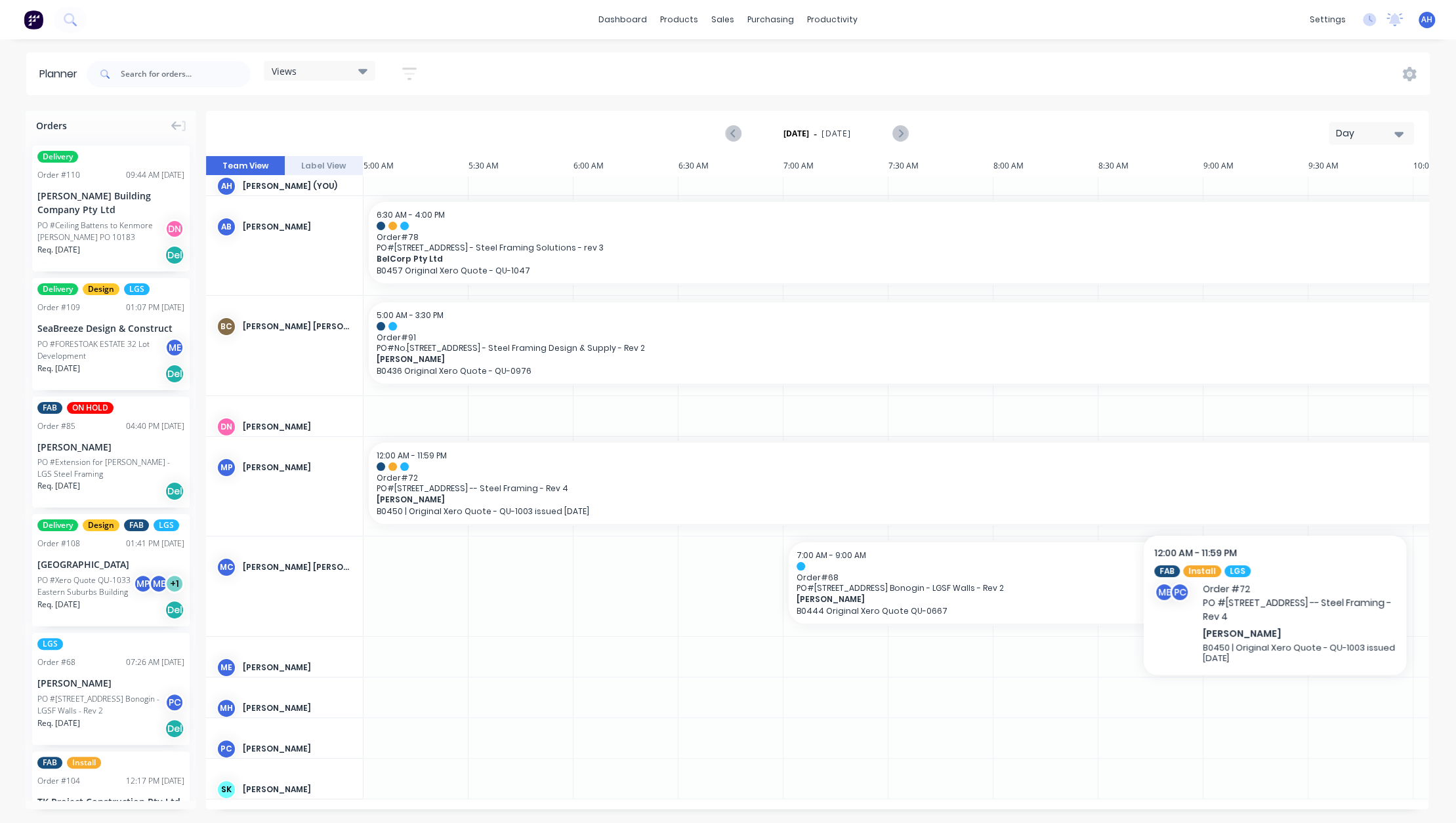
scroll to position [25, 0]
